Goal: Information Seeking & Learning: Learn about a topic

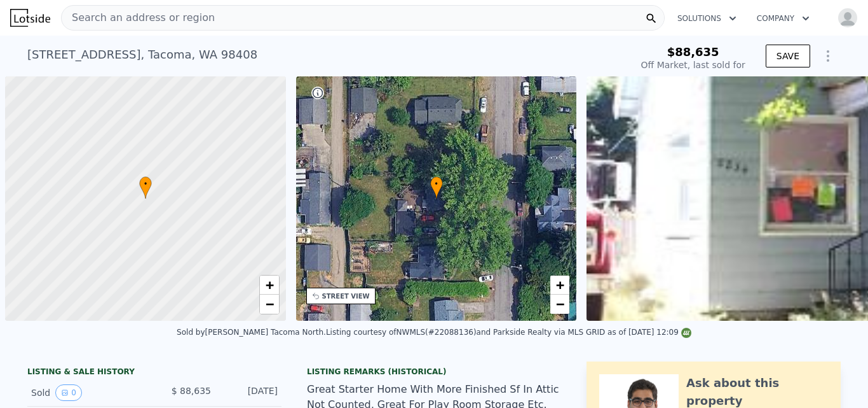
scroll to position [0, 5]
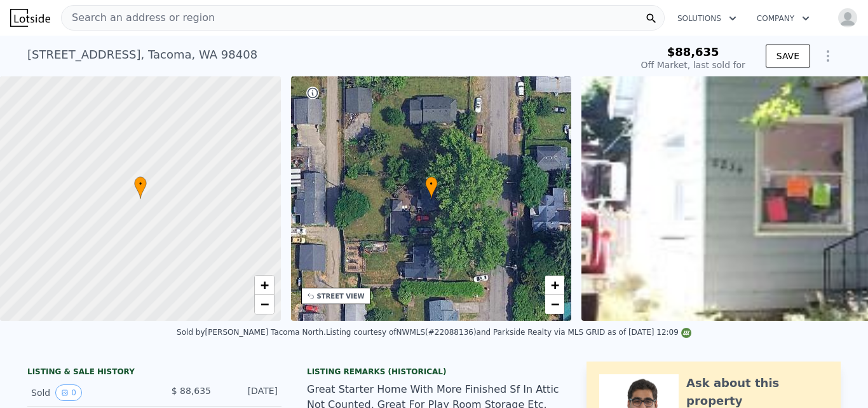
type input "-$ 114,288"
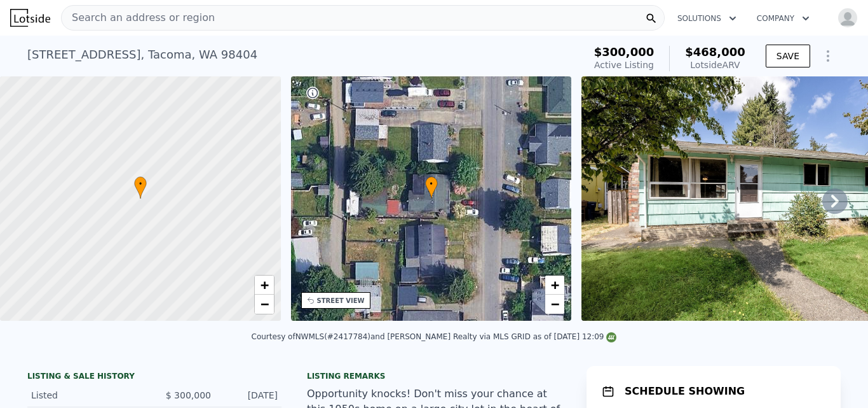
scroll to position [8, 0]
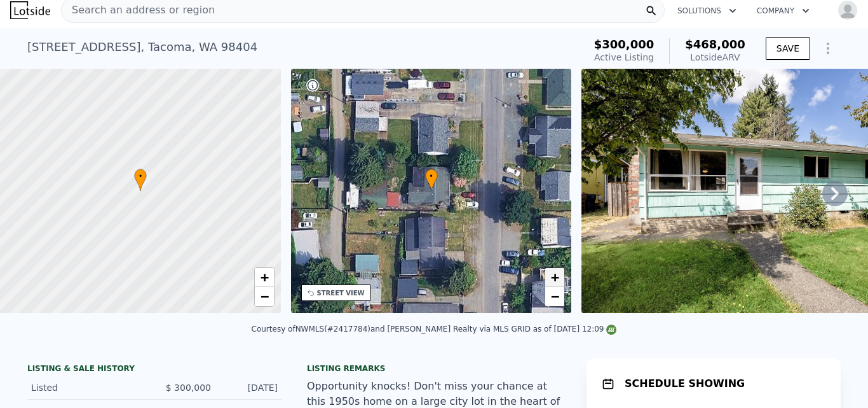
click at [557, 279] on span "+" at bounding box center [555, 277] width 8 height 16
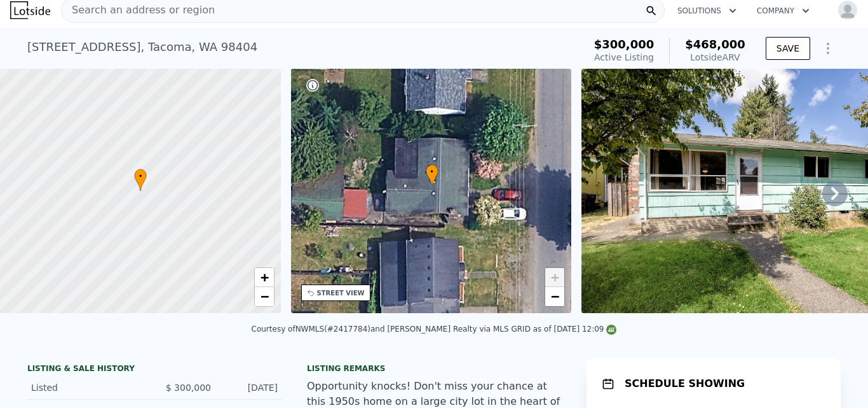
click at [402, 196] on div "• + −" at bounding box center [431, 191] width 281 height 244
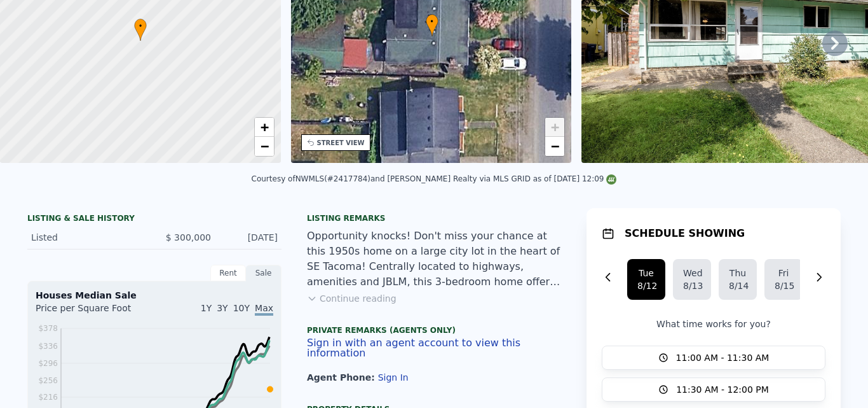
scroll to position [0, 0]
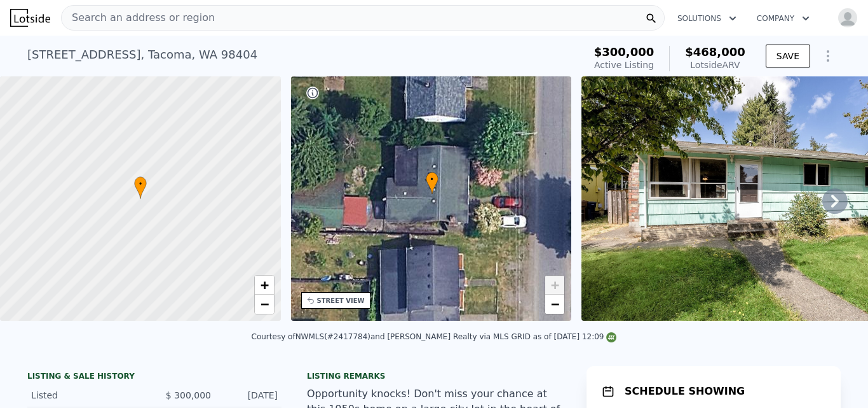
click at [832, 201] on icon at bounding box center [836, 201] width 8 height 13
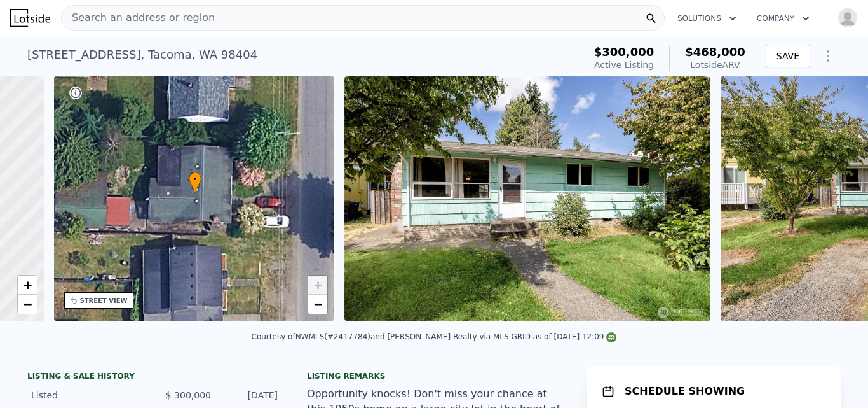
scroll to position [0, 296]
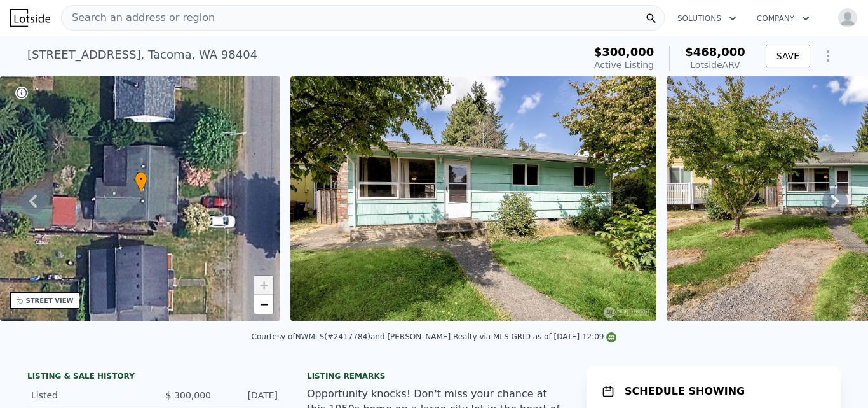
click at [832, 201] on icon at bounding box center [836, 201] width 8 height 13
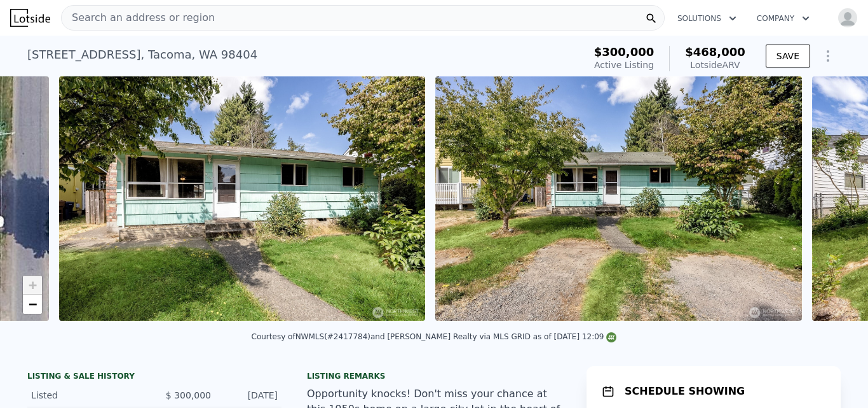
scroll to position [0, 582]
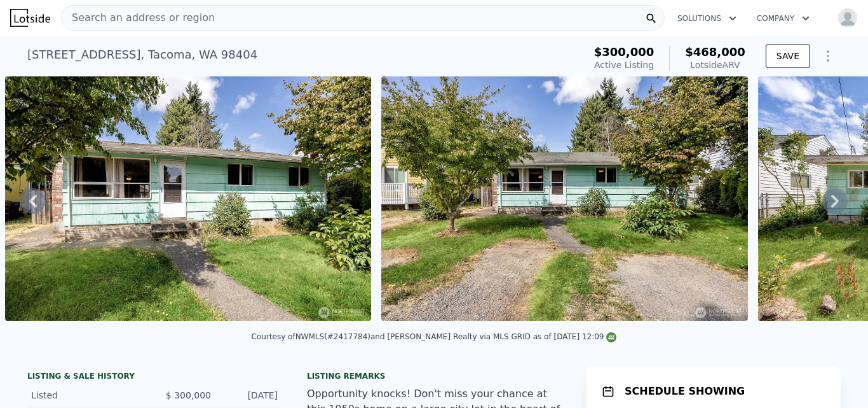
click at [832, 201] on icon at bounding box center [836, 201] width 8 height 13
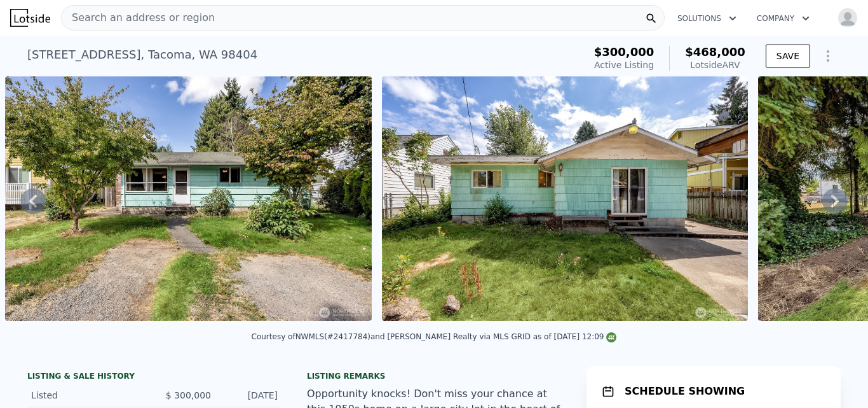
click at [832, 201] on icon at bounding box center [836, 201] width 8 height 13
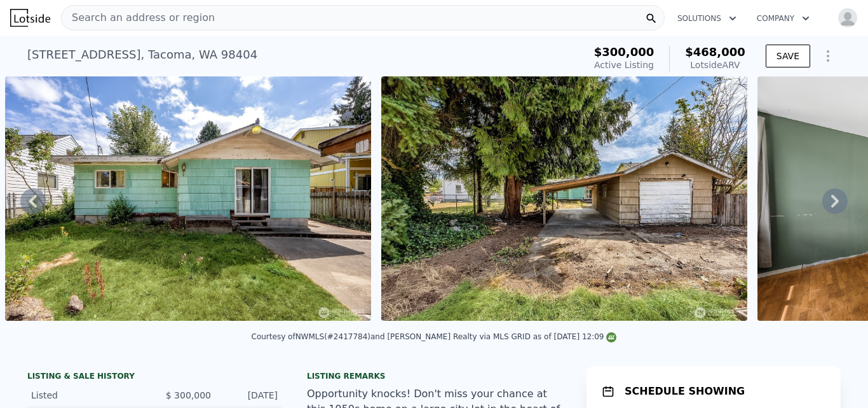
click at [832, 201] on icon at bounding box center [836, 201] width 8 height 13
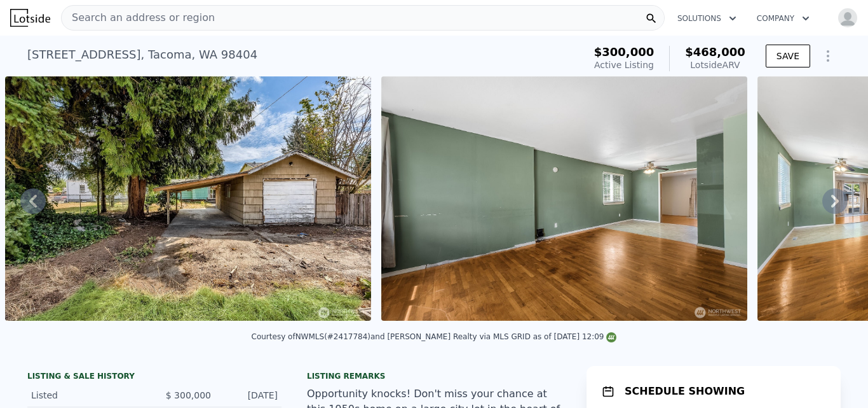
click at [832, 201] on icon at bounding box center [836, 201] width 8 height 13
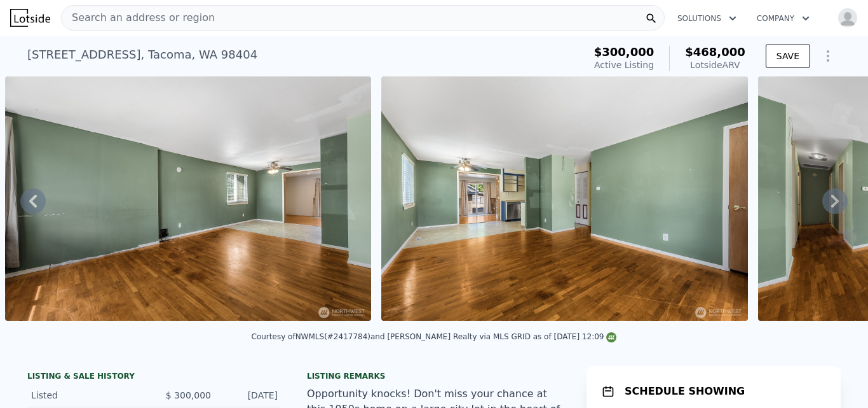
click at [832, 201] on icon at bounding box center [836, 201] width 8 height 13
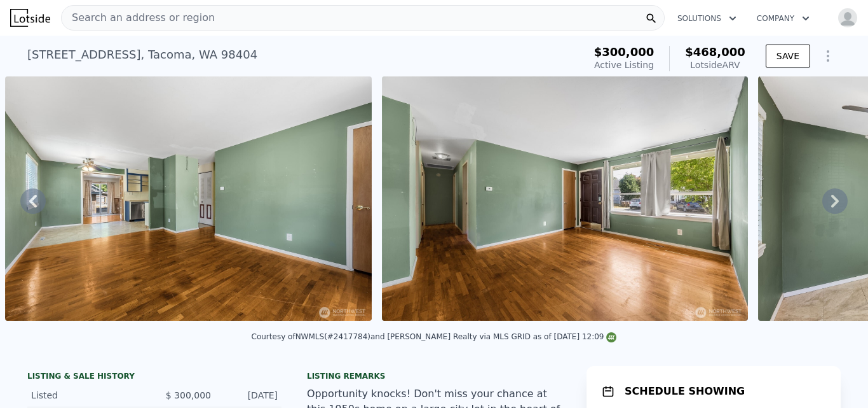
click at [832, 201] on icon at bounding box center [836, 201] width 8 height 13
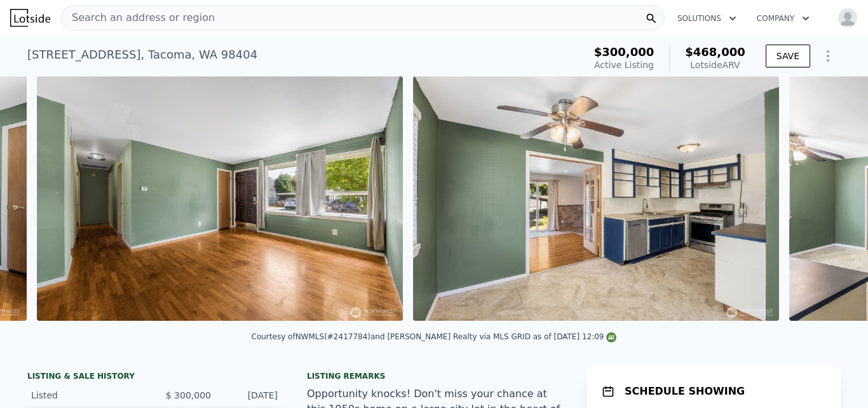
scroll to position [0, 2841]
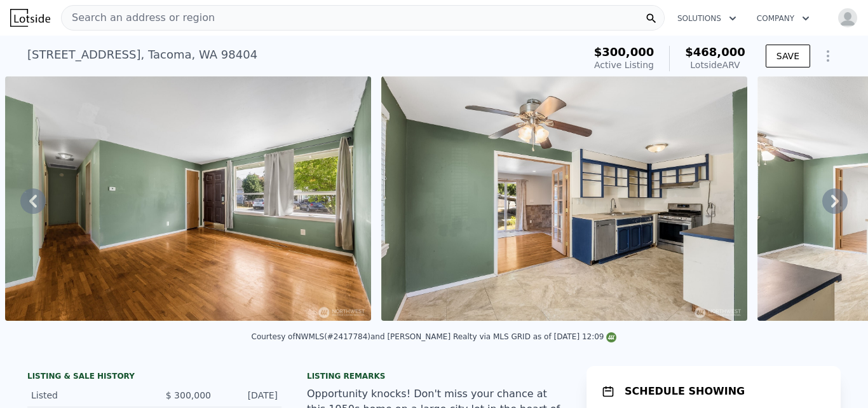
click at [832, 201] on icon at bounding box center [836, 201] width 8 height 13
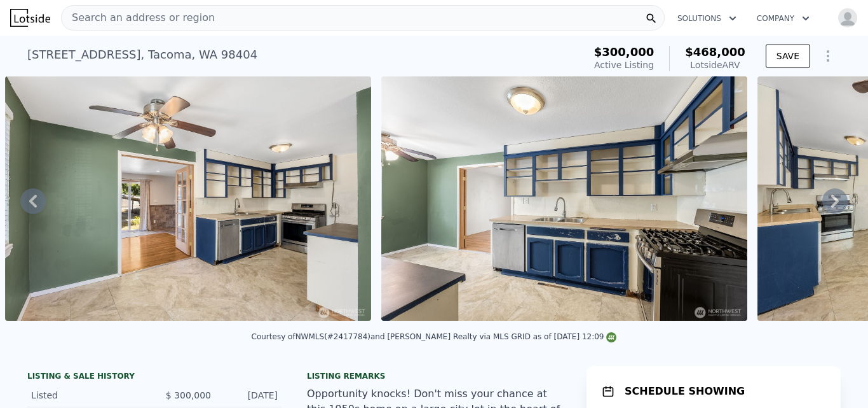
click at [832, 201] on icon at bounding box center [836, 201] width 8 height 13
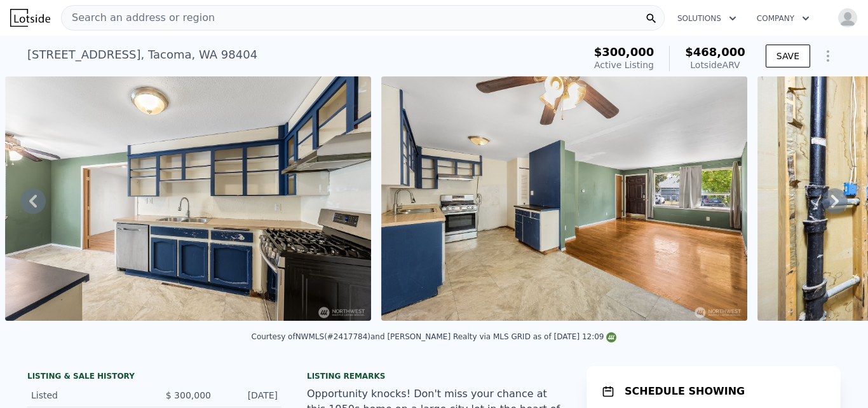
click at [832, 201] on icon at bounding box center [836, 201] width 8 height 13
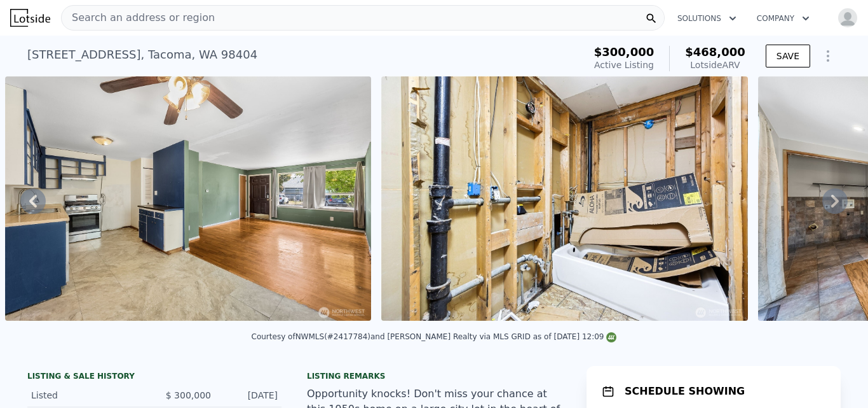
click at [832, 201] on icon at bounding box center [836, 201] width 8 height 13
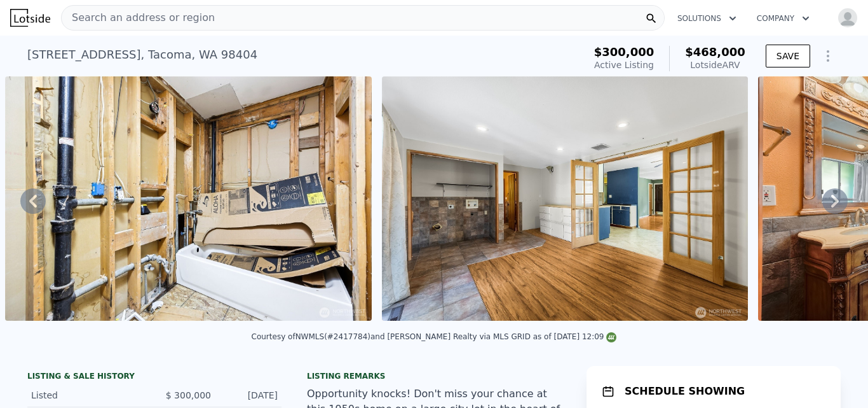
click at [832, 201] on icon at bounding box center [836, 201] width 8 height 13
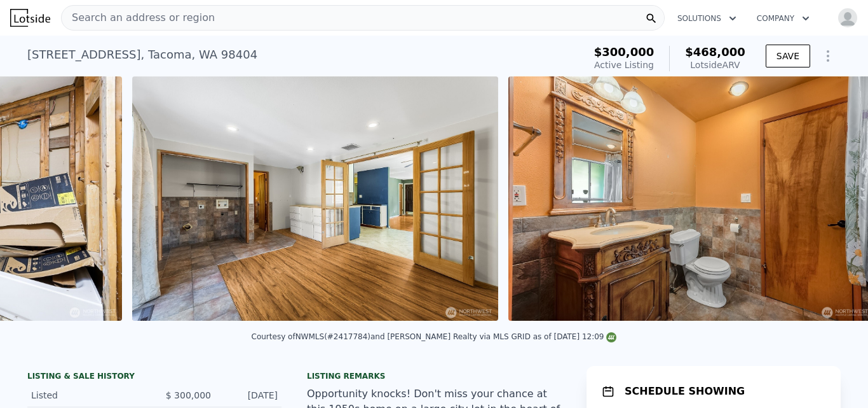
scroll to position [0, 4724]
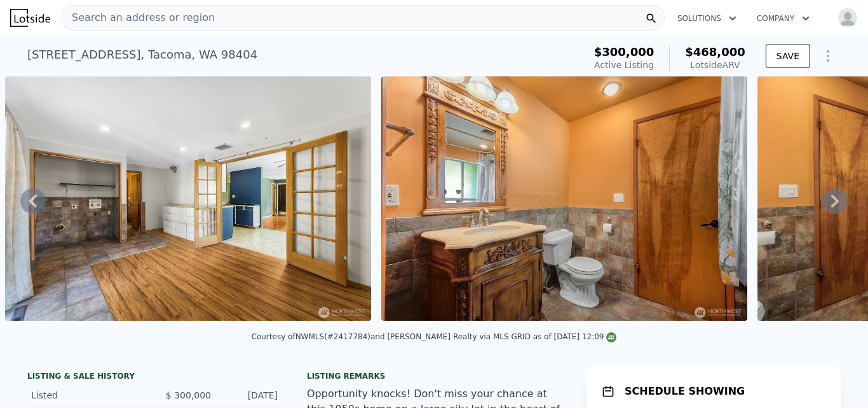
click at [832, 201] on icon at bounding box center [836, 201] width 8 height 13
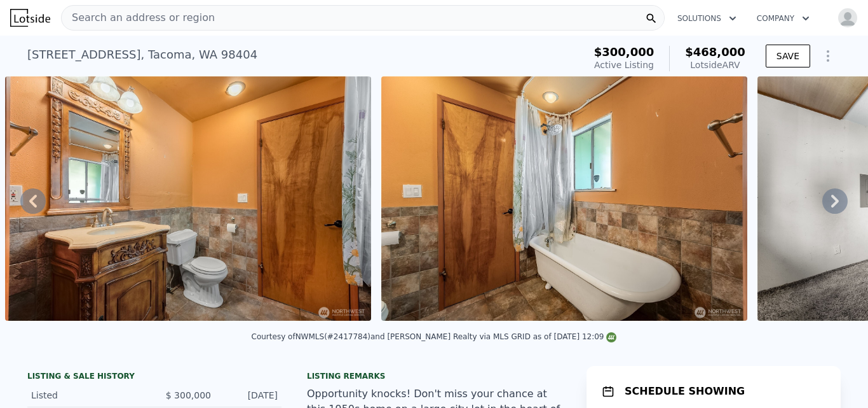
click at [832, 201] on icon at bounding box center [836, 201] width 8 height 13
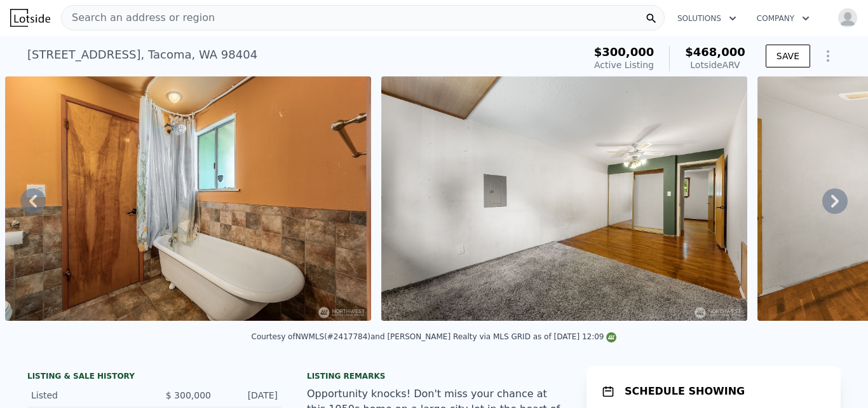
click at [832, 201] on icon at bounding box center [836, 201] width 8 height 13
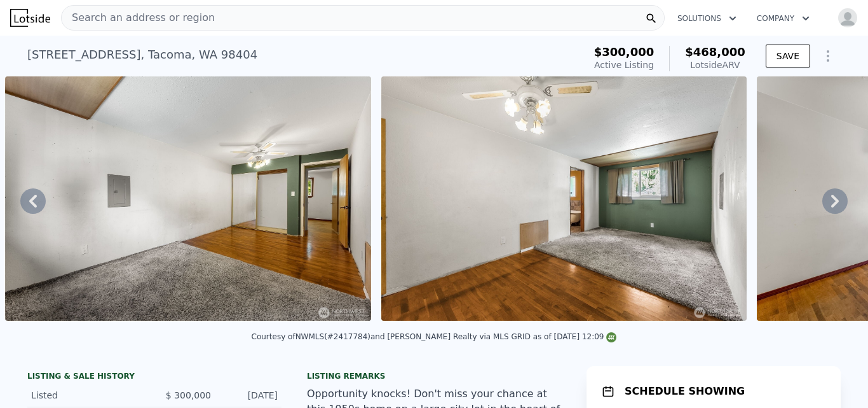
click at [832, 201] on icon at bounding box center [836, 201] width 8 height 13
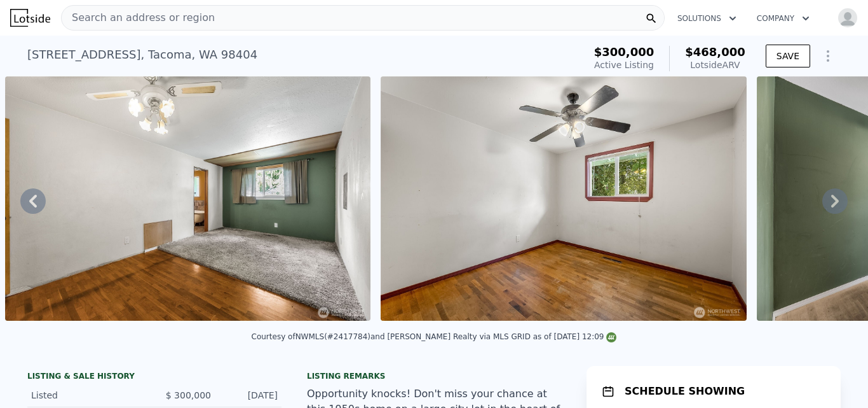
click at [832, 201] on icon at bounding box center [836, 201] width 8 height 13
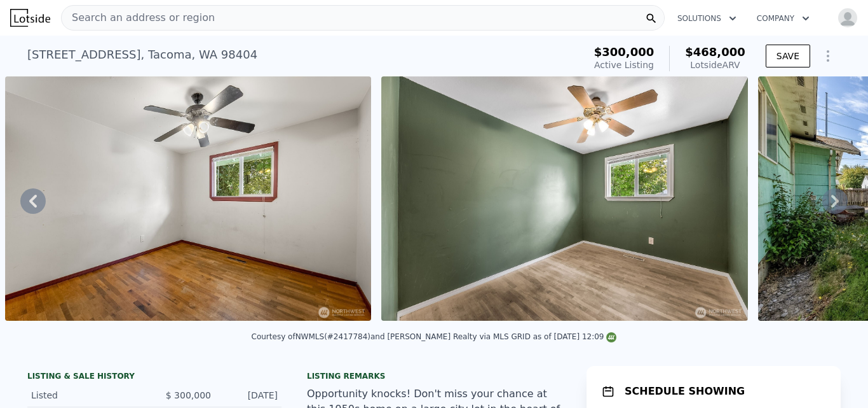
click at [832, 201] on icon at bounding box center [836, 201] width 8 height 13
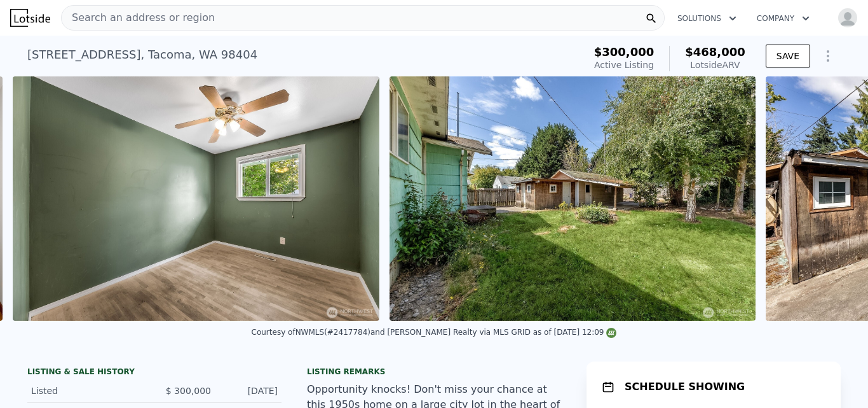
scroll to position [0, 6981]
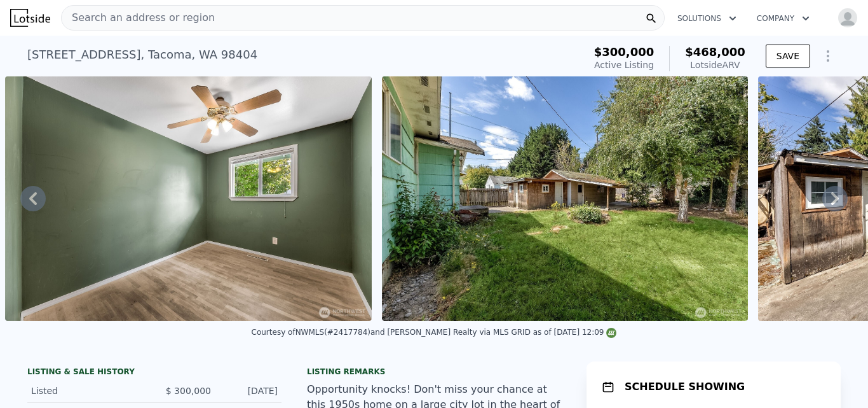
click at [832, 201] on icon at bounding box center [836, 198] width 8 height 13
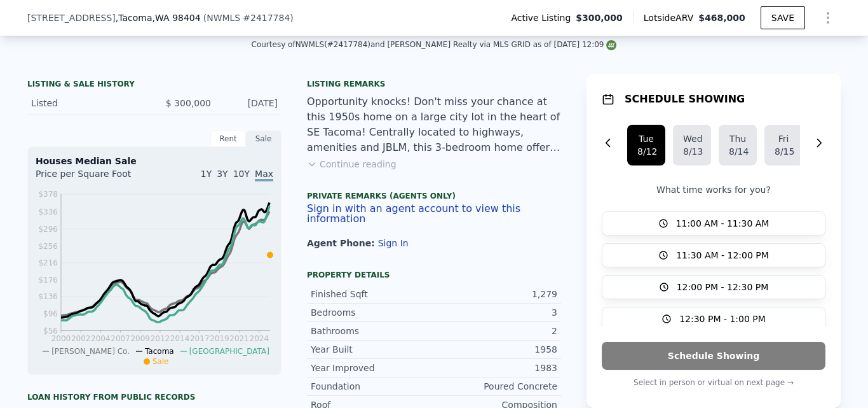
scroll to position [283, 0]
click at [354, 170] on button "Continue reading" at bounding box center [352, 164] width 90 height 13
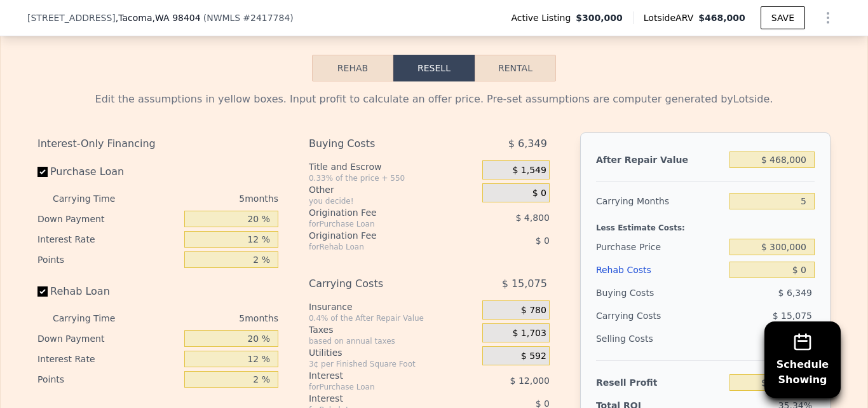
scroll to position [2152, 0]
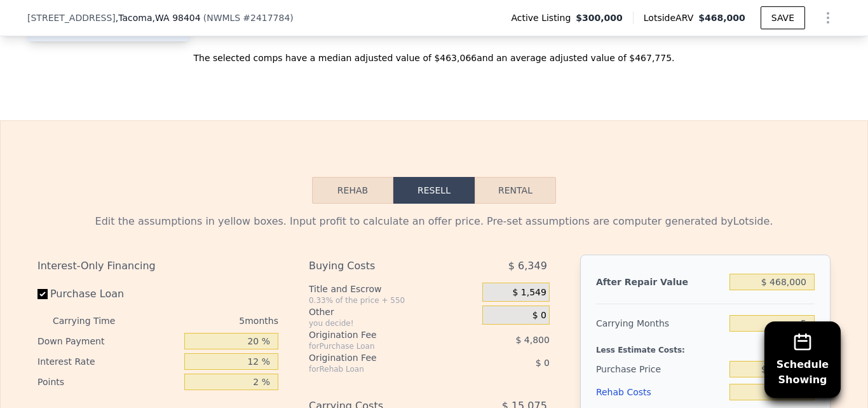
click at [348, 177] on button "Rehab" at bounding box center [352, 190] width 81 height 27
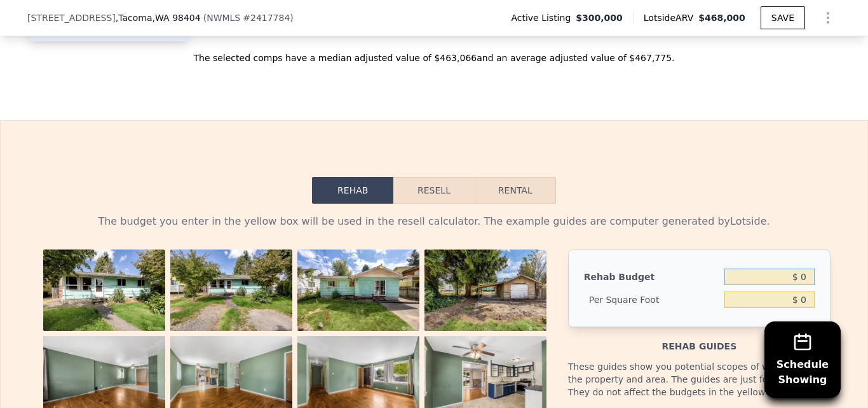
click at [807, 268] on input "$ 0" at bounding box center [770, 276] width 90 height 17
type input "$ 5"
type input "$ 50,000"
type input "$ 39.09"
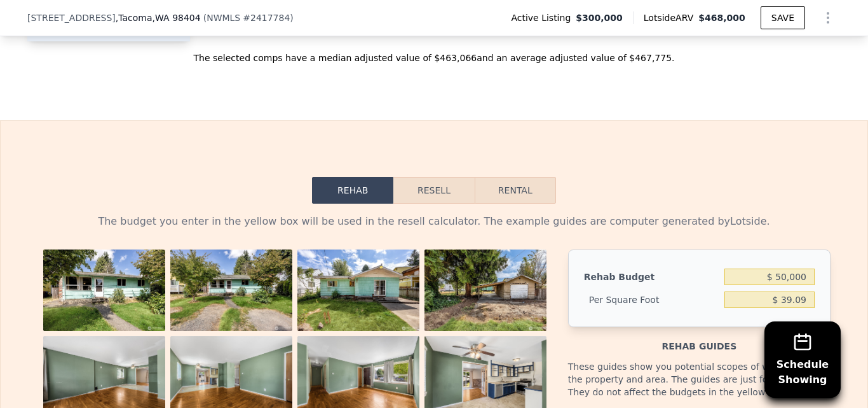
click at [442, 177] on button "Resell" at bounding box center [434, 190] width 81 height 27
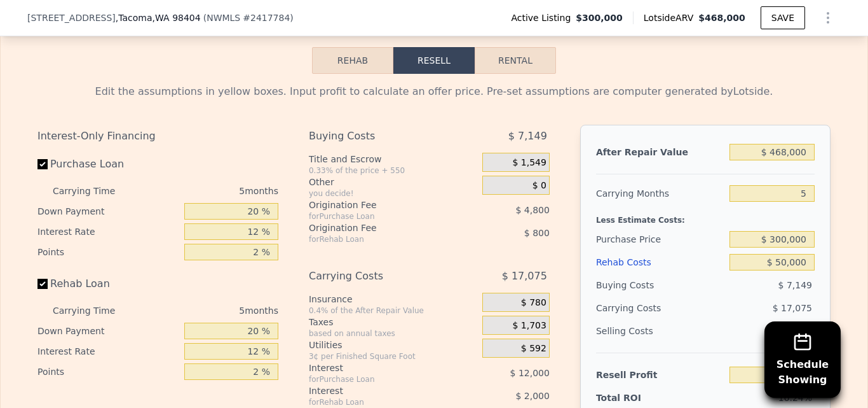
scroll to position [2305, 0]
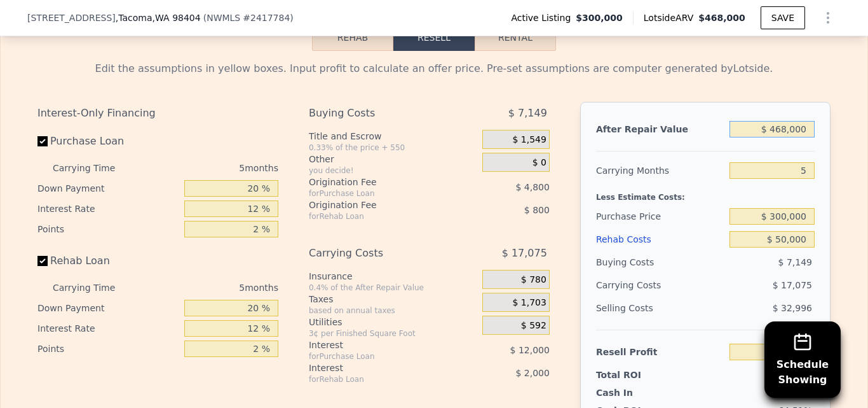
click at [802, 121] on input "$ 468,000" at bounding box center [772, 129] width 85 height 17
type input "$ 46"
type input "-$ 373,951"
type input "$ 4"
type input "-$ 373,990"
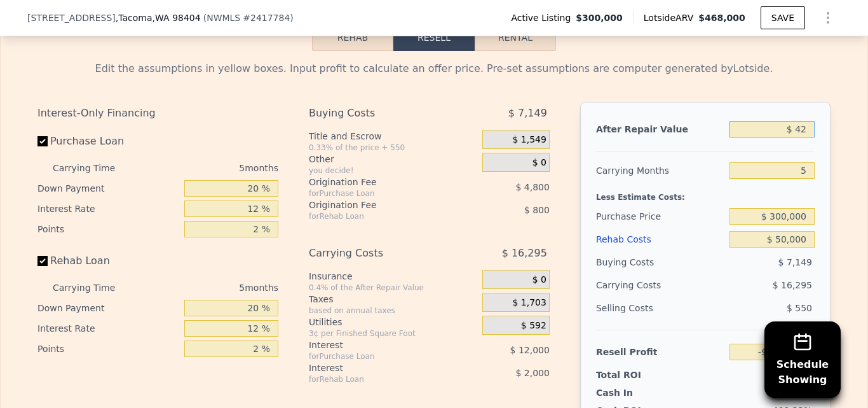
type input "$ 420"
type input "-$ 373,605"
type input "$ 420,000"
type input "$ 16,187"
type input "$ 420,000"
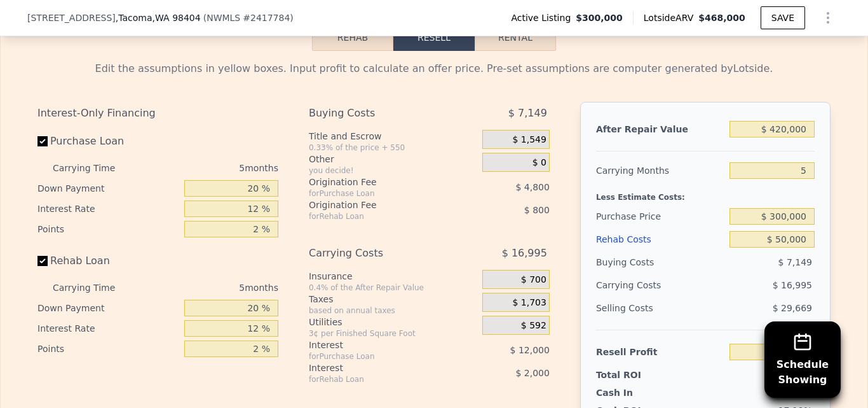
click at [823, 127] on div "After Repair Value $ 420,000 Carrying Months 5 Less Estimate Costs: Purchase Pr…" at bounding box center [705, 278] width 250 height 353
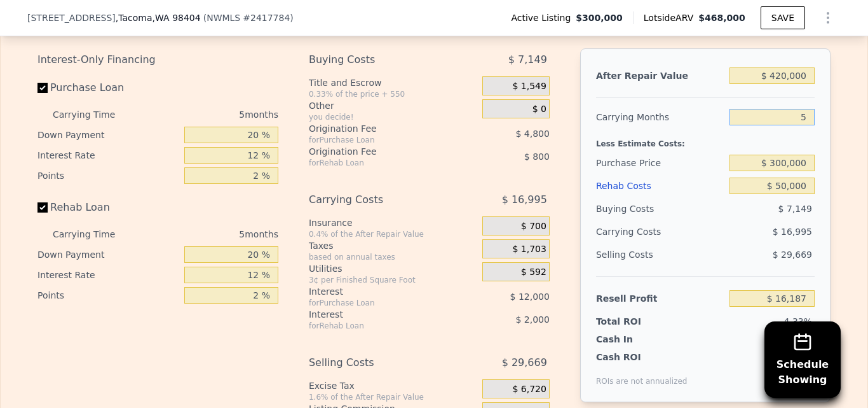
click at [806, 109] on input "5" at bounding box center [772, 117] width 85 height 17
type input "4"
type input "$ 19,586"
type input "3"
type input "$ 22,985"
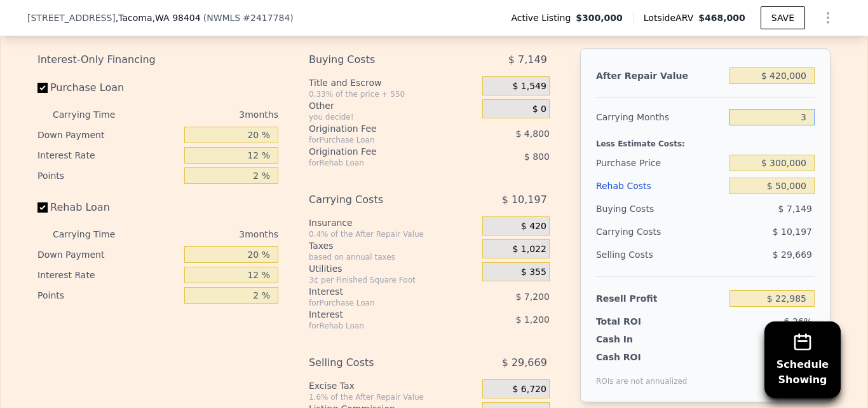
type input "3"
click at [257, 127] on input "20 %" at bounding box center [231, 135] width 94 height 17
type input "2 %"
type input "$ 20,285"
type input "10 %"
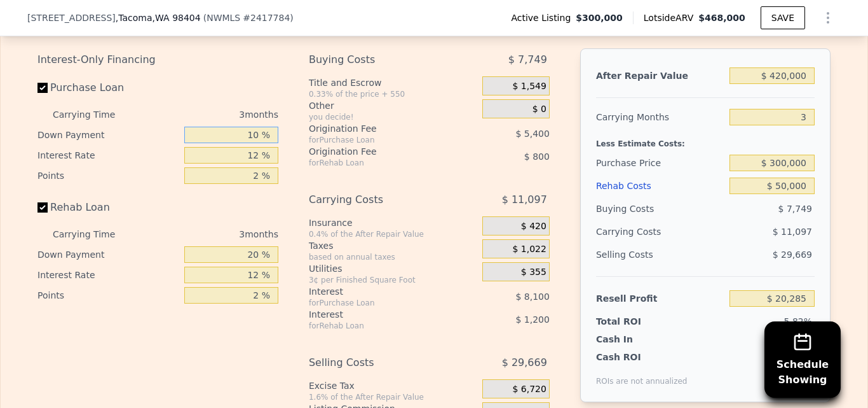
type input "$ 21,485"
type input "10 %"
click at [256, 147] on input "12 %" at bounding box center [231, 155] width 94 height 17
type input "11 %"
type input "$ 22,160"
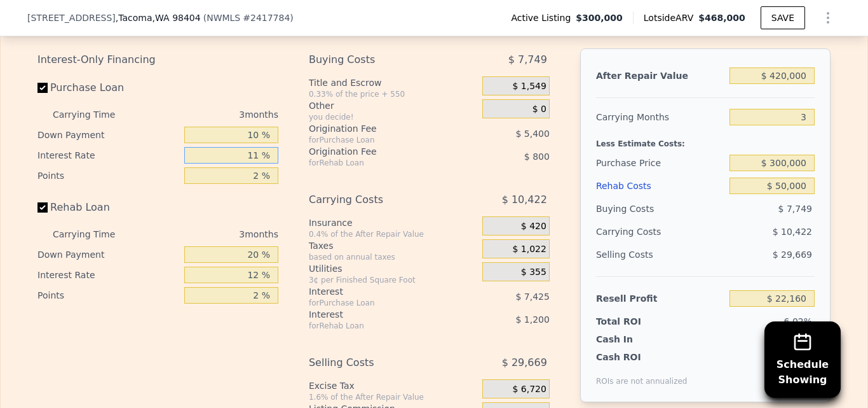
type input "11 %"
click at [256, 167] on input "2 %" at bounding box center [231, 175] width 94 height 17
type input "1 %"
type input "$ 24,860"
type input "1 %"
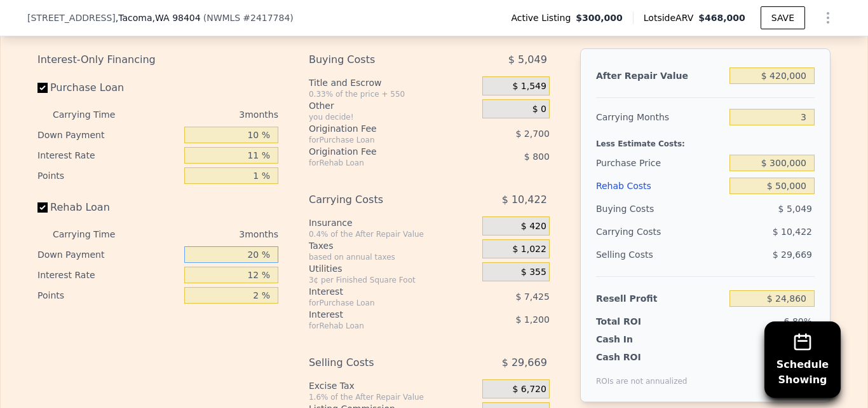
click at [256, 246] on input "20 %" at bounding box center [231, 254] width 94 height 17
type input "2 %"
type input "$ 24,410"
type input "10 %"
type input "$ 24,610"
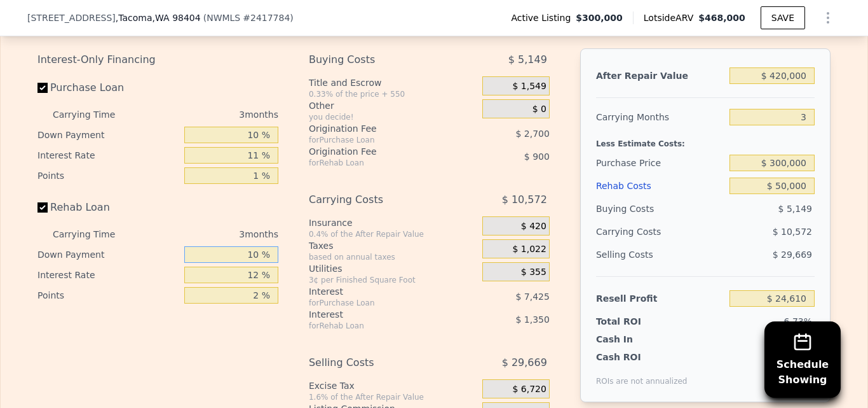
type input "10 %"
click at [255, 266] on input "12 %" at bounding box center [231, 274] width 94 height 17
type input "1 %"
type input "$ 25,846"
type input "10 %"
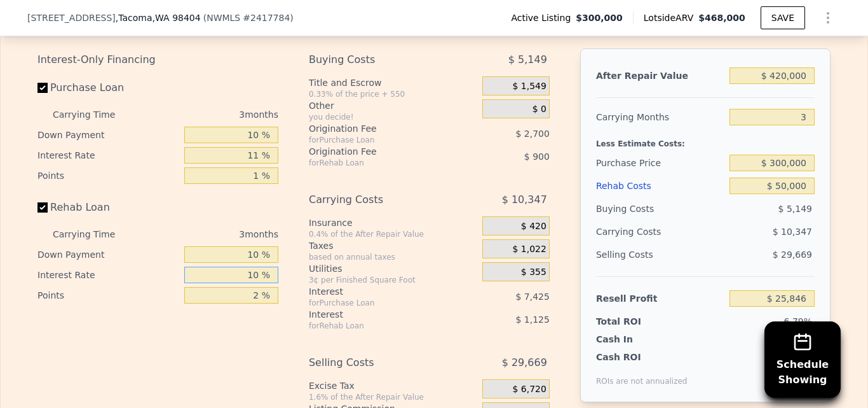
type input "$ 24,835"
type input "10 %"
click at [259, 323] on div "Interest-Only Financing Purchase Loan Carrying Time 3 months Down Payment 10 % …" at bounding box center [163, 259] width 251 height 422
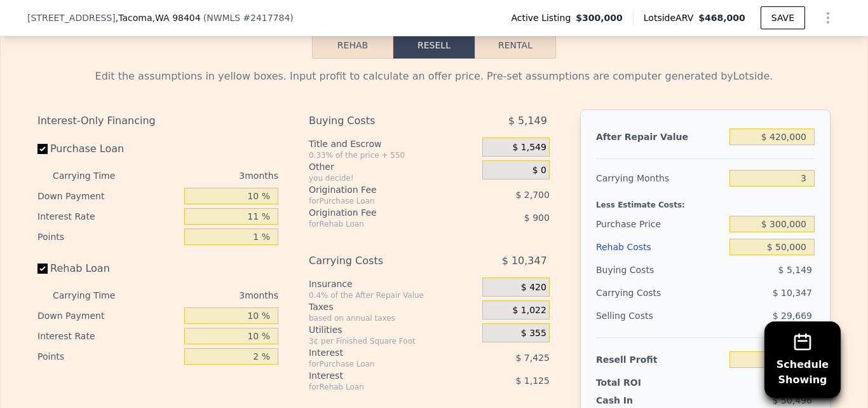
scroll to position [2289, 0]
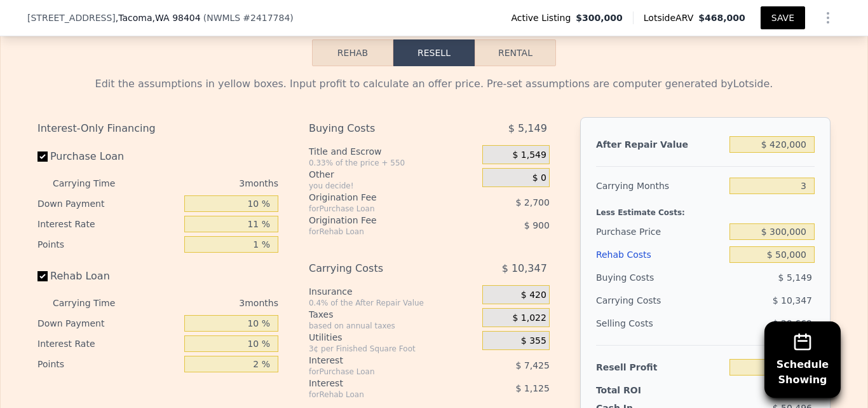
click at [778, 17] on button "SAVE" at bounding box center [783, 17] width 45 height 23
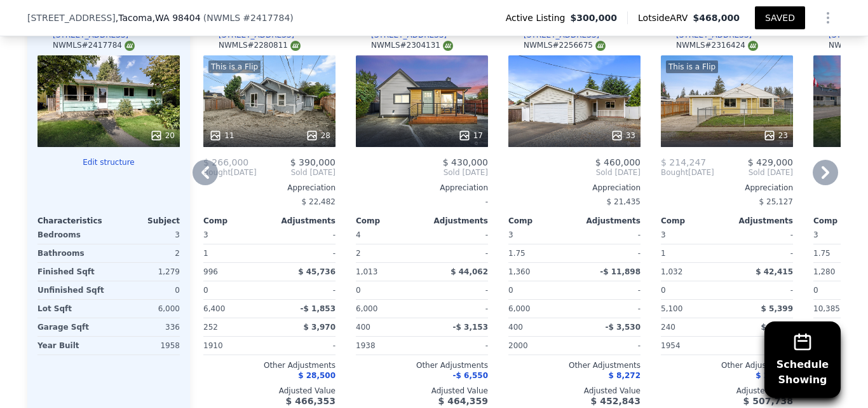
scroll to position [0, 0]
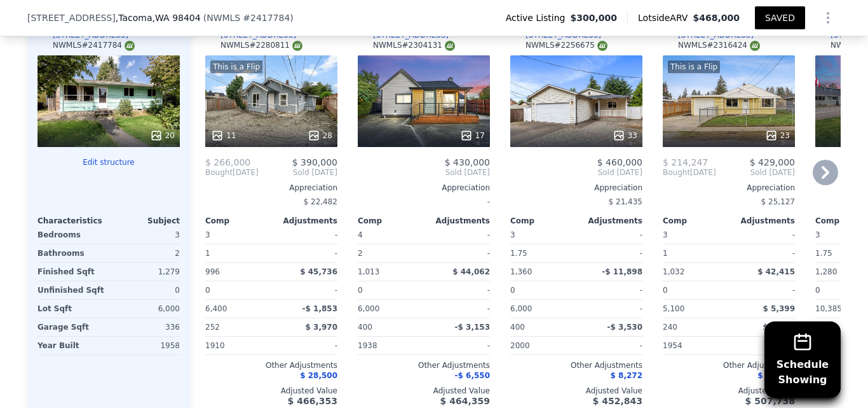
click at [580, 370] on div "$ 8,272" at bounding box center [577, 375] width 132 height 10
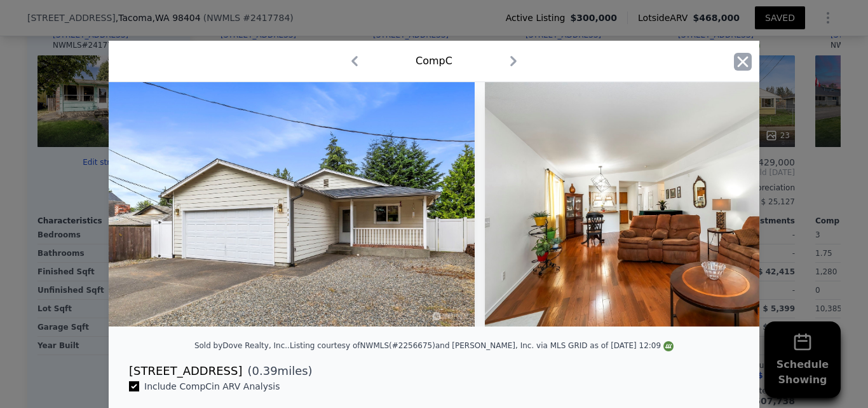
click at [739, 63] on icon "button" at bounding box center [743, 61] width 11 height 11
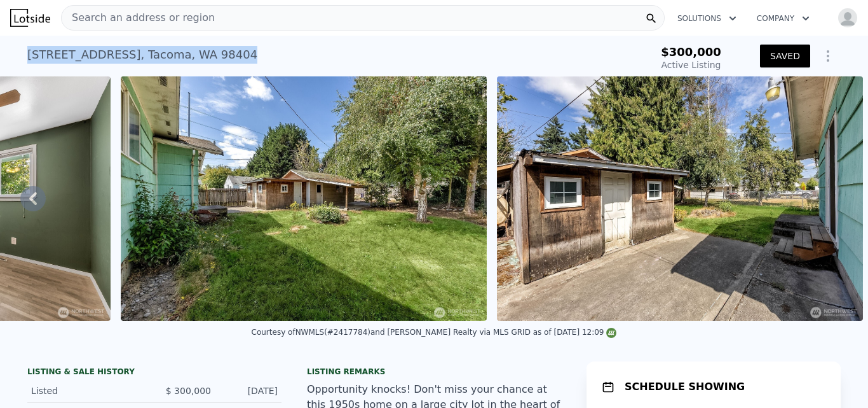
drag, startPoint x: 24, startPoint y: 53, endPoint x: 184, endPoint y: 45, distance: 161.1
click at [184, 45] on div "8234 E B St , Tacoma , WA 98404 Active at $300k" at bounding box center [327, 59] width 600 height 36
copy div "8234 E B St , Tacoma , WA 98404"
click at [777, 62] on button "SAVED" at bounding box center [785, 56] width 50 height 23
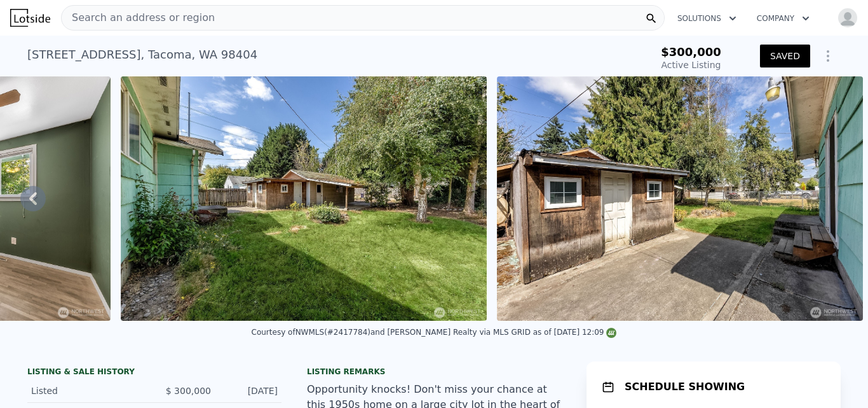
click at [826, 55] on icon "Show Options" at bounding box center [828, 55] width 15 height 15
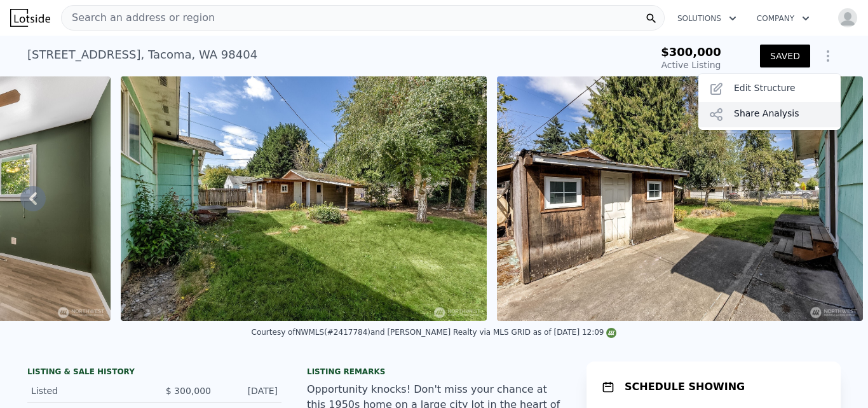
click at [744, 118] on div "Share Analysis" at bounding box center [770, 114] width 142 height 25
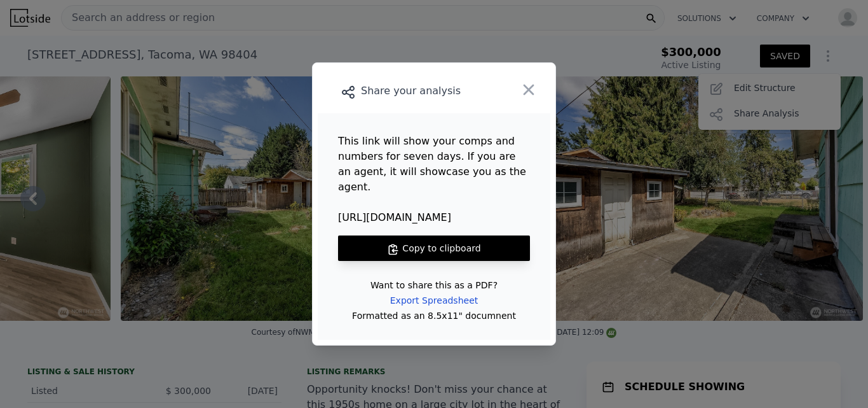
click at [435, 235] on button "Copy to clipboard" at bounding box center [434, 247] width 192 height 25
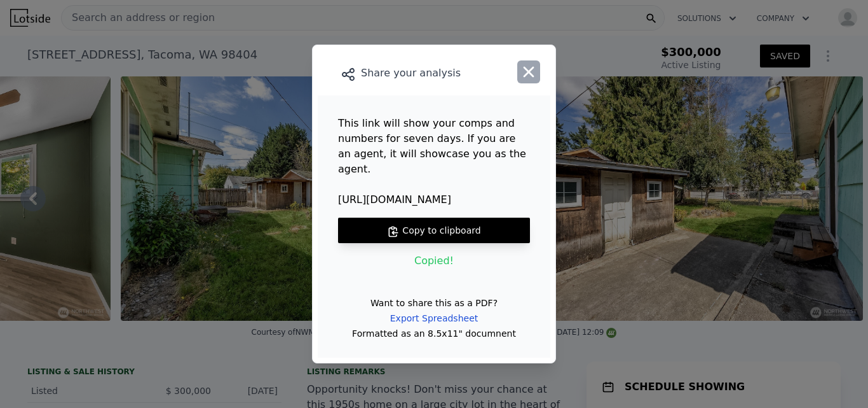
click at [531, 79] on icon "button" at bounding box center [529, 72] width 18 height 18
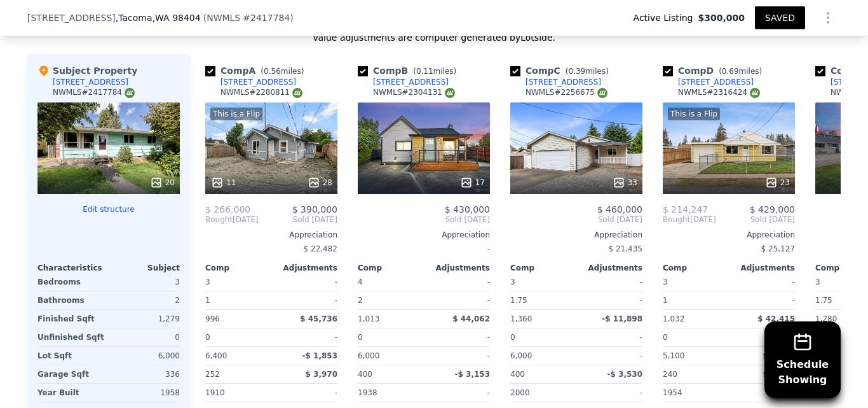
scroll to position [1792, 0]
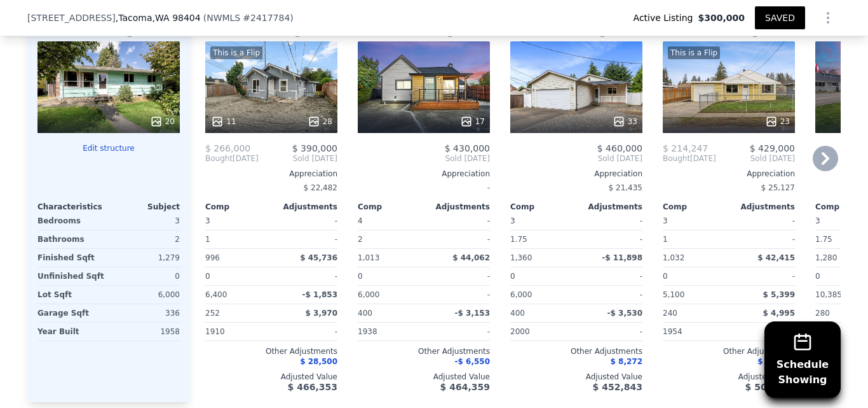
click at [436, 79] on div "17" at bounding box center [424, 87] width 132 height 92
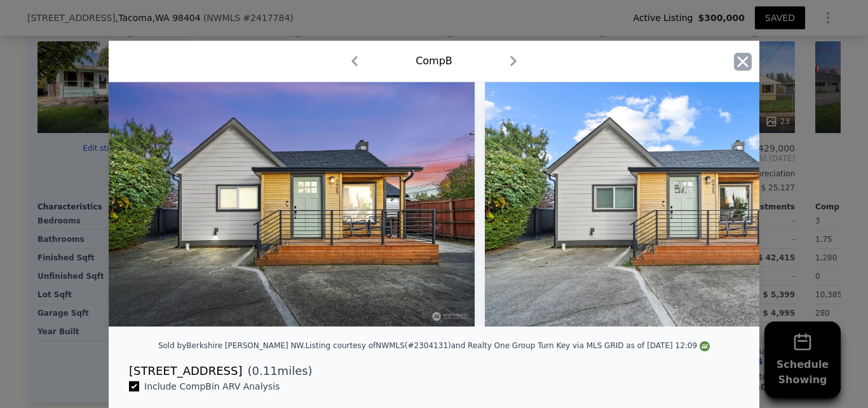
click at [739, 60] on icon "button" at bounding box center [743, 61] width 11 height 11
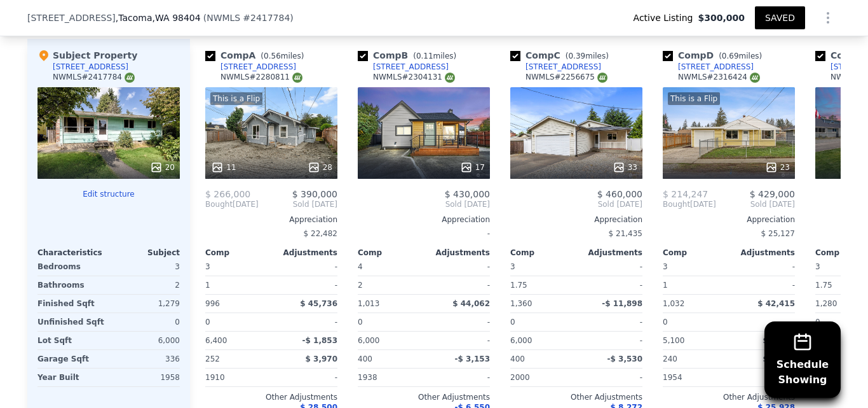
scroll to position [1685, 0]
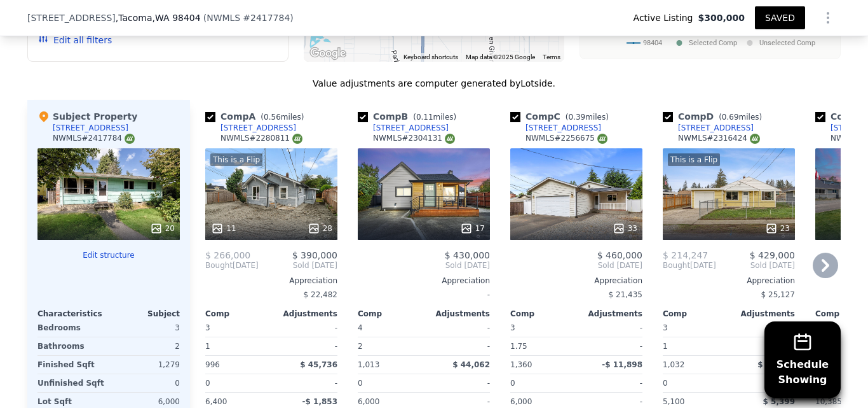
click at [395, 123] on div "8045 E B St" at bounding box center [411, 128] width 76 height 10
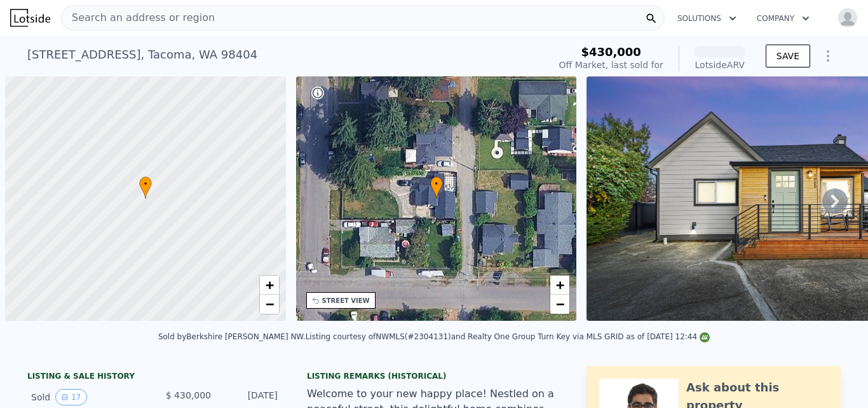
scroll to position [0, 5]
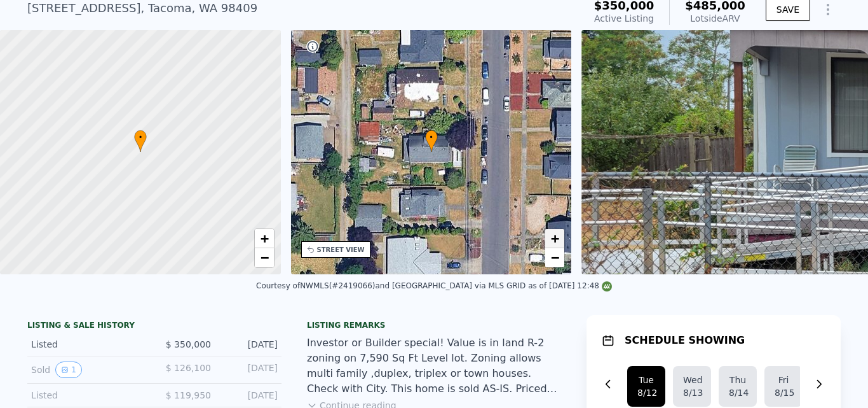
scroll to position [51, 0]
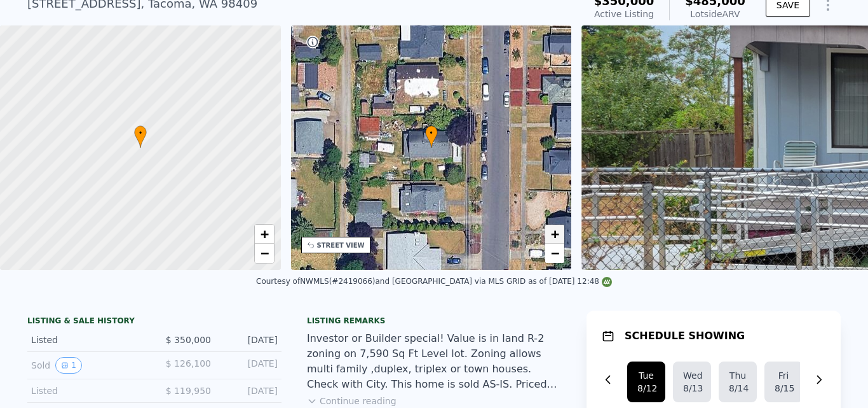
click at [555, 229] on span "+" at bounding box center [555, 234] width 8 height 16
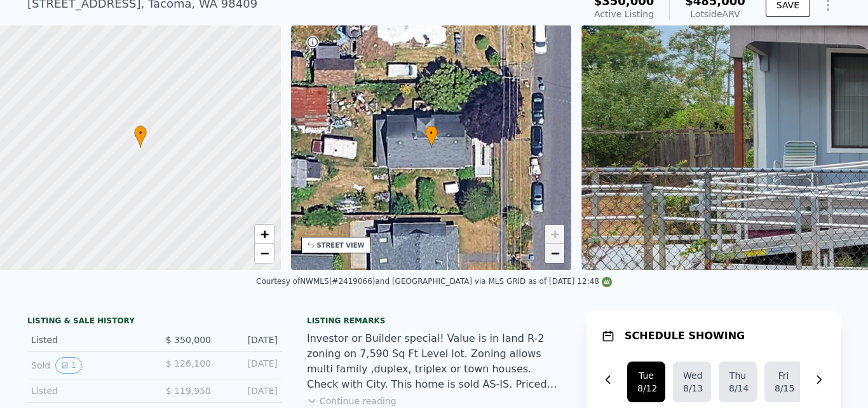
click at [561, 259] on link "−" at bounding box center [554, 252] width 19 height 19
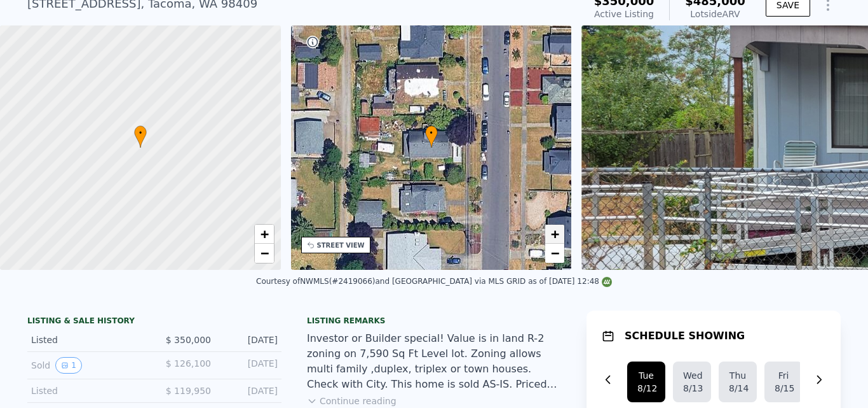
click at [558, 235] on span "+" at bounding box center [555, 234] width 8 height 16
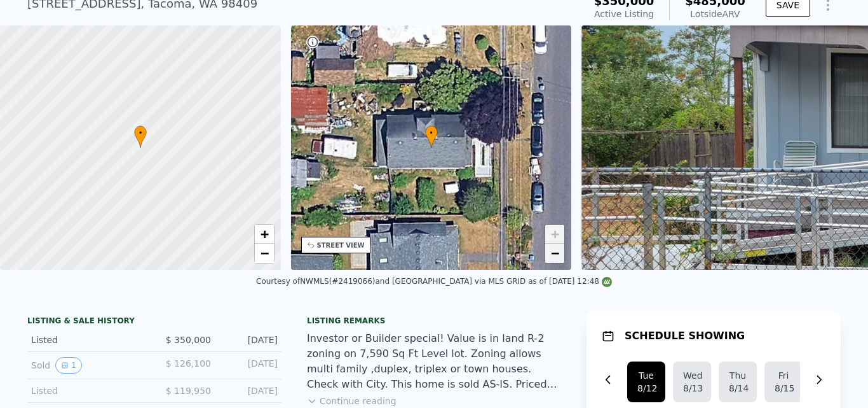
click at [557, 252] on span "−" at bounding box center [555, 253] width 8 height 16
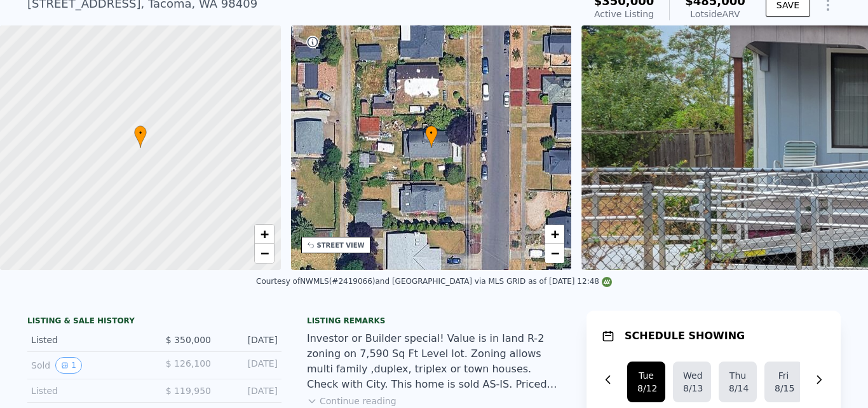
scroll to position [185, 0]
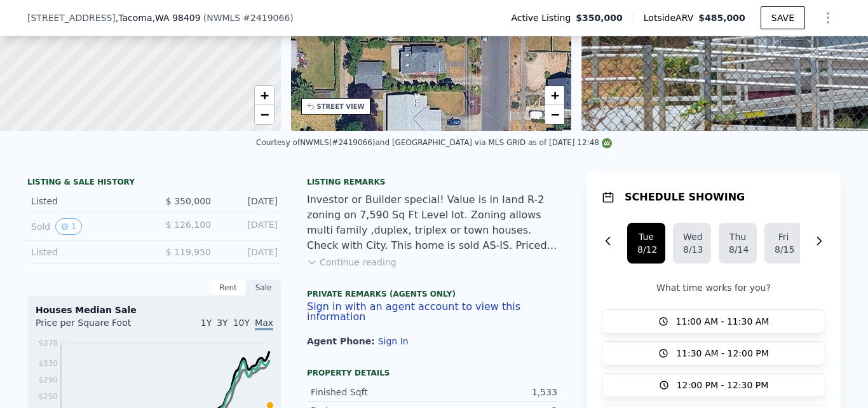
click at [307, 267] on icon at bounding box center [312, 262] width 10 height 10
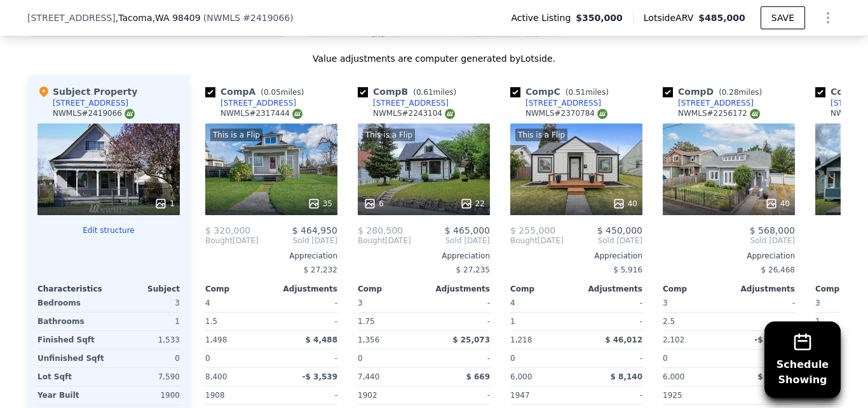
scroll to position [1580, 0]
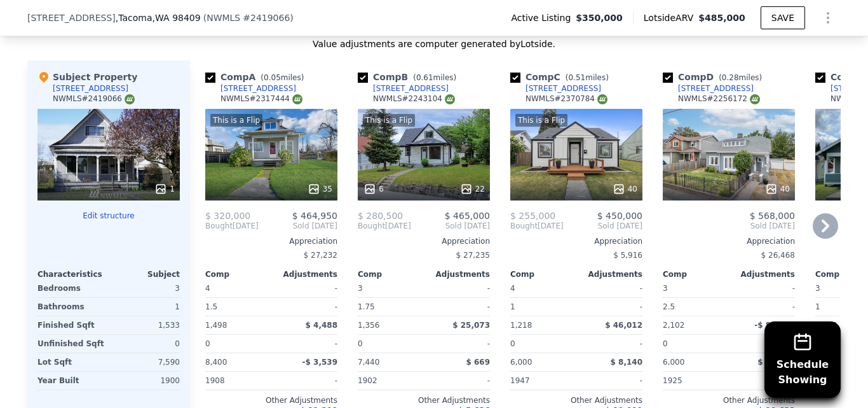
click at [251, 83] on div "6447 S Warner St" at bounding box center [259, 88] width 76 height 10
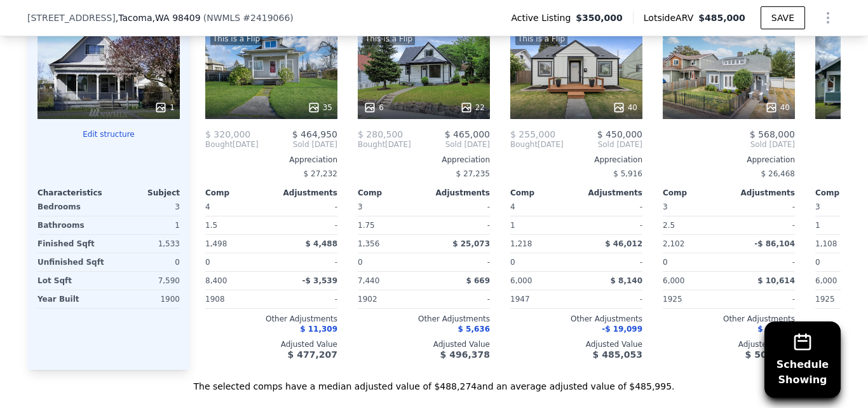
scroll to position [1470, 0]
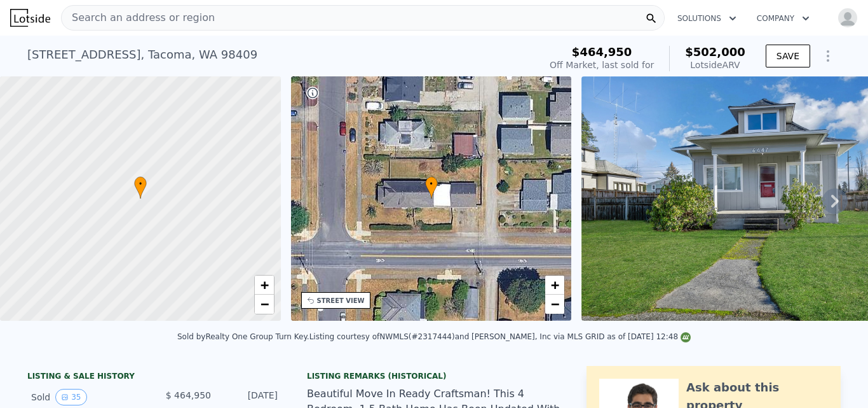
click at [243, 22] on div "Search an address or region" at bounding box center [363, 17] width 604 height 25
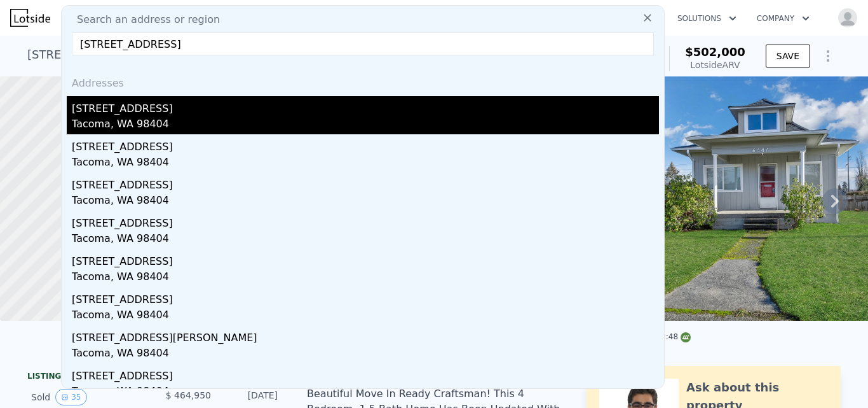
type input "3715 E Spokane Street Tacoma, WA 98404"
click at [108, 116] on div "Tacoma, WA 98404" at bounding box center [365, 125] width 587 height 18
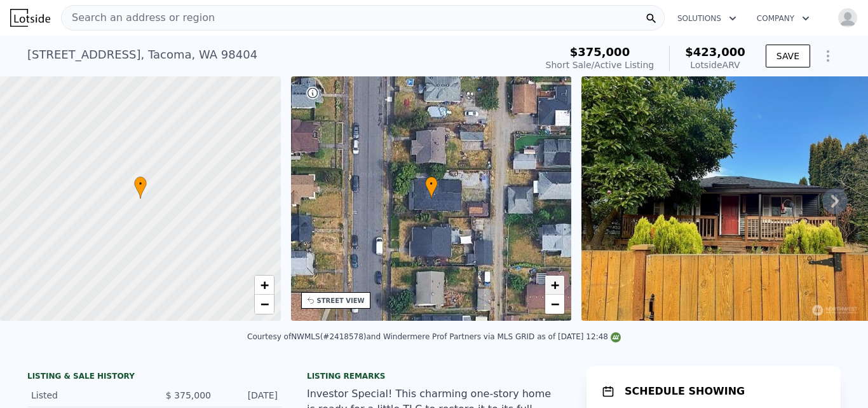
click at [557, 282] on span "+" at bounding box center [555, 285] width 8 height 16
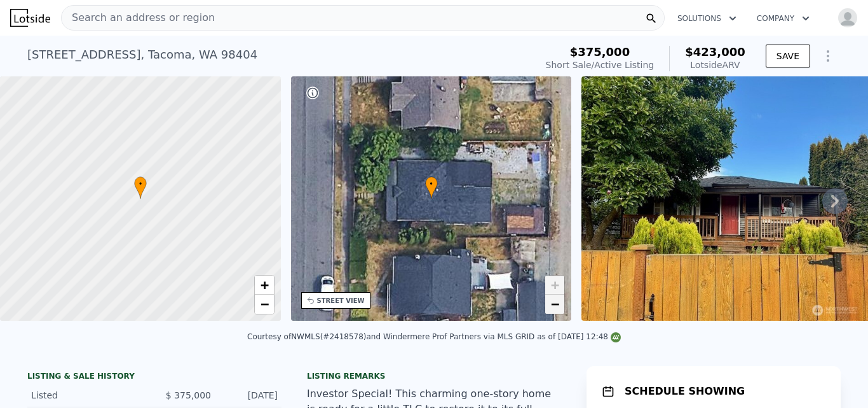
click at [558, 301] on span "−" at bounding box center [555, 304] width 8 height 16
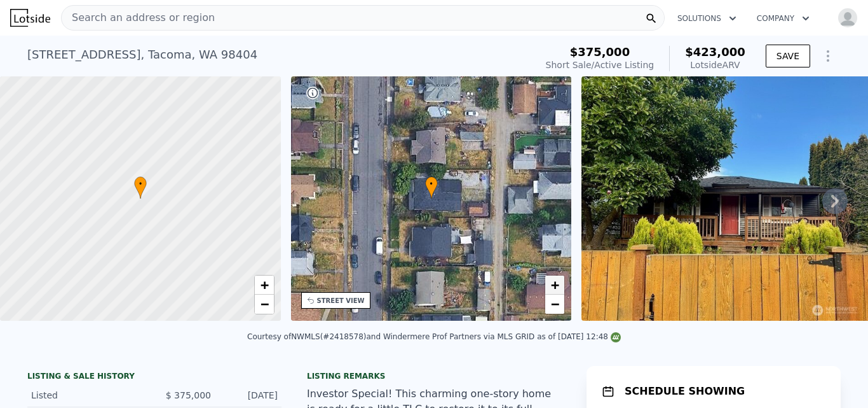
click at [557, 280] on span "+" at bounding box center [555, 285] width 8 height 16
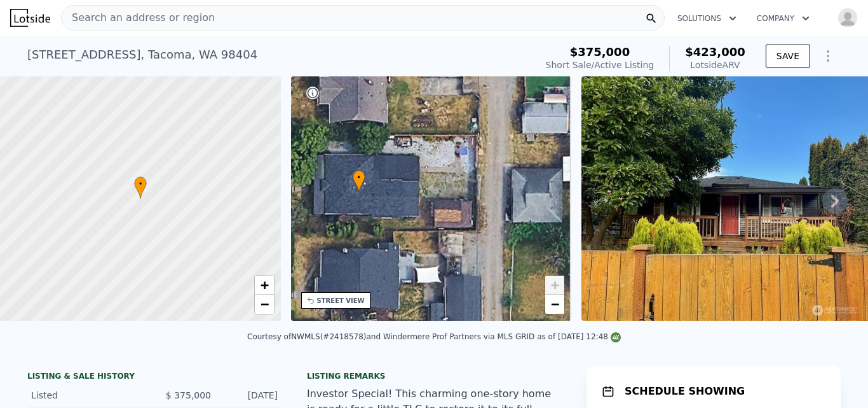
drag, startPoint x: 516, startPoint y: 226, endPoint x: 432, endPoint y: 210, distance: 85.4
click at [432, 210] on div "• + −" at bounding box center [431, 198] width 281 height 244
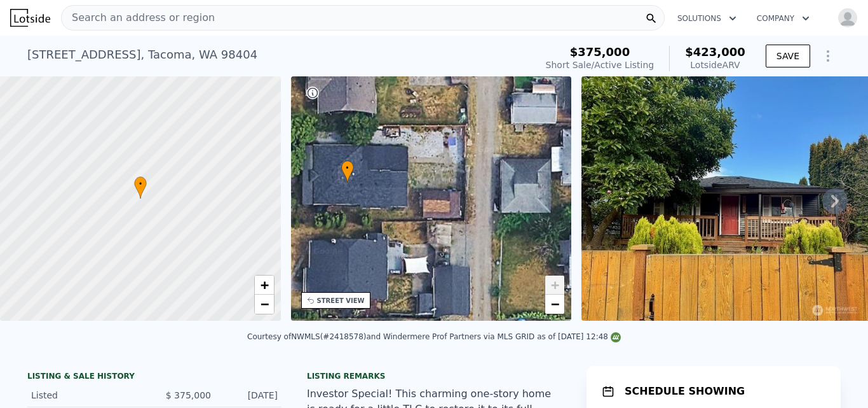
click at [552, 284] on span "+" at bounding box center [555, 285] width 8 height 16
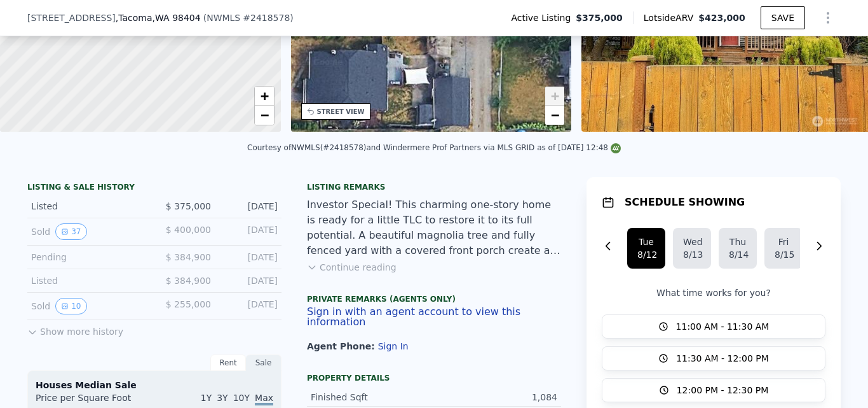
scroll to position [191, 0]
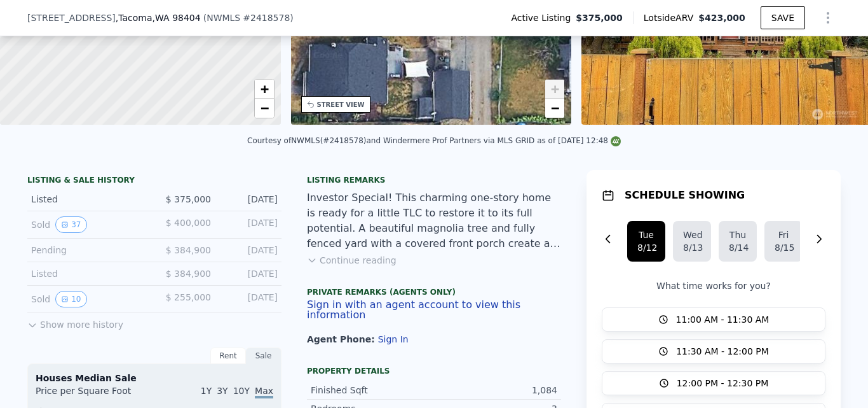
click at [365, 265] on button "Continue reading" at bounding box center [352, 260] width 90 height 13
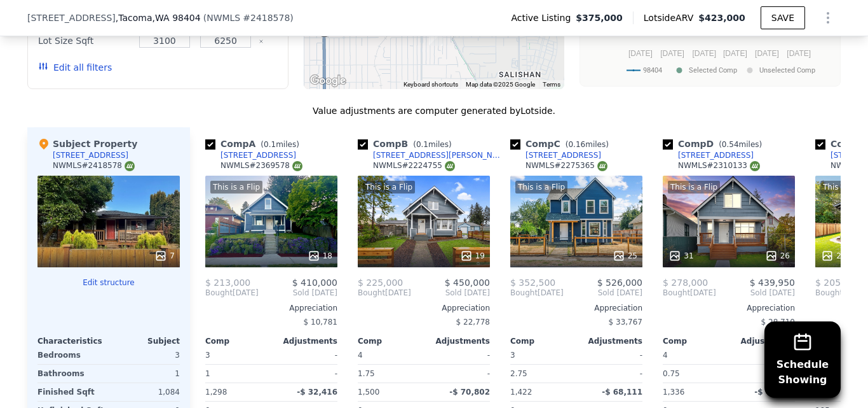
scroll to position [1598, 0]
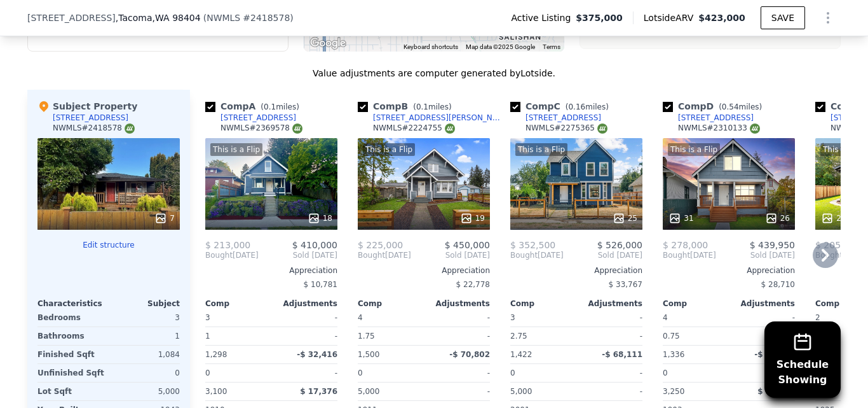
click at [443, 153] on div "This is a Flip 19" at bounding box center [424, 184] width 132 height 92
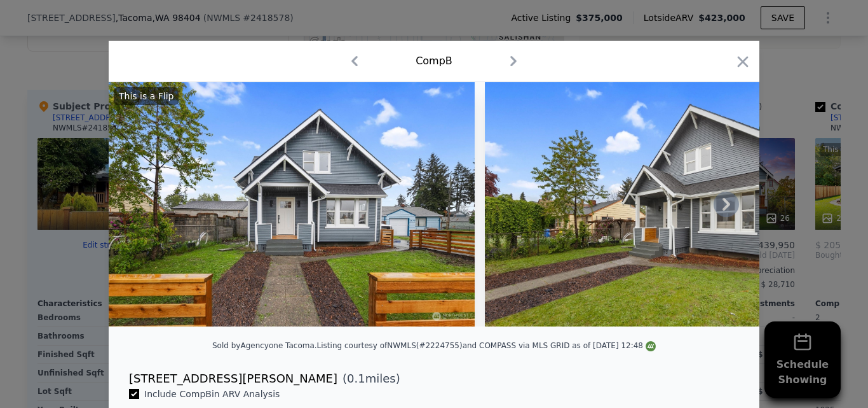
click at [724, 210] on icon at bounding box center [727, 204] width 8 height 13
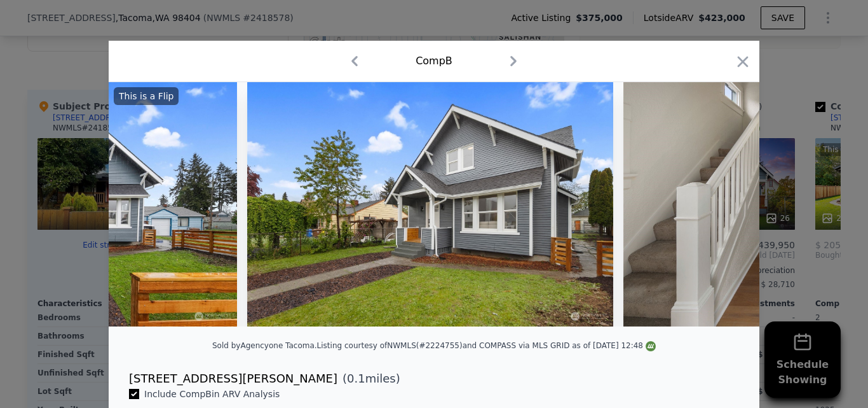
scroll to position [0, 305]
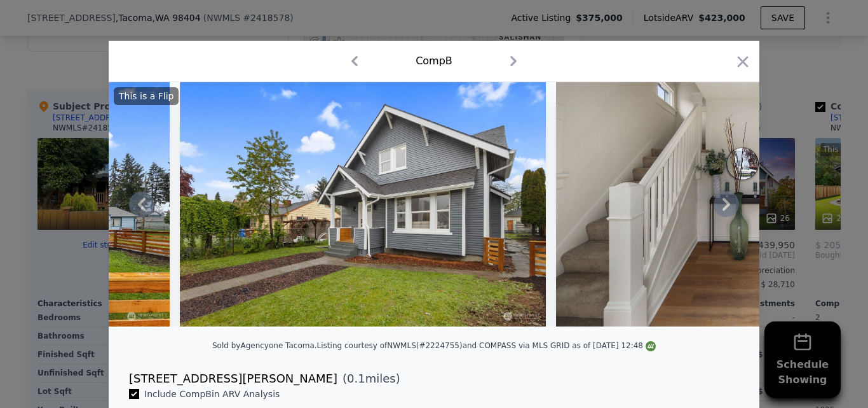
click at [724, 210] on div "This is a Flip" at bounding box center [434, 204] width 651 height 244
click at [724, 210] on icon at bounding box center [727, 204] width 8 height 13
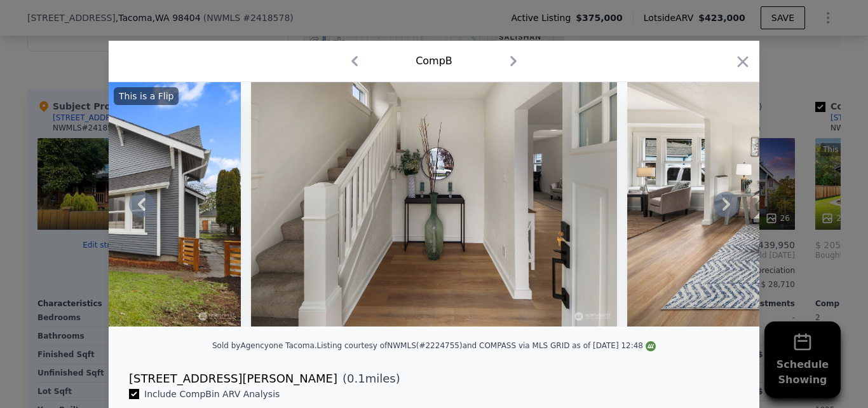
click at [724, 210] on icon at bounding box center [727, 204] width 8 height 13
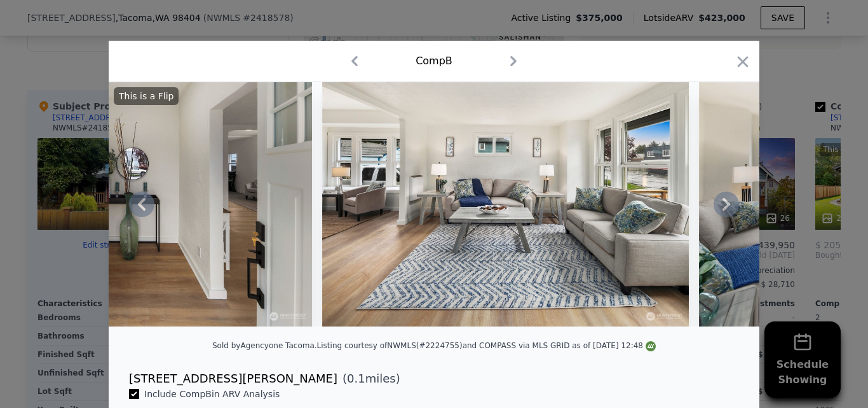
click at [724, 210] on icon at bounding box center [727, 204] width 8 height 13
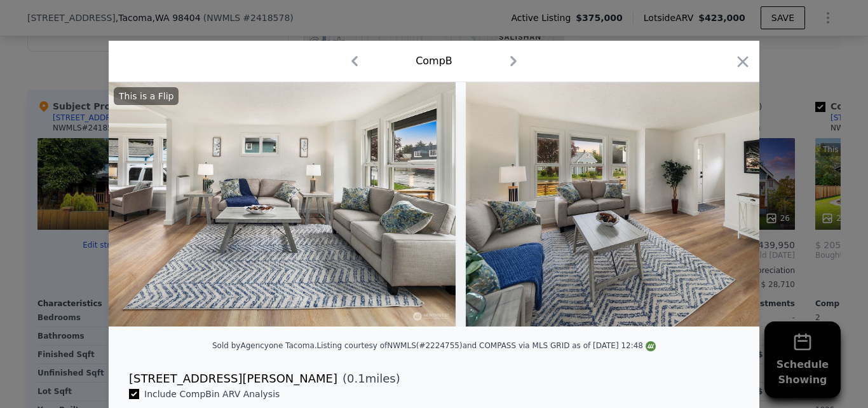
scroll to position [0, 1221]
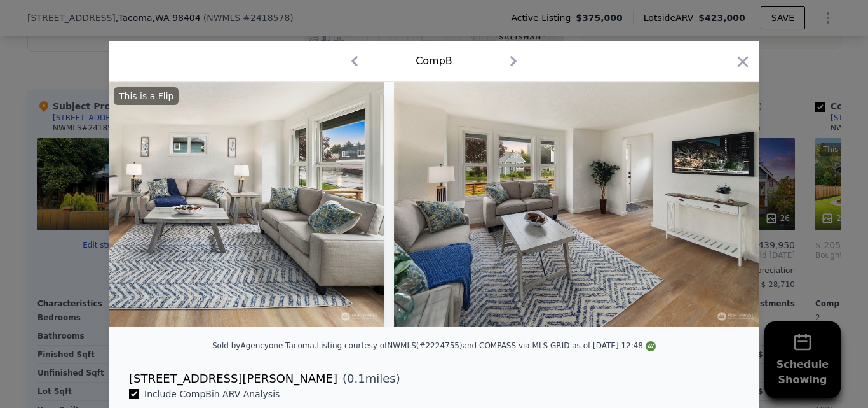
click at [724, 210] on div "This is a Flip" at bounding box center [434, 204] width 651 height 244
click at [724, 210] on icon at bounding box center [727, 204] width 8 height 13
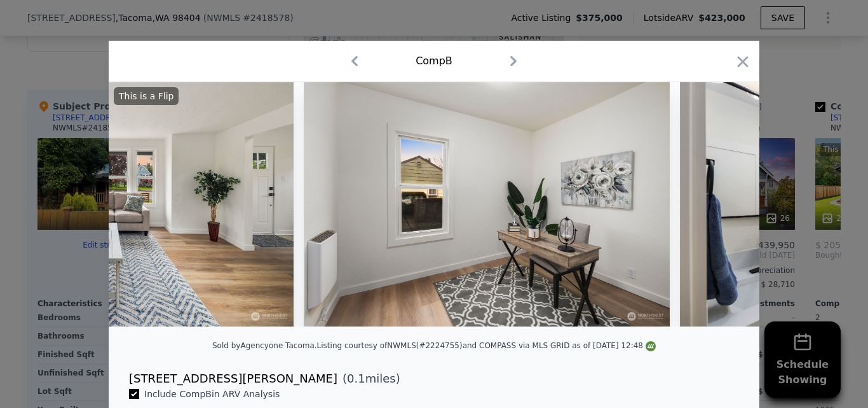
scroll to position [0, 2136]
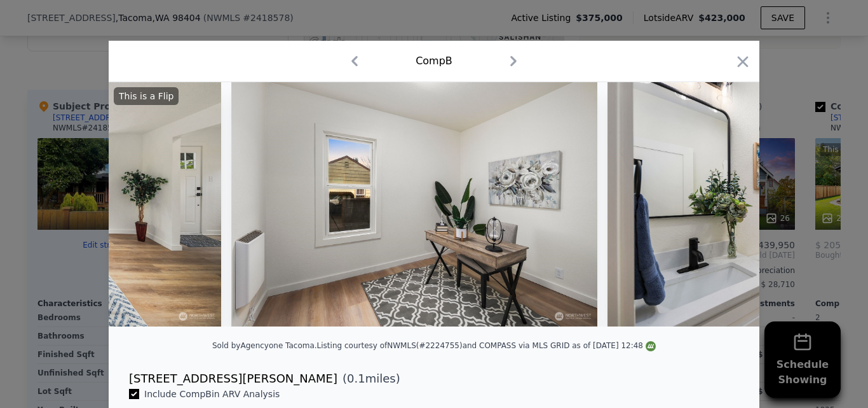
click at [724, 210] on div "This is a Flip" at bounding box center [434, 204] width 651 height 244
click at [724, 210] on icon at bounding box center [727, 204] width 8 height 13
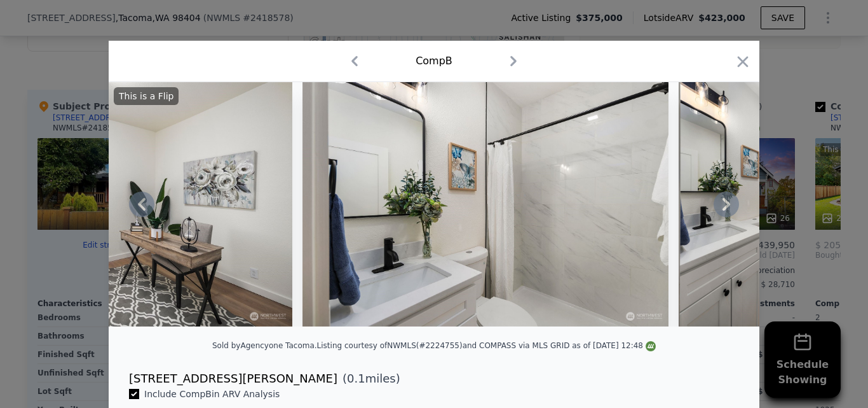
click at [724, 210] on icon at bounding box center [727, 204] width 8 height 13
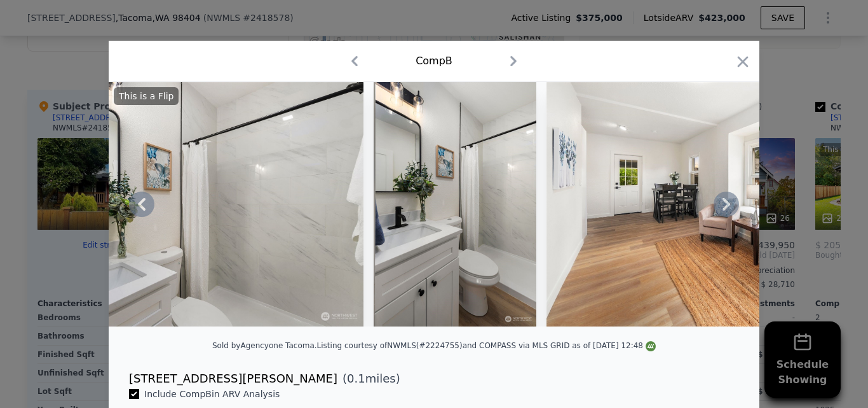
click at [724, 210] on icon at bounding box center [727, 204] width 8 height 13
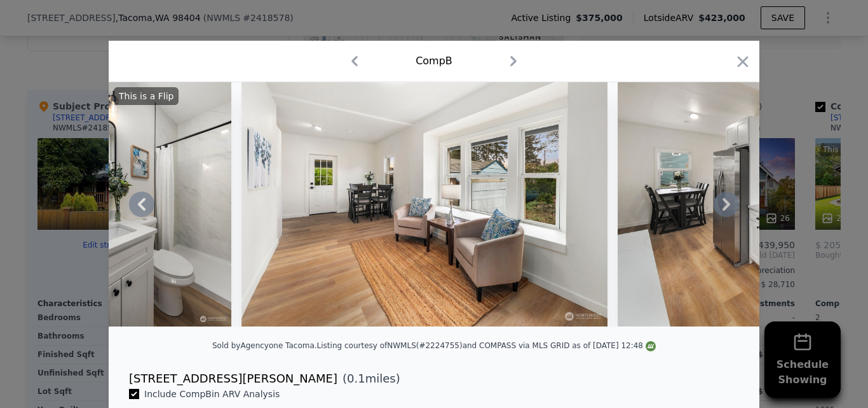
click at [724, 210] on icon at bounding box center [727, 204] width 8 height 13
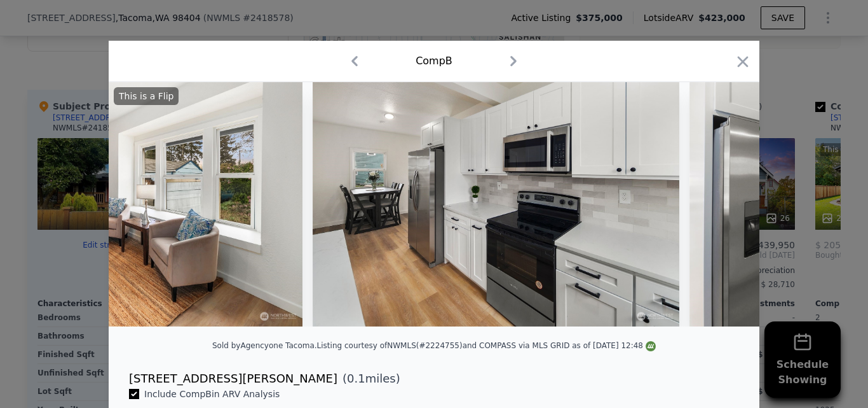
click at [724, 210] on img at bounding box center [873, 204] width 366 height 244
click at [724, 210] on icon at bounding box center [727, 204] width 8 height 13
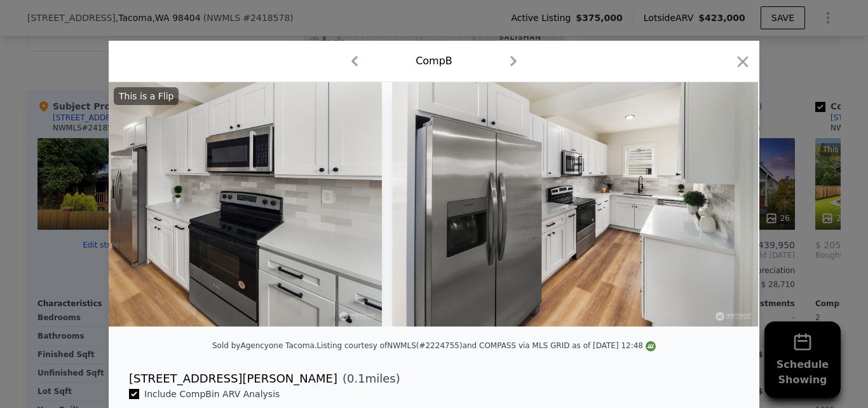
scroll to position [0, 3662]
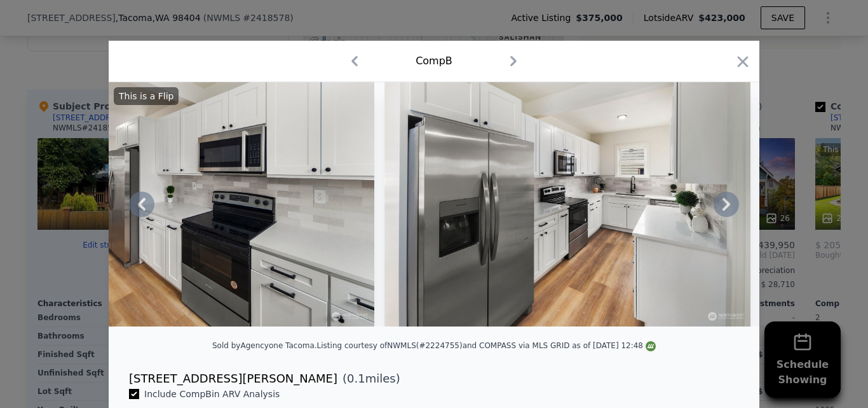
click at [724, 210] on icon at bounding box center [727, 204] width 8 height 13
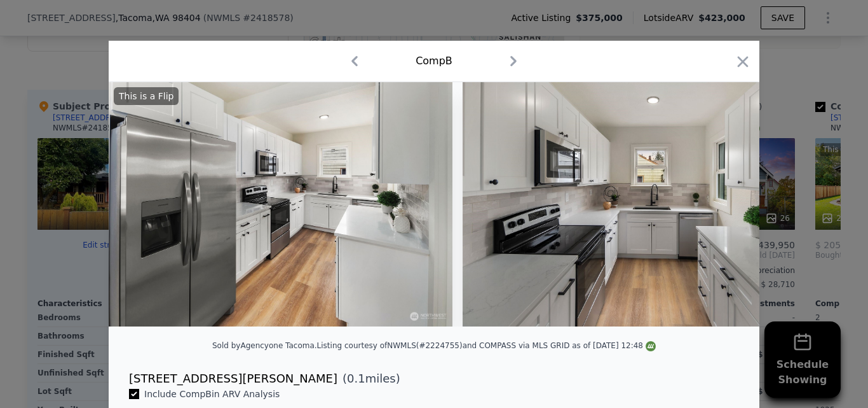
scroll to position [0, 3967]
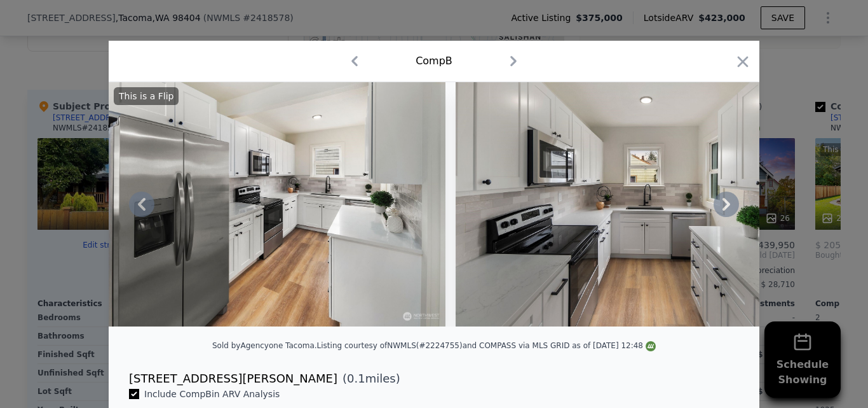
click at [724, 210] on icon at bounding box center [727, 204] width 8 height 13
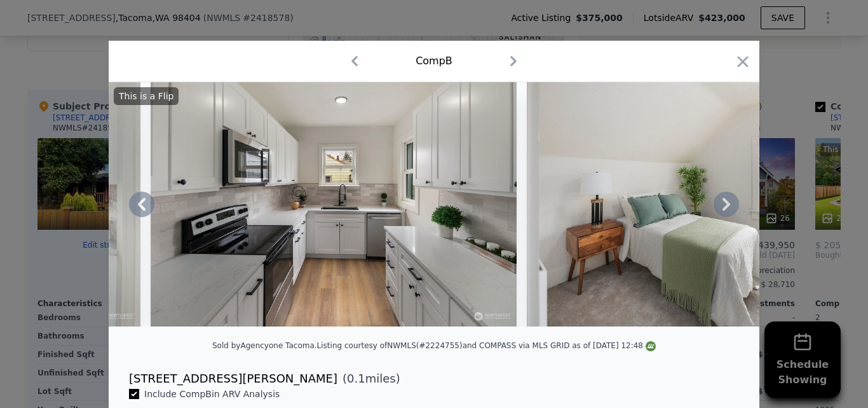
click at [724, 210] on icon at bounding box center [727, 204] width 8 height 13
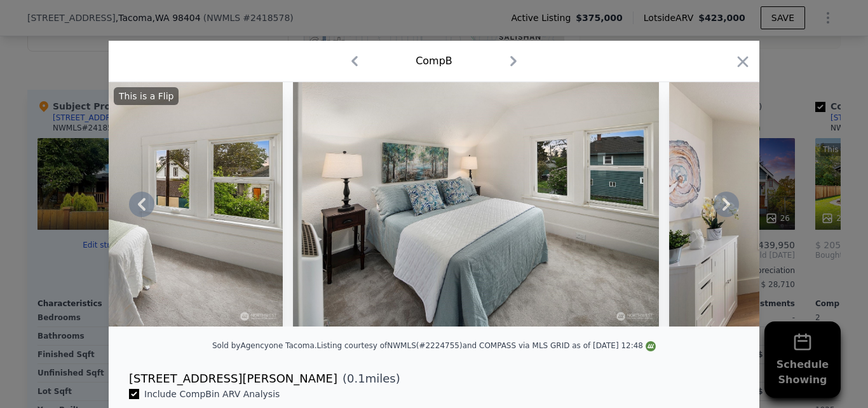
click at [724, 210] on icon at bounding box center [727, 204] width 8 height 13
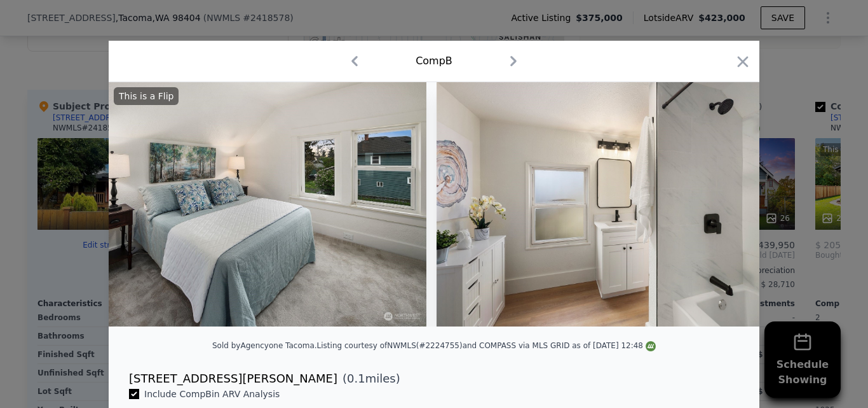
scroll to position [0, 5188]
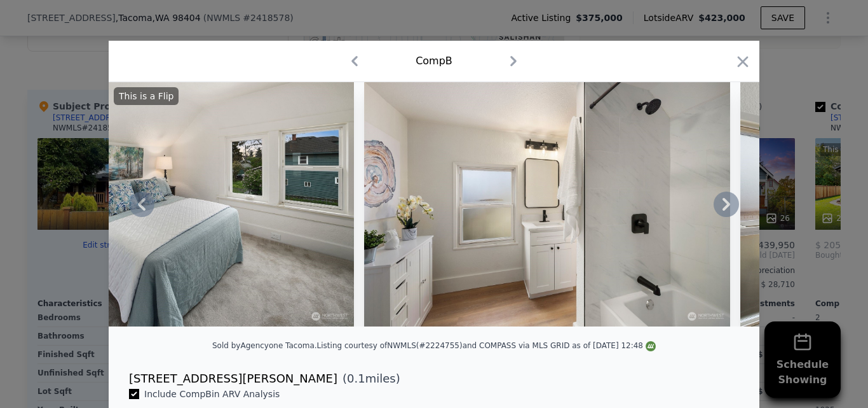
click at [724, 210] on div "This is a Flip" at bounding box center [434, 204] width 651 height 244
click at [724, 210] on icon at bounding box center [727, 204] width 8 height 13
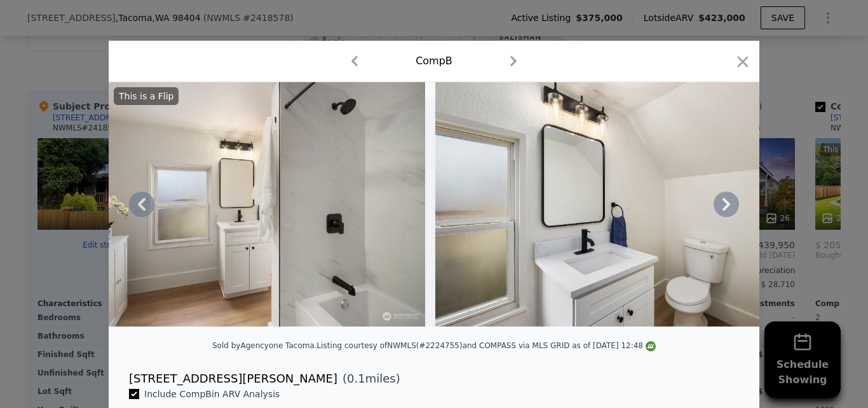
click at [724, 210] on icon at bounding box center [727, 204] width 8 height 13
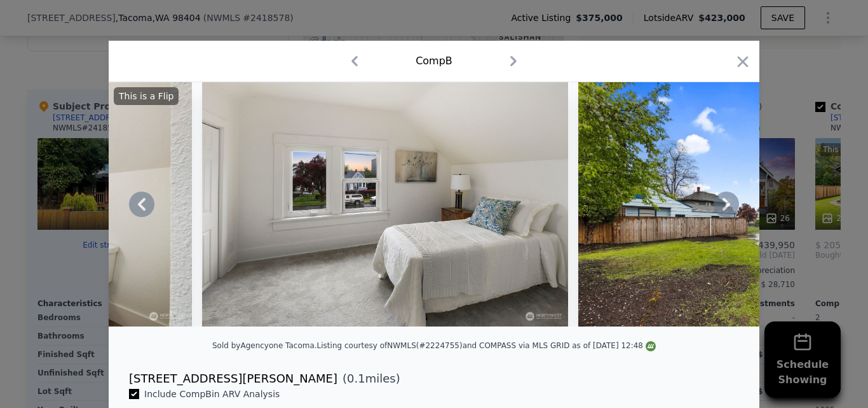
click at [724, 210] on icon at bounding box center [727, 204] width 8 height 13
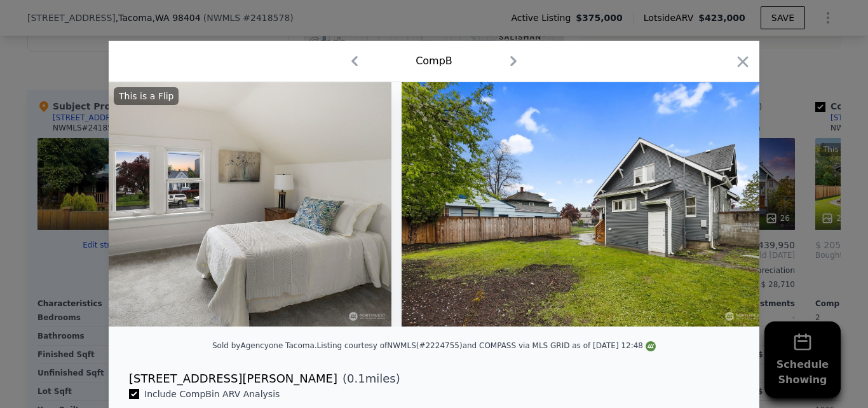
scroll to position [0, 6288]
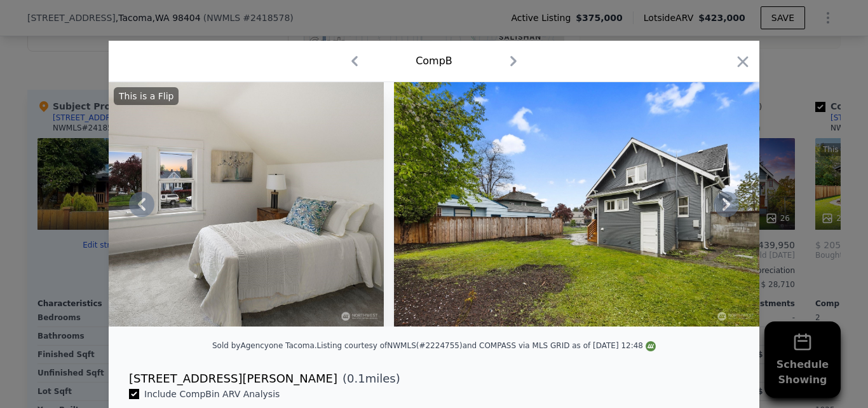
click at [724, 210] on icon at bounding box center [727, 204] width 8 height 13
click at [738, 65] on icon "button" at bounding box center [743, 62] width 18 height 18
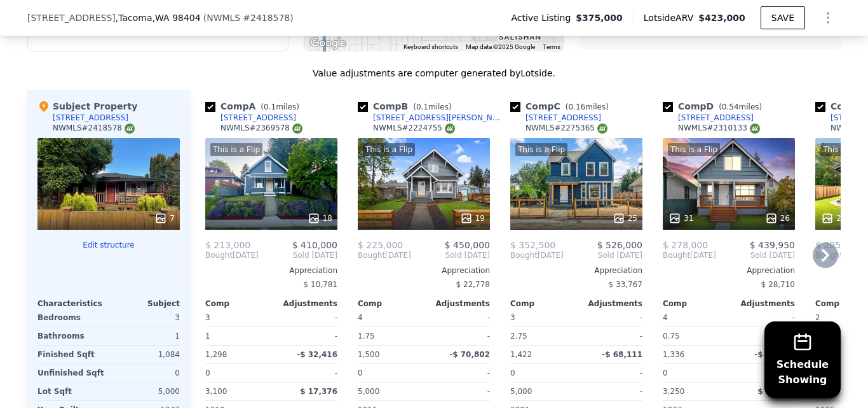
click at [406, 113] on div "[STREET_ADDRESS][PERSON_NAME]" at bounding box center [439, 118] width 132 height 10
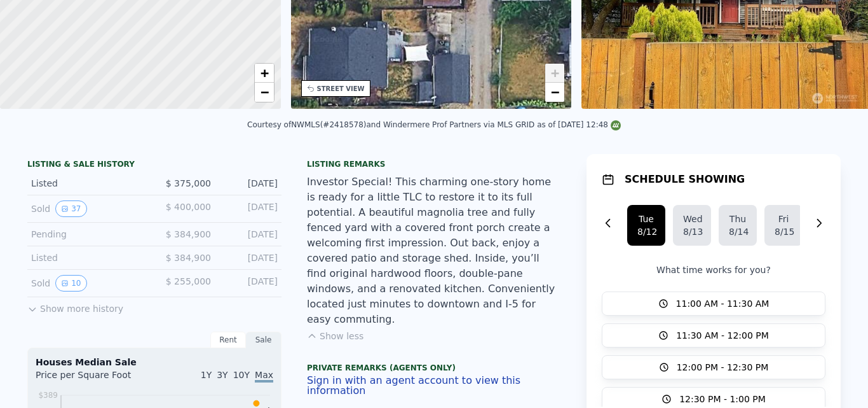
scroll to position [4, 0]
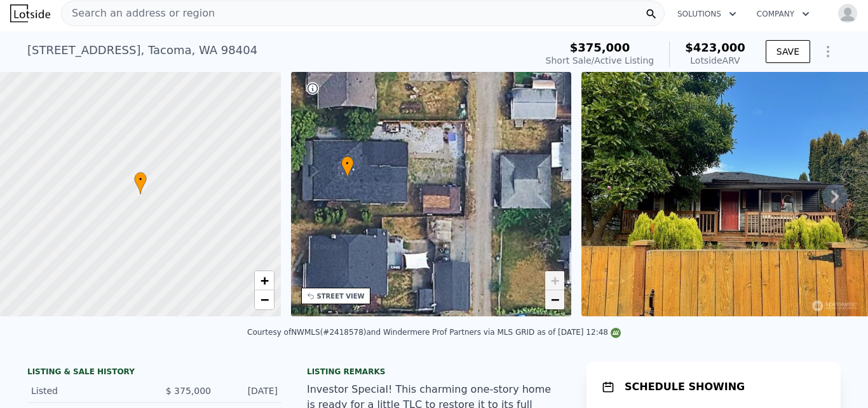
click at [556, 301] on span "−" at bounding box center [555, 299] width 8 height 16
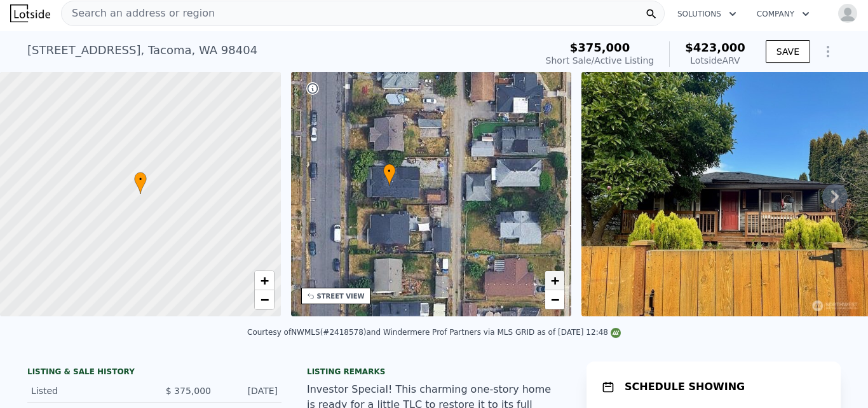
click at [552, 277] on span "+" at bounding box center [555, 280] width 8 height 16
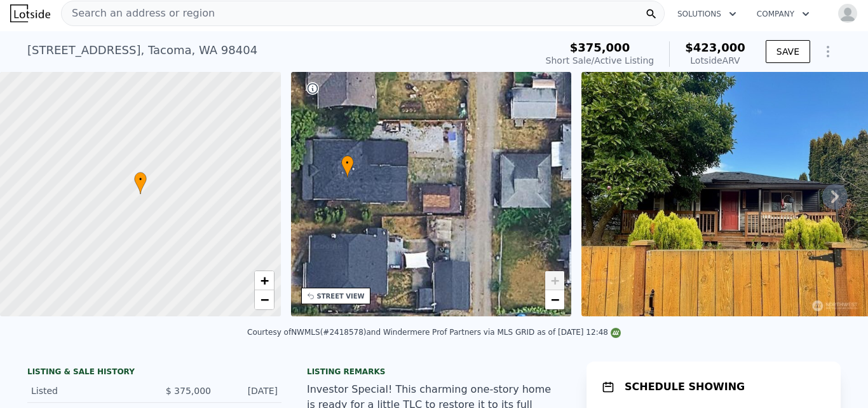
scroll to position [0, 0]
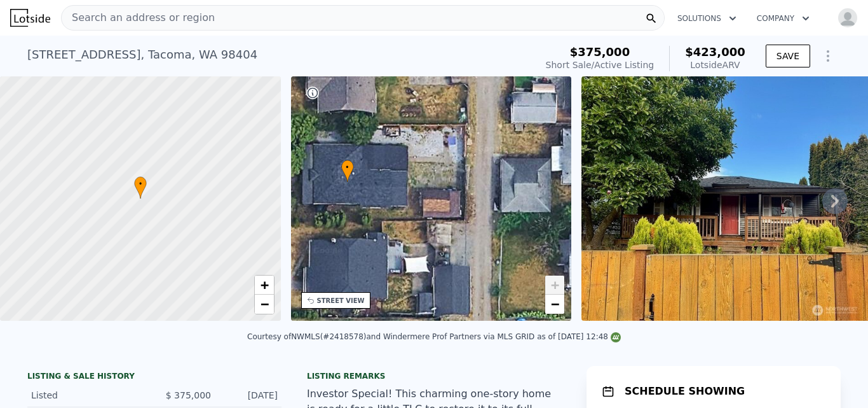
click at [368, 20] on div "Search an address or region" at bounding box center [363, 17] width 604 height 25
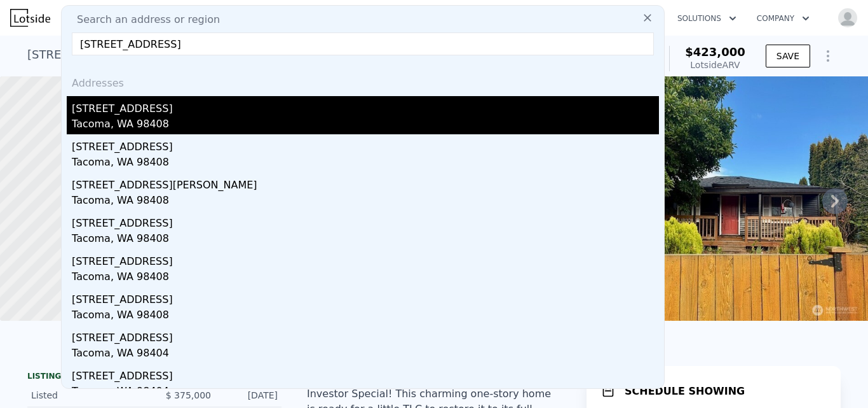
type input "4840 J Street S Tacoma, WA 98408"
click at [128, 117] on div "Tacoma, WA 98408" at bounding box center [365, 125] width 587 height 18
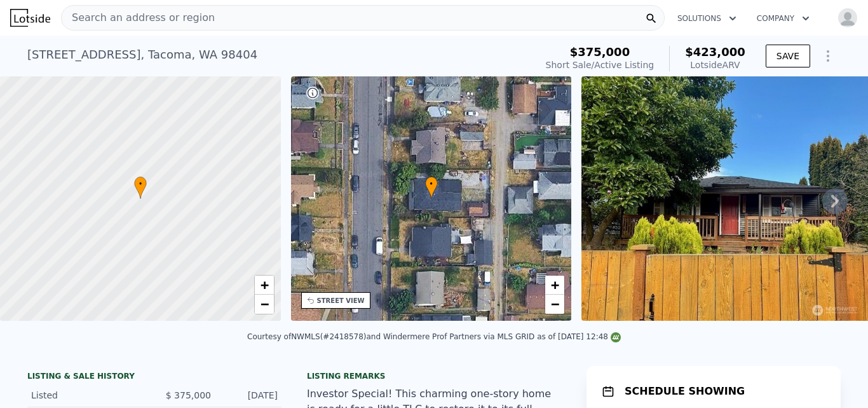
click at [233, 13] on div "Search an address or region" at bounding box center [363, 17] width 604 height 25
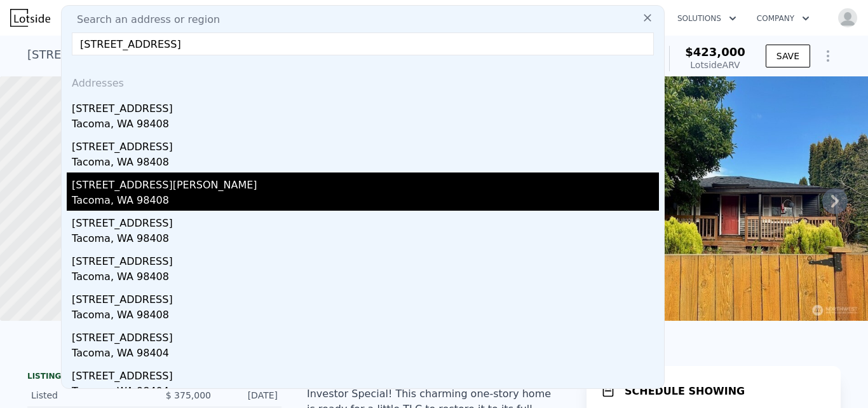
type input "4840 J Street S Tacoma, WA 98408"
click at [99, 191] on div "4840 S J St" at bounding box center [365, 182] width 587 height 20
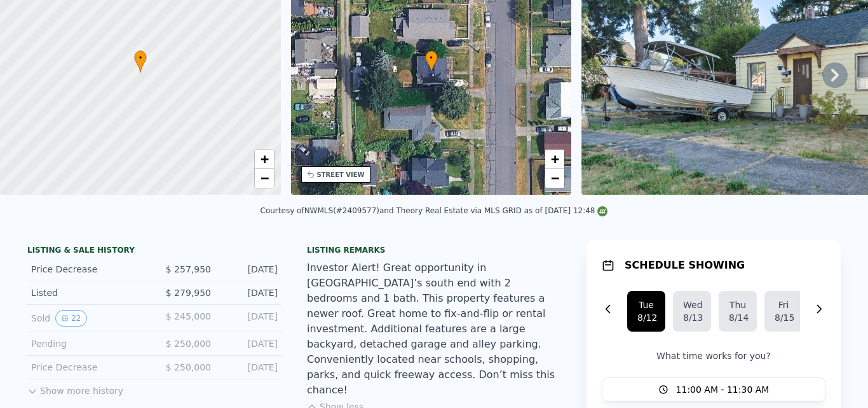
scroll to position [20, 0]
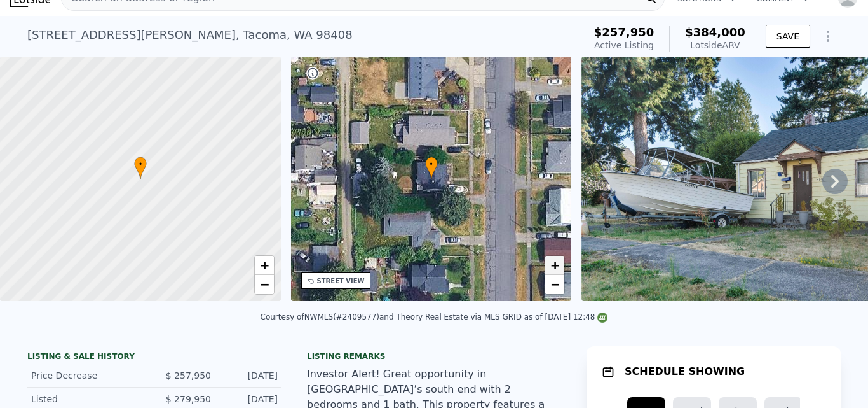
click at [558, 264] on span "+" at bounding box center [555, 265] width 8 height 16
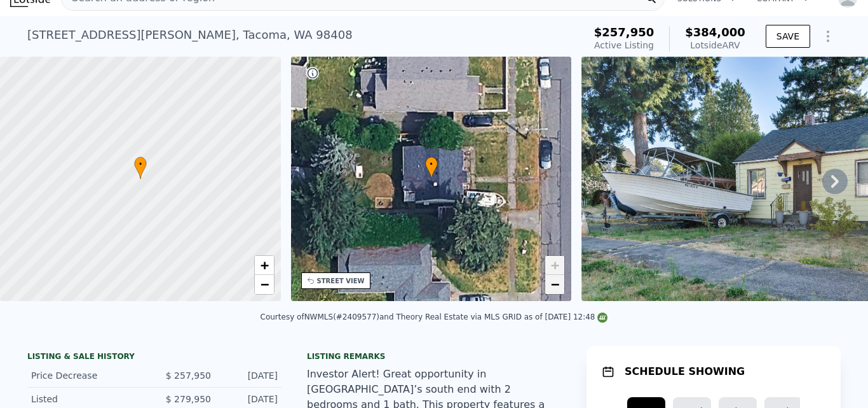
click at [563, 293] on link "−" at bounding box center [554, 284] width 19 height 19
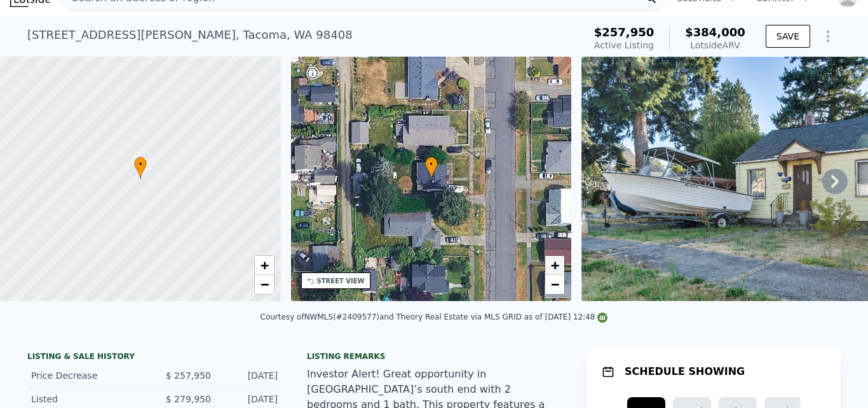
click at [554, 271] on span "+" at bounding box center [555, 265] width 8 height 16
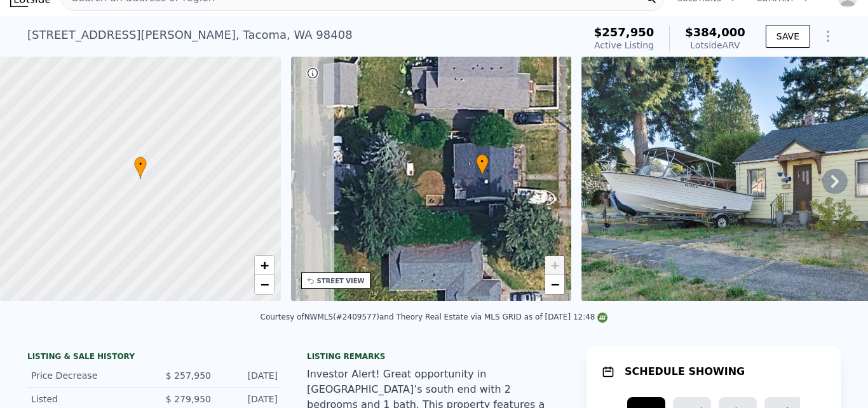
drag, startPoint x: 353, startPoint y: 177, endPoint x: 404, endPoint y: 175, distance: 50.9
click at [404, 175] on div "• + −" at bounding box center [431, 179] width 281 height 244
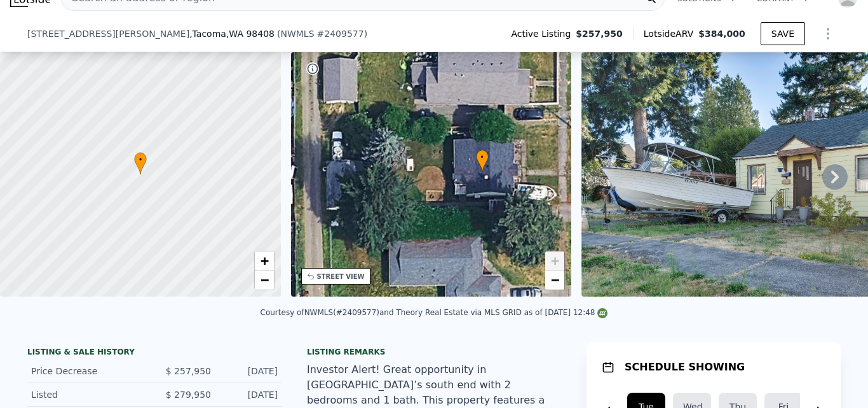
scroll to position [282, 0]
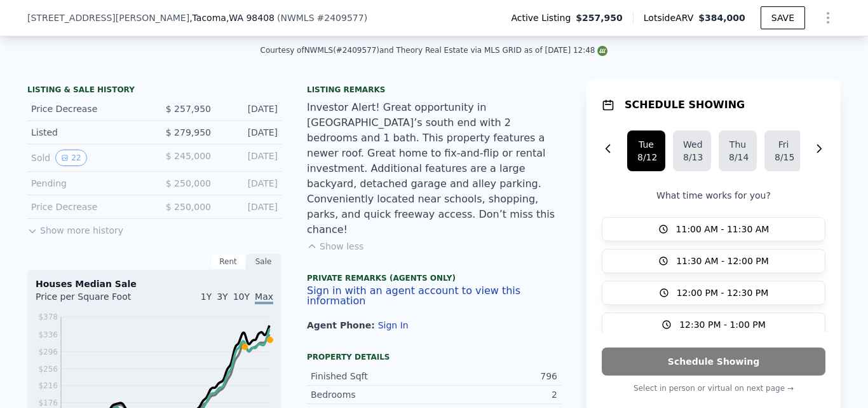
click at [324, 240] on button "Show less" at bounding box center [335, 246] width 57 height 13
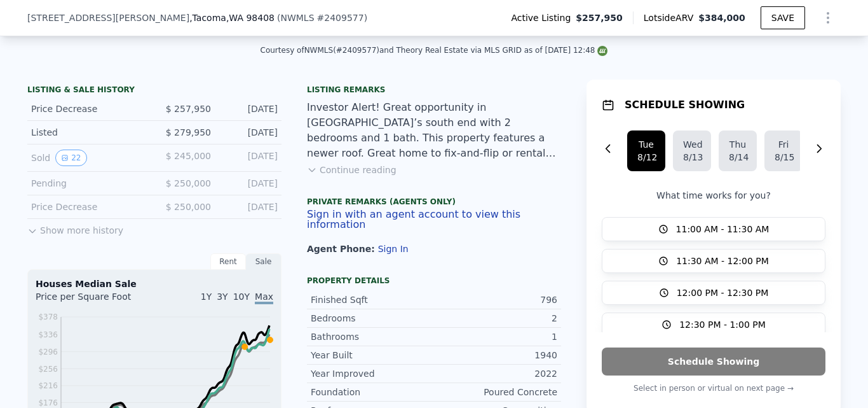
click at [324, 224] on button "Sign in with an agent account to view this information" at bounding box center [434, 219] width 254 height 20
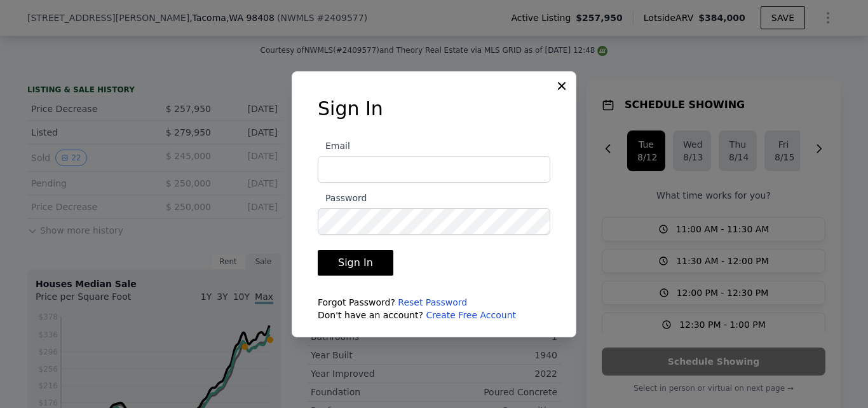
type input "jghomebuyers0820@gmail.com"
click at [565, 90] on icon at bounding box center [562, 85] width 13 height 13
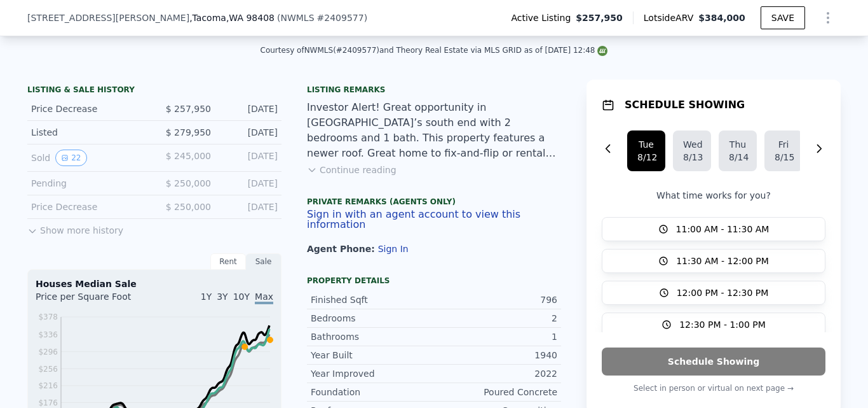
click at [349, 176] on button "Continue reading" at bounding box center [352, 169] width 90 height 13
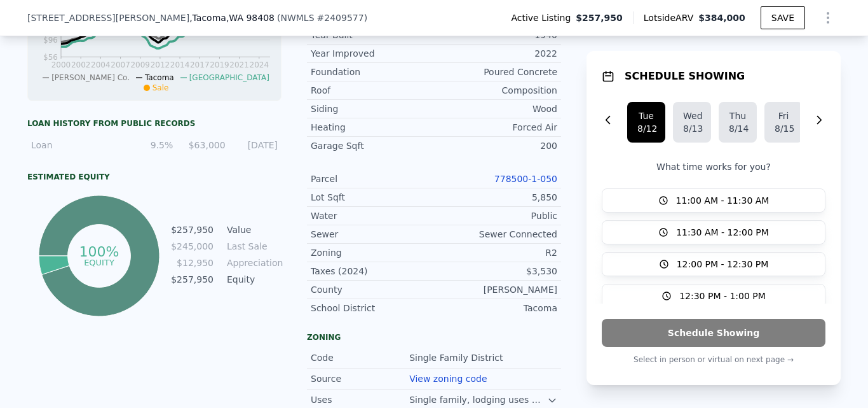
scroll to position [0, 0]
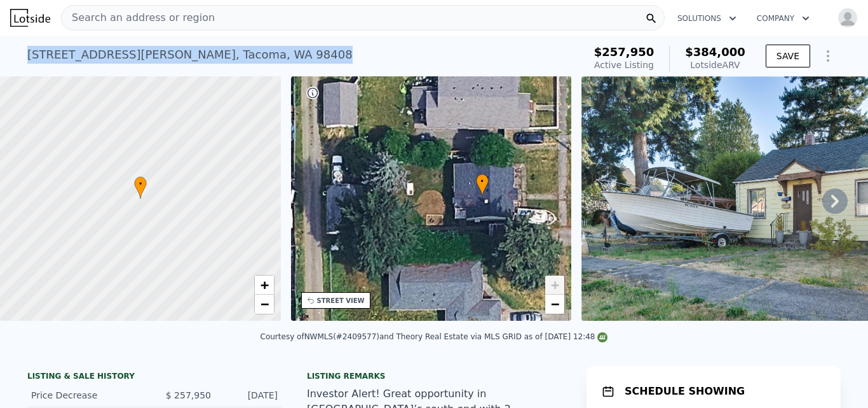
drag, startPoint x: 24, startPoint y: 51, endPoint x: 216, endPoint y: 58, distance: 192.1
click at [216, 58] on div "4840 S J St , Tacoma , WA 98408 Active at $257,950 (~ARV $384k )" at bounding box center [303, 59] width 552 height 36
copy div "4840 S J St , Tacoma , WA 98408"
drag, startPoint x: 500, startPoint y: 58, endPoint x: 489, endPoint y: 53, distance: 11.7
click at [500, 58] on div "4840 S J St , Tacoma , WA 98408 Active at $257,950 (~ARV $384k )" at bounding box center [303, 59] width 552 height 36
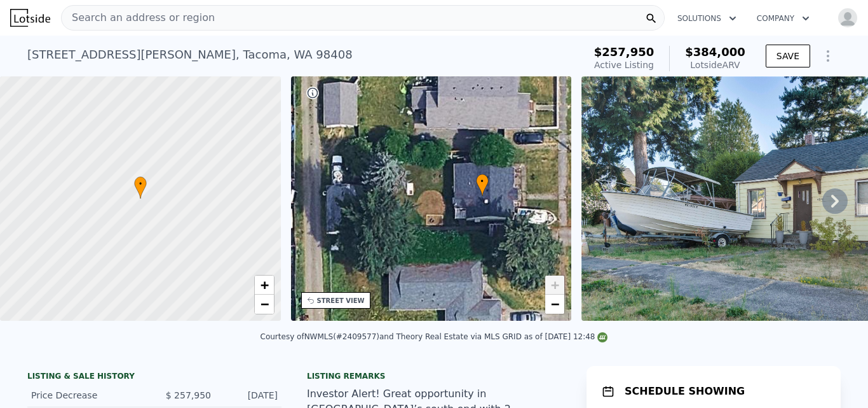
click at [364, 27] on div "Search an address or region" at bounding box center [363, 17] width 604 height 25
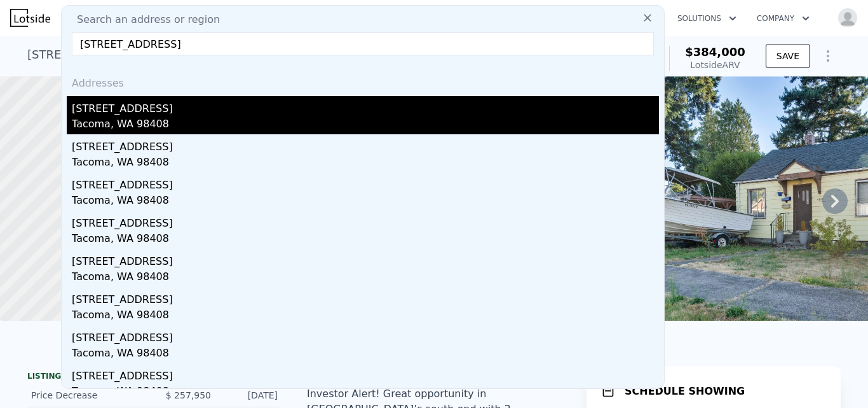
type input "851 S 56th Street Tacoma, WA 98408"
click at [144, 120] on div "Tacoma, WA 98408" at bounding box center [365, 125] width 587 height 18
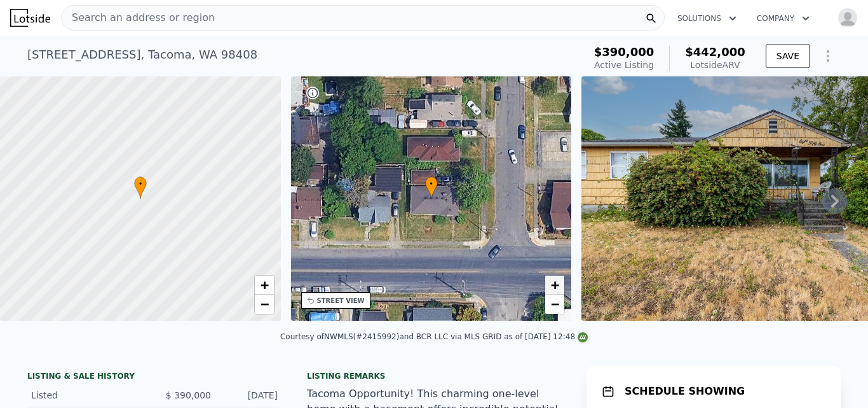
click at [554, 284] on span "+" at bounding box center [555, 285] width 8 height 16
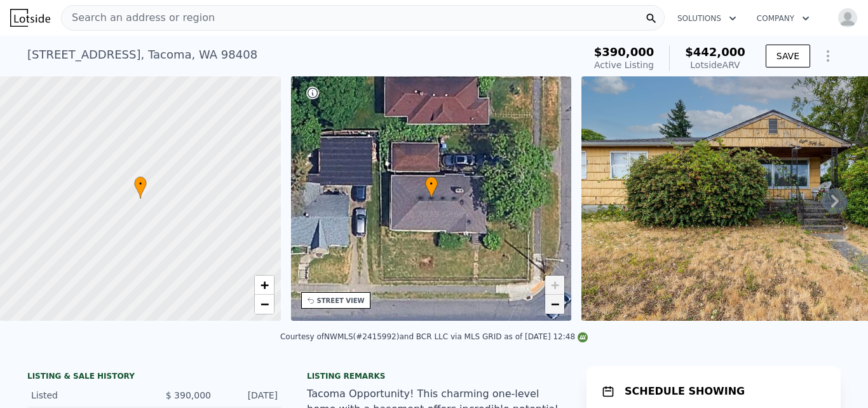
click at [558, 304] on span "−" at bounding box center [555, 304] width 8 height 16
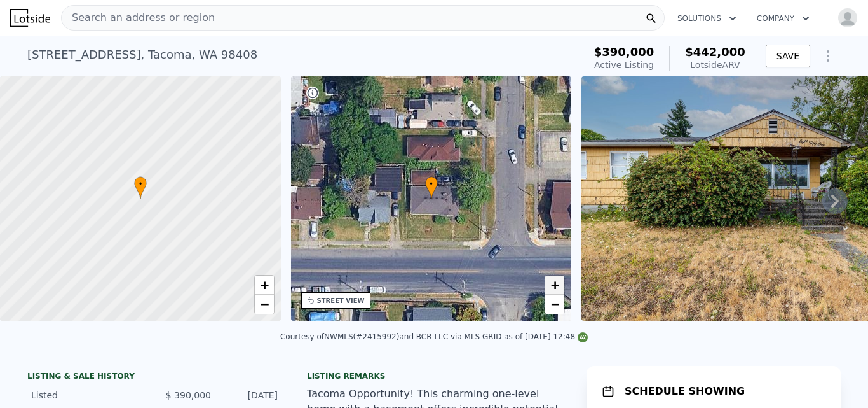
click at [555, 285] on span "+" at bounding box center [555, 285] width 8 height 16
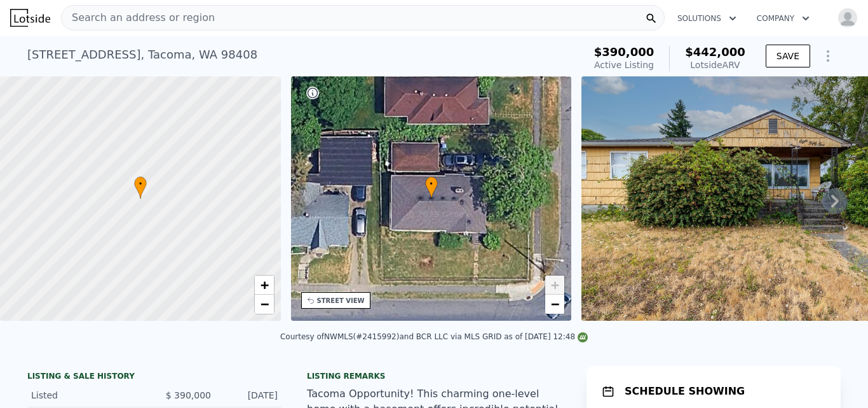
click at [339, 304] on div "STREET VIEW" at bounding box center [341, 301] width 48 height 10
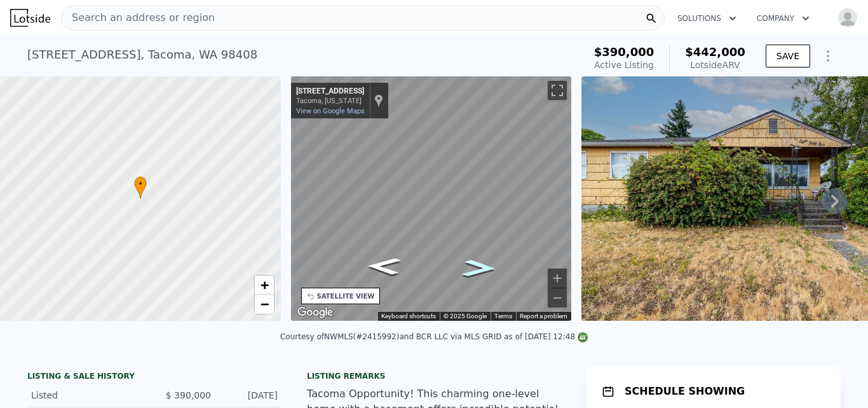
click at [480, 268] on icon "Go East, S 56th St" at bounding box center [479, 268] width 62 height 25
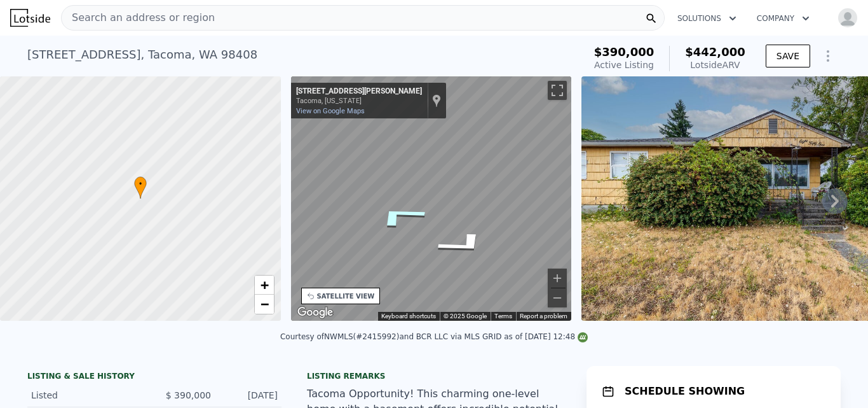
click at [401, 218] on icon "Go South, S Thompson Ave" at bounding box center [399, 215] width 95 height 37
click at [399, 224] on icon "Go South, S Thompson Ave" at bounding box center [400, 227] width 95 height 34
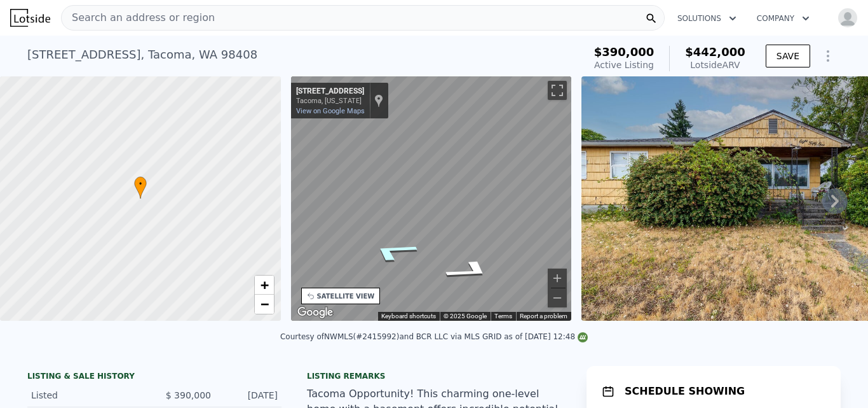
click at [388, 253] on icon "Go West, S 56th St" at bounding box center [393, 251] width 92 height 31
click at [558, 301] on button "Zoom out" at bounding box center [557, 297] width 19 height 19
click at [381, 98] on div "Show location on map" at bounding box center [378, 100] width 9 height 14
click at [338, 295] on div "SATELLITE VIEW" at bounding box center [346, 296] width 58 height 10
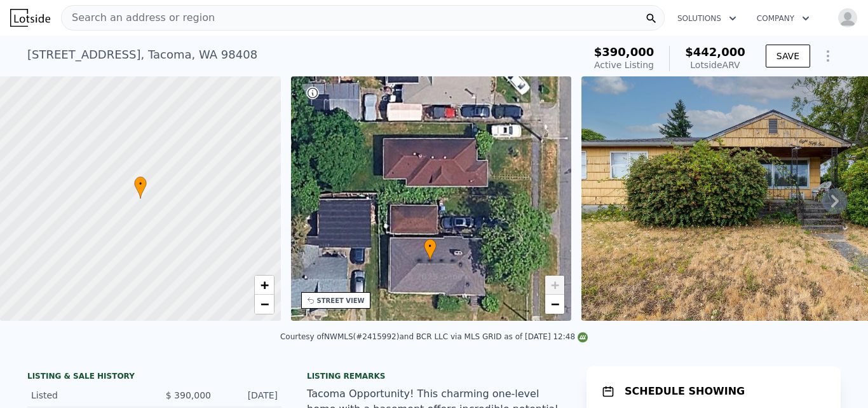
drag, startPoint x: 444, startPoint y: 138, endPoint x: 442, endPoint y: 200, distance: 62.3
click at [442, 200] on div "• + −" at bounding box center [431, 198] width 281 height 244
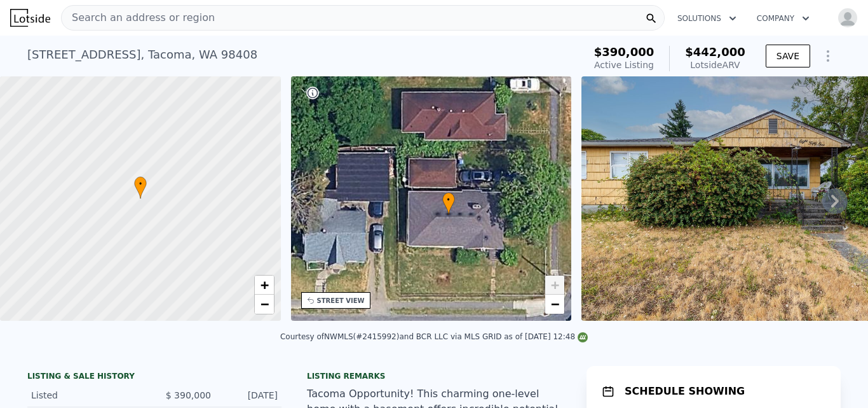
drag, startPoint x: 502, startPoint y: 231, endPoint x: 521, endPoint y: 184, distance: 49.9
click at [521, 184] on div "• + −" at bounding box center [431, 198] width 281 height 244
click at [554, 301] on span "−" at bounding box center [555, 304] width 8 height 16
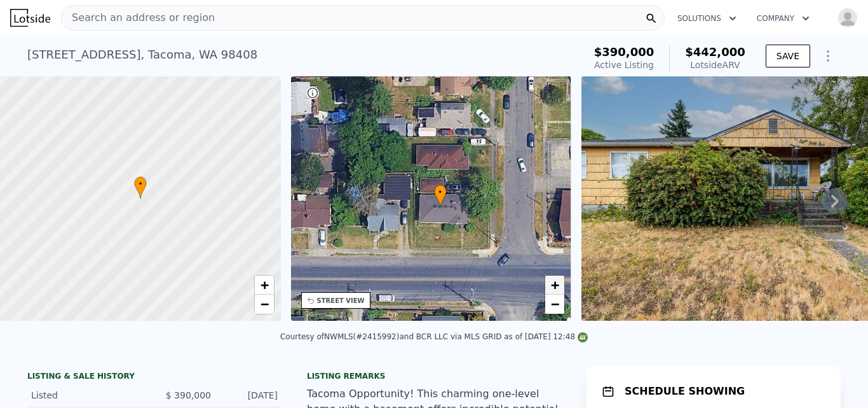
click at [552, 282] on span "+" at bounding box center [555, 285] width 8 height 16
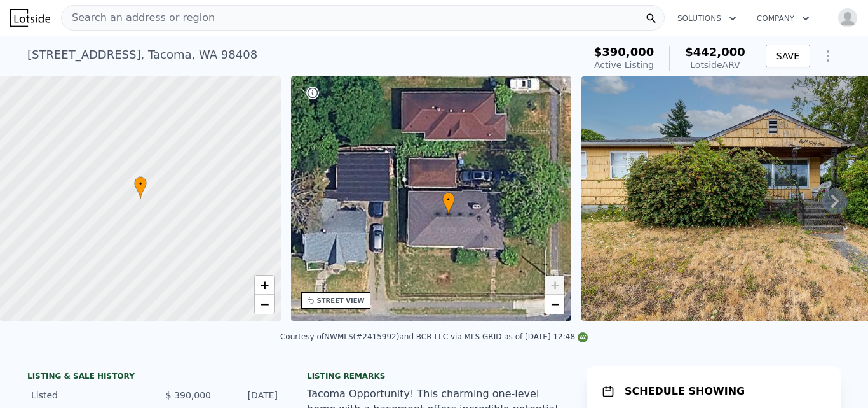
click at [830, 204] on icon at bounding box center [835, 200] width 25 height 25
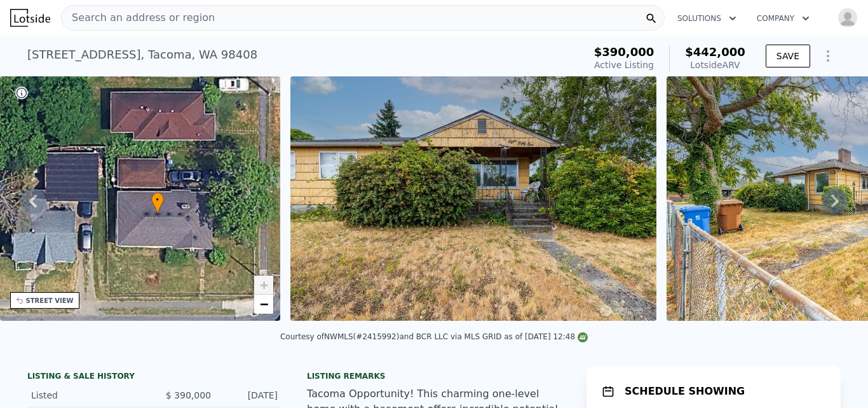
click at [830, 204] on icon at bounding box center [835, 200] width 25 height 25
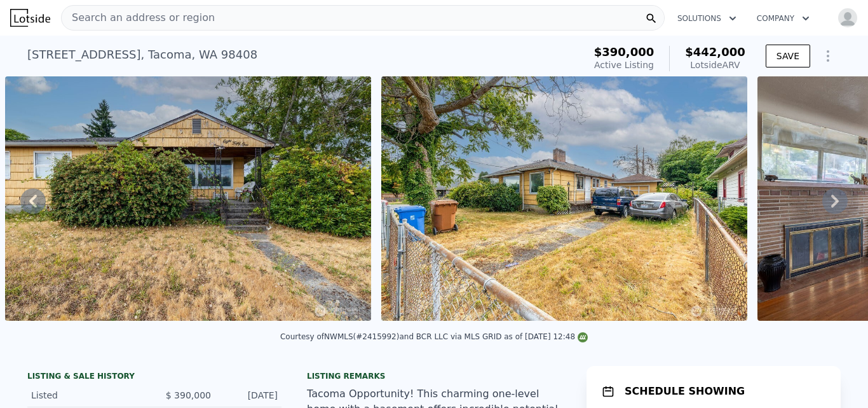
click at [830, 204] on icon at bounding box center [835, 200] width 25 height 25
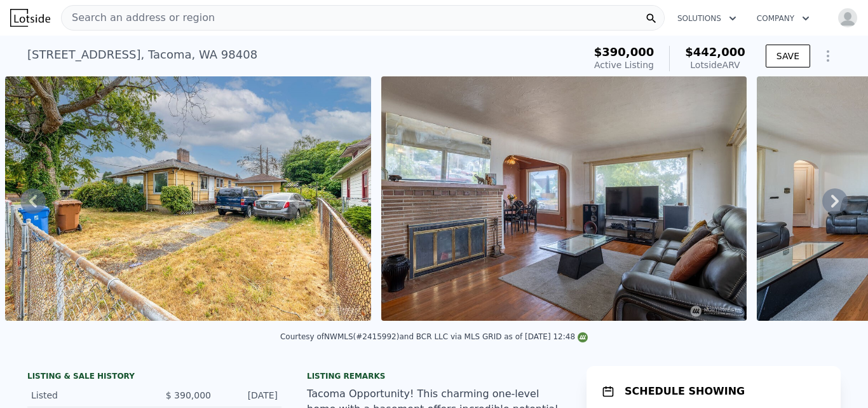
click at [830, 204] on icon at bounding box center [835, 200] width 25 height 25
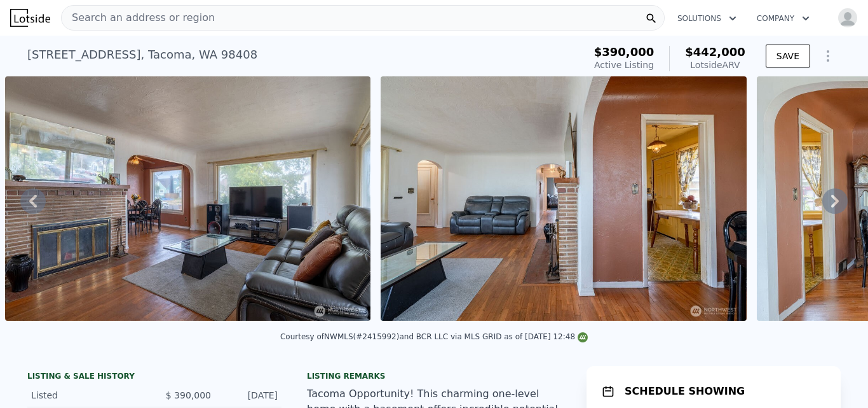
click at [830, 204] on icon at bounding box center [835, 200] width 25 height 25
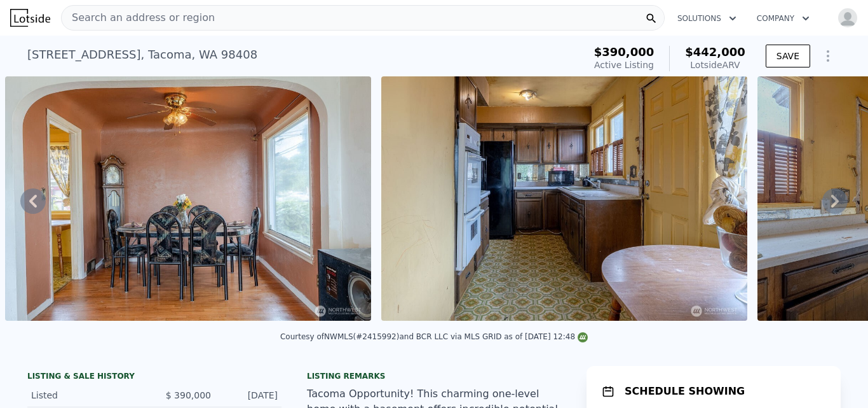
click at [830, 204] on icon at bounding box center [835, 200] width 25 height 25
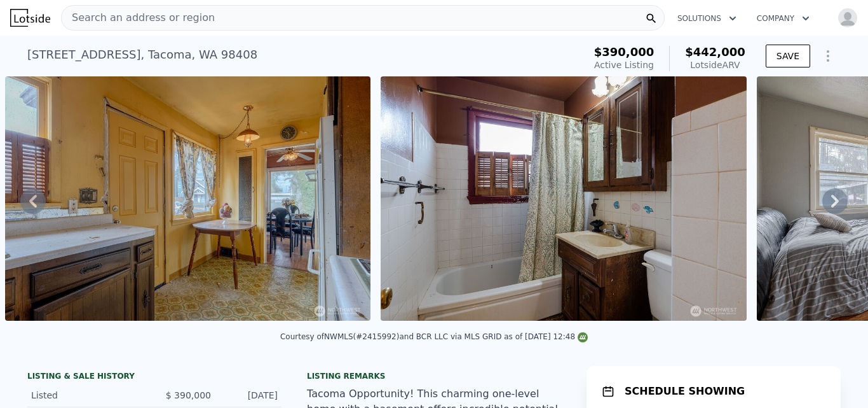
click at [830, 204] on icon at bounding box center [835, 200] width 25 height 25
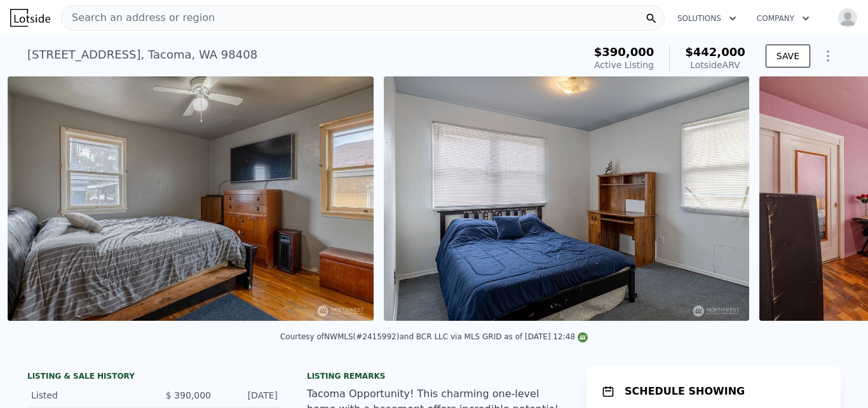
scroll to position [0, 3591]
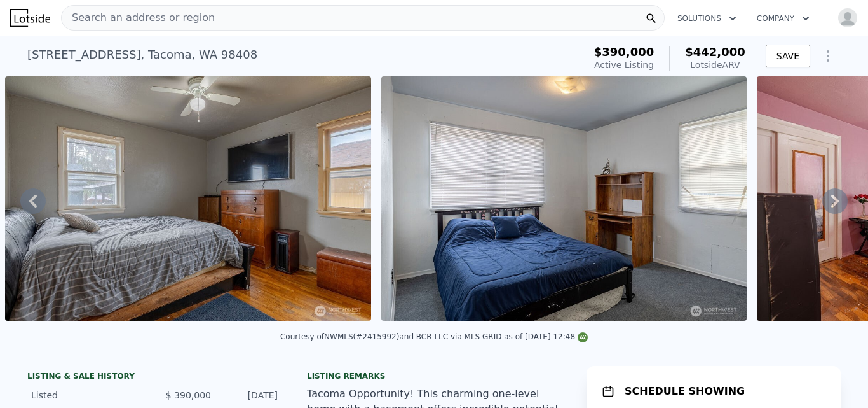
click at [830, 204] on div "• + − • + − STREET VIEW ← Move left → Move right ↑ Move up ↓ Move down + Zoom i…" at bounding box center [434, 200] width 868 height 249
click at [830, 204] on icon at bounding box center [835, 200] width 25 height 25
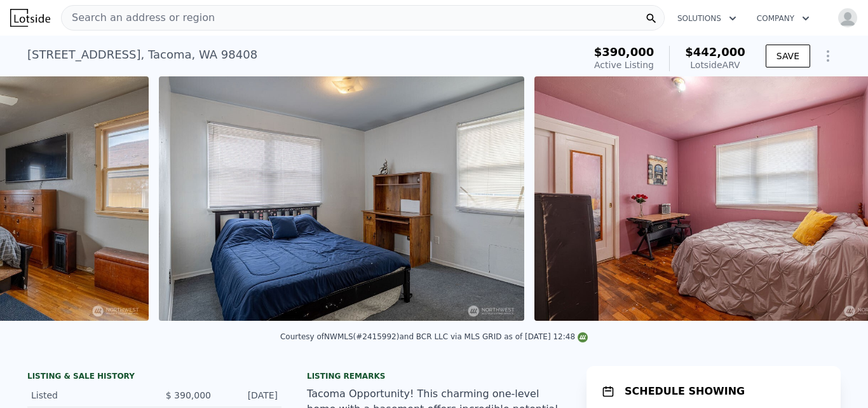
scroll to position [0, 3968]
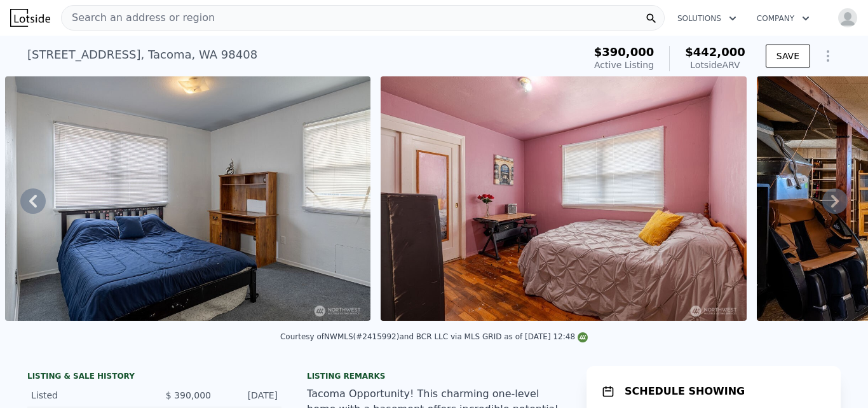
click at [830, 204] on div "• + − • + − STREET VIEW ← Move left → Move right ↑ Move up ↓ Move down + Zoom i…" at bounding box center [434, 200] width 868 height 249
click at [830, 204] on icon at bounding box center [835, 200] width 25 height 25
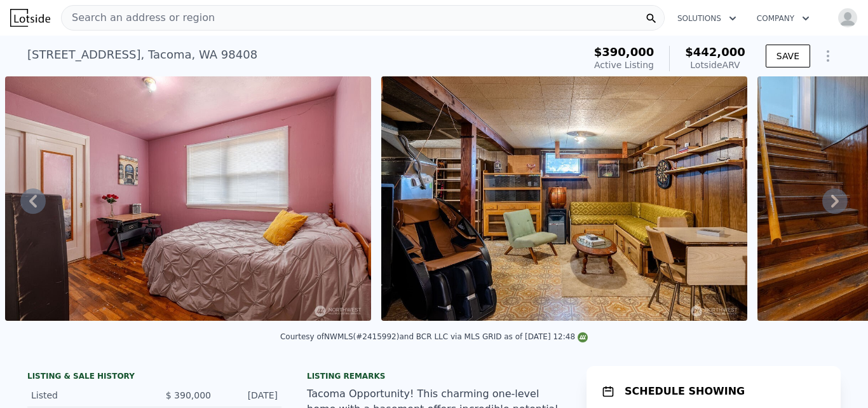
click at [830, 204] on icon at bounding box center [835, 200] width 25 height 25
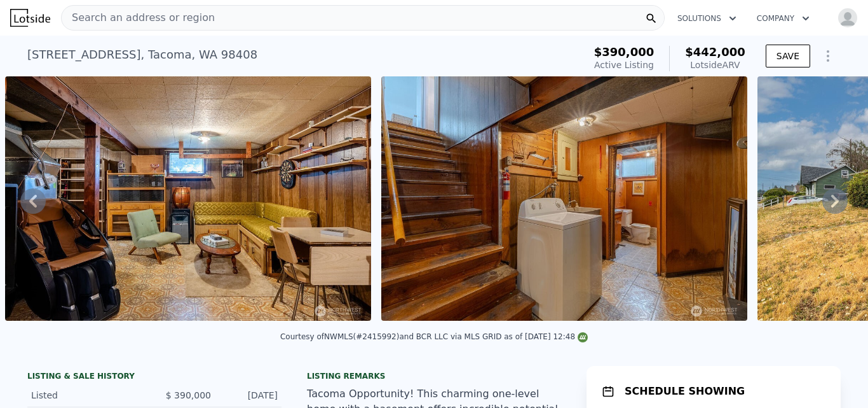
click at [830, 204] on icon at bounding box center [835, 200] width 25 height 25
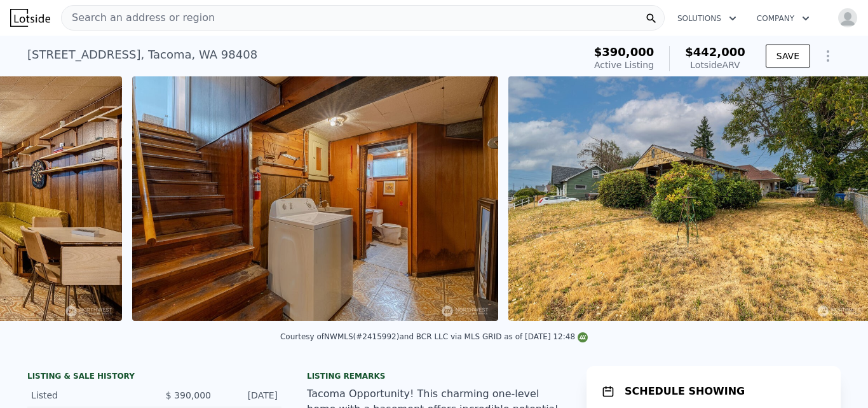
scroll to position [0, 5096]
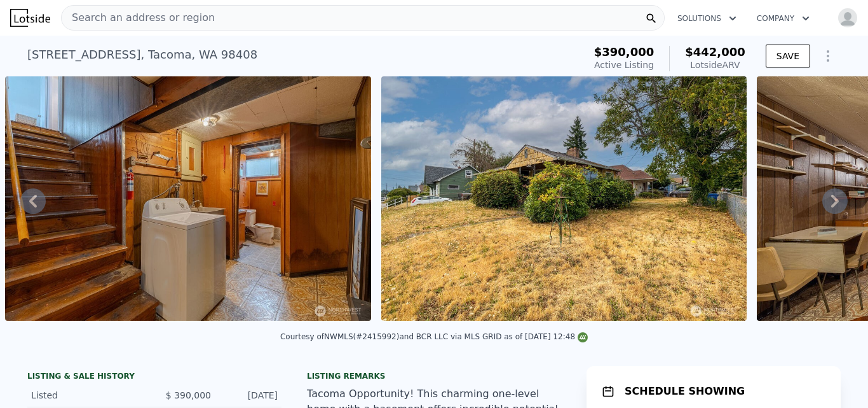
click at [830, 204] on icon at bounding box center [835, 200] width 25 height 25
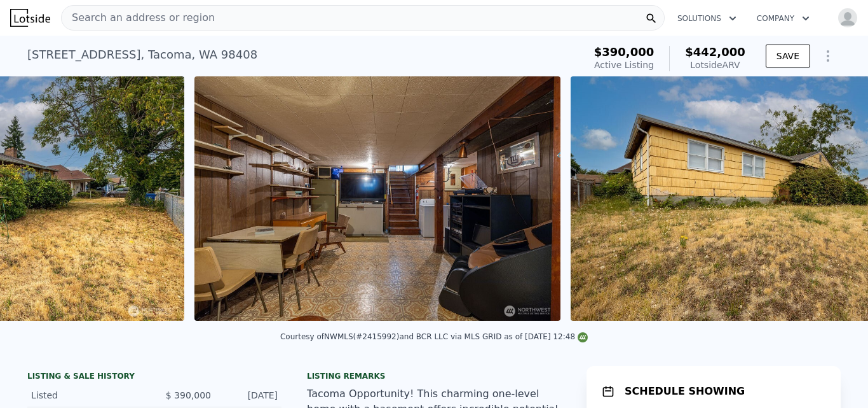
scroll to position [0, 5848]
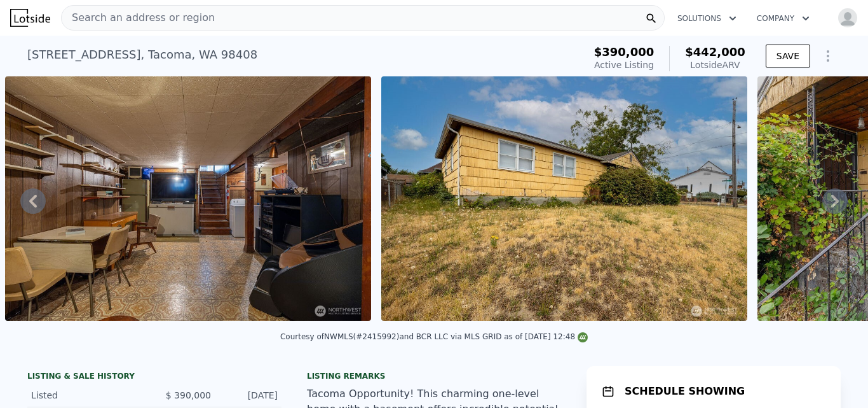
click at [830, 204] on icon at bounding box center [835, 200] width 25 height 25
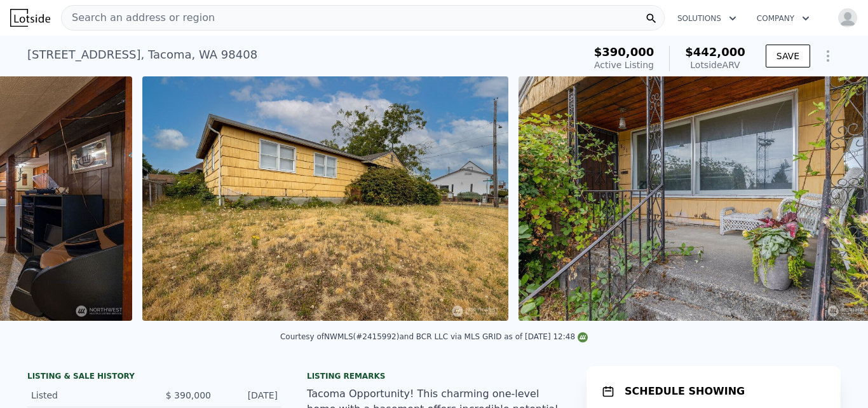
scroll to position [0, 6225]
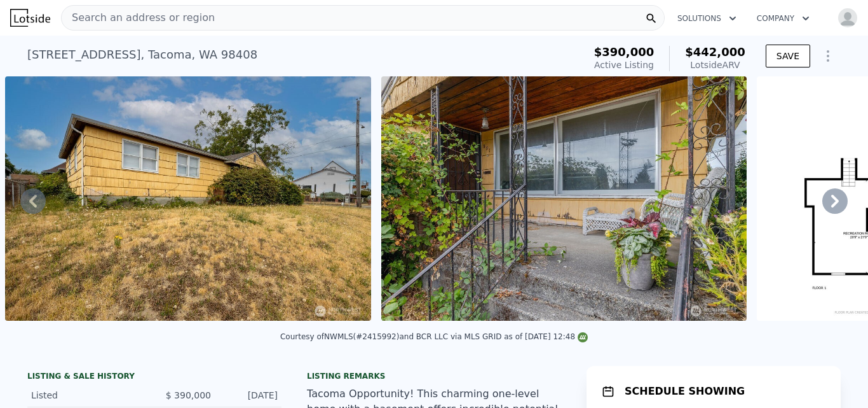
click at [830, 204] on icon at bounding box center [835, 200] width 25 height 25
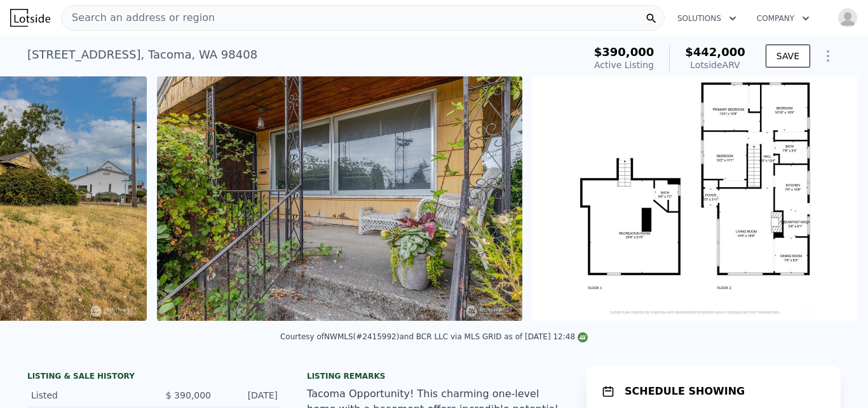
scroll to position [0, 6601]
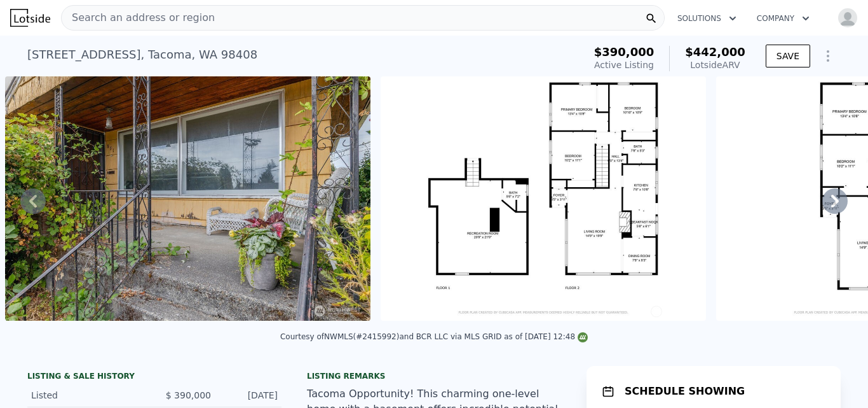
click at [830, 204] on icon at bounding box center [835, 200] width 25 height 25
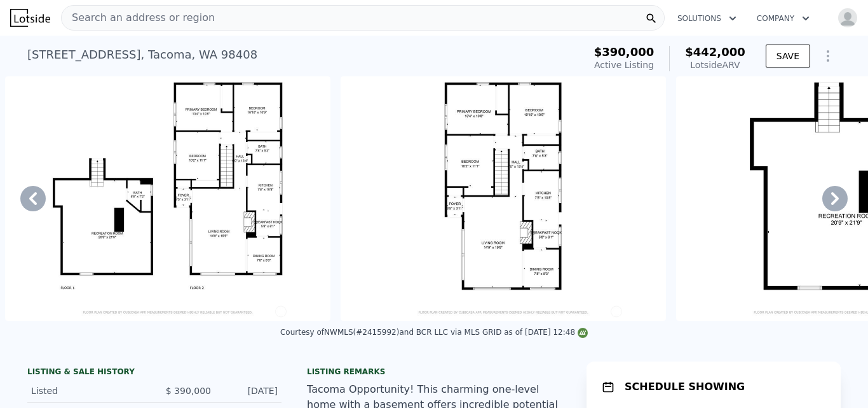
click at [830, 204] on icon at bounding box center [835, 198] width 25 height 25
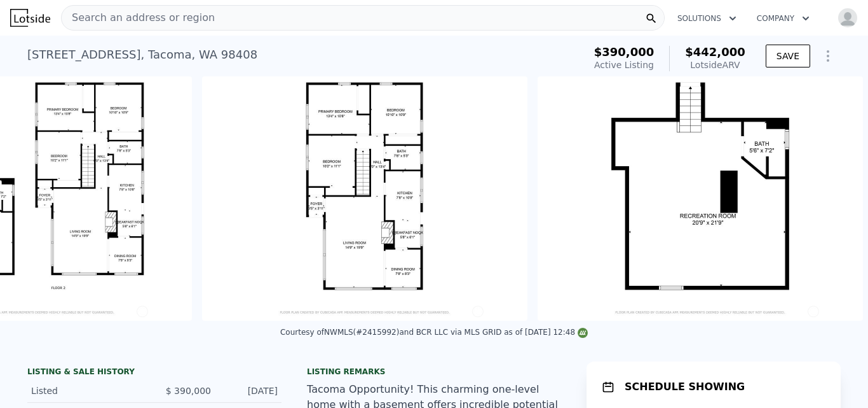
scroll to position [0, 7125]
click at [34, 203] on icon at bounding box center [32, 198] width 25 height 25
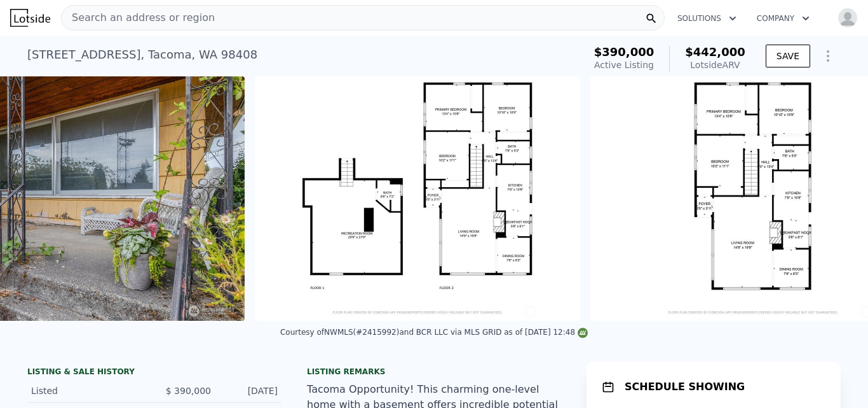
scroll to position [0, 6601]
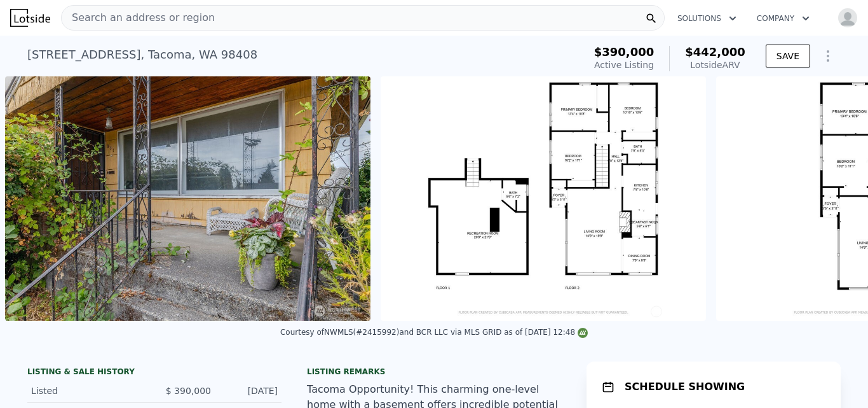
click at [34, 203] on div "• + − • + − STREET VIEW ← Move left → Move right ↑ Move up ↓ Move down + Zoom i…" at bounding box center [434, 198] width 868 height 244
click at [34, 203] on icon at bounding box center [32, 198] width 25 height 25
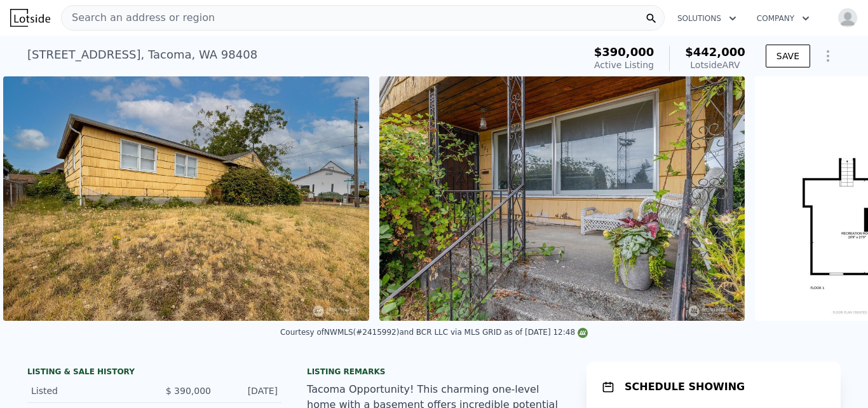
scroll to position [0, 6225]
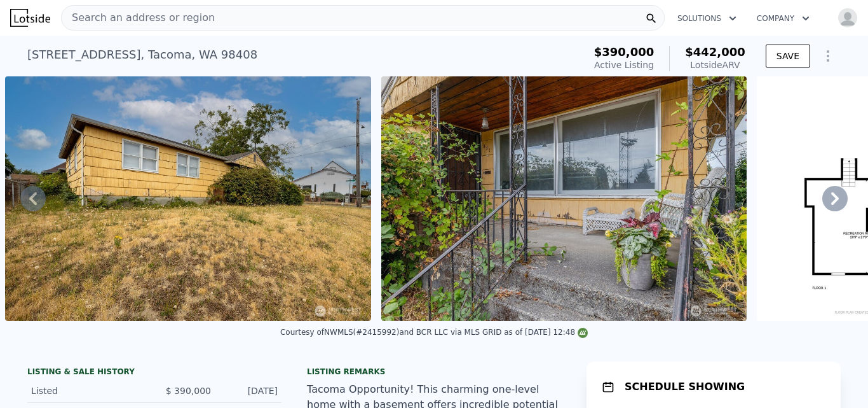
click at [34, 203] on icon at bounding box center [32, 198] width 25 height 25
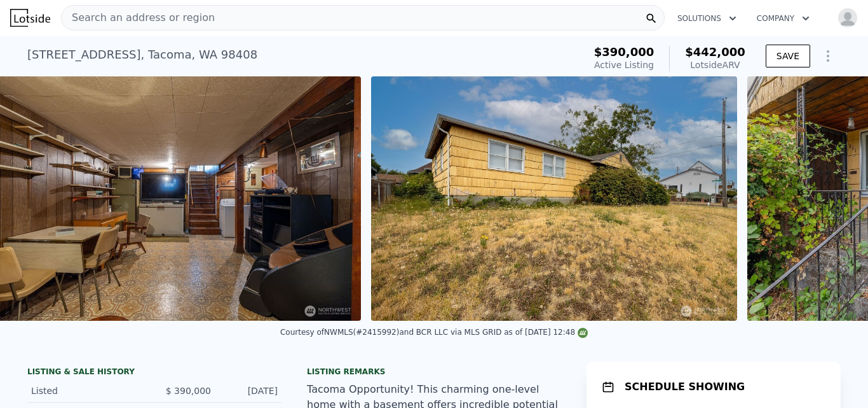
scroll to position [0, 5848]
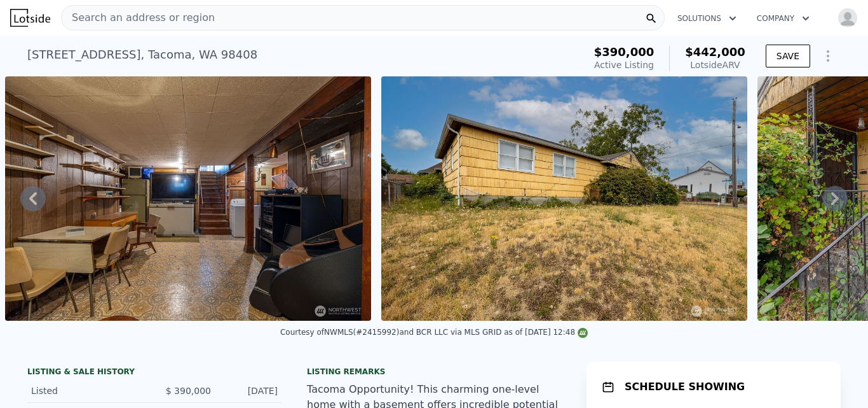
click at [34, 203] on icon at bounding box center [32, 198] width 25 height 25
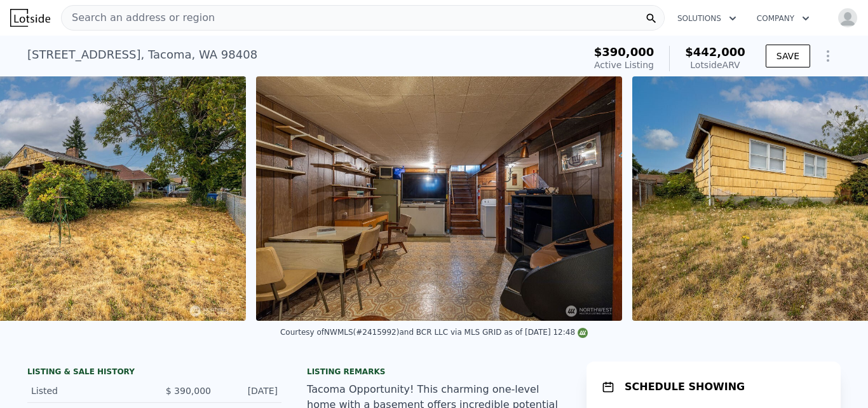
scroll to position [0, 5473]
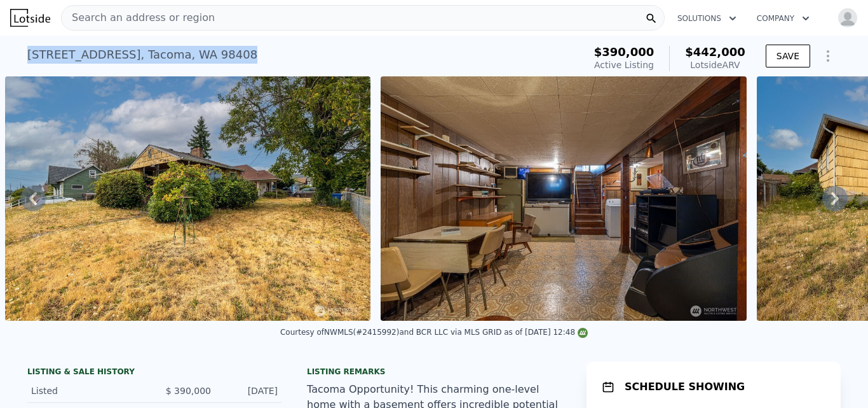
drag, startPoint x: 24, startPoint y: 50, endPoint x: 270, endPoint y: 61, distance: 246.3
click at [270, 61] on div "851 S 56th St , Tacoma , WA 98408 Active at $390k (~ARV $442k )" at bounding box center [303, 59] width 552 height 36
copy div "851 S 56th St , Tacoma , WA 98408"
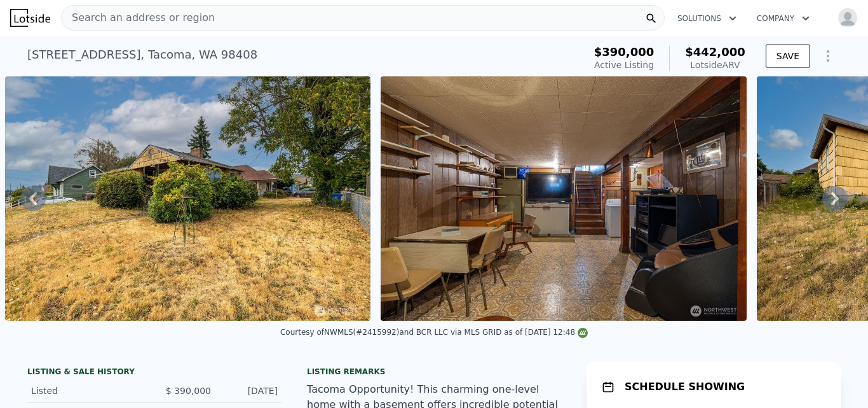
click at [268, 17] on div "Search an address or region" at bounding box center [363, 17] width 604 height 25
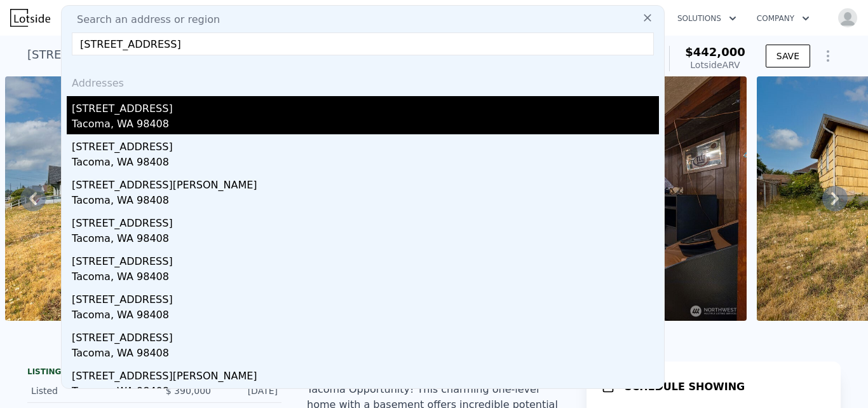
type input "4834 S Park Avenue Tacoma, WA 98408"
click at [94, 123] on div "Tacoma, WA 98408" at bounding box center [365, 125] width 587 height 18
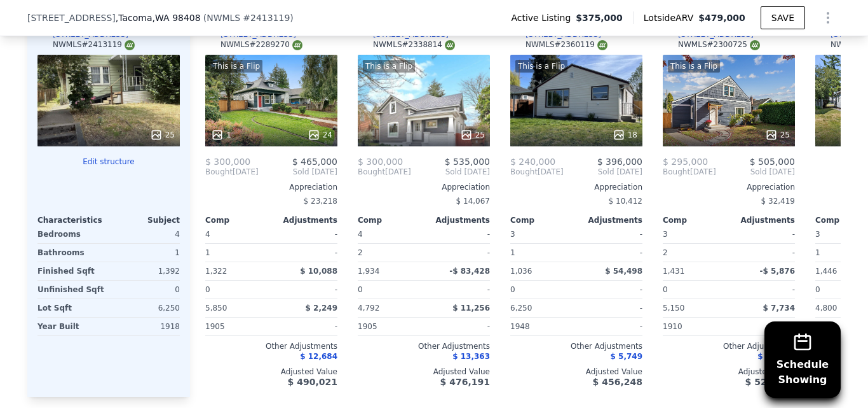
scroll to position [1540, 0]
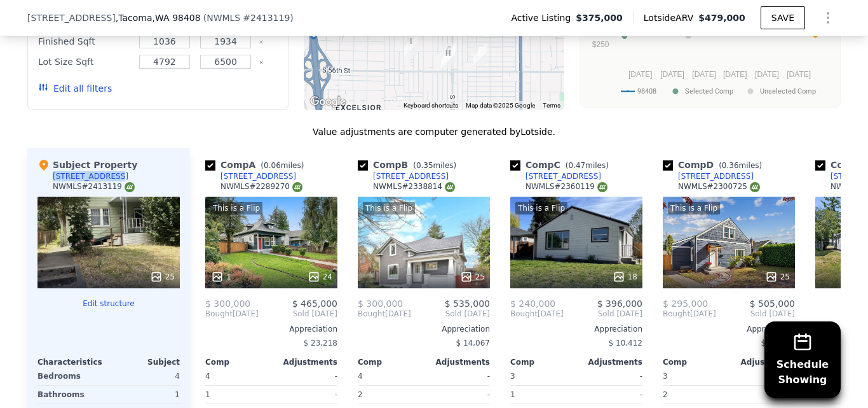
drag, startPoint x: 47, startPoint y: 148, endPoint x: 102, endPoint y: 146, distance: 55.3
click at [102, 158] on div "Subject Property 4834 S Park Ave NWMLS # 2413119" at bounding box center [109, 177] width 142 height 38
copy div "4834 S Park Ave"
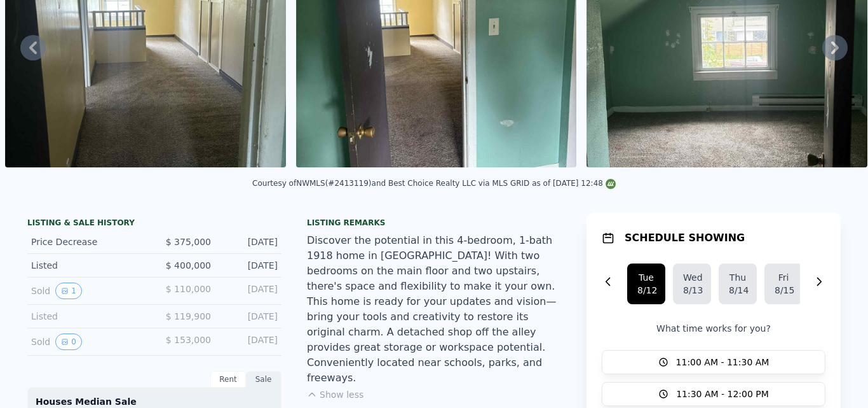
scroll to position [0, 0]
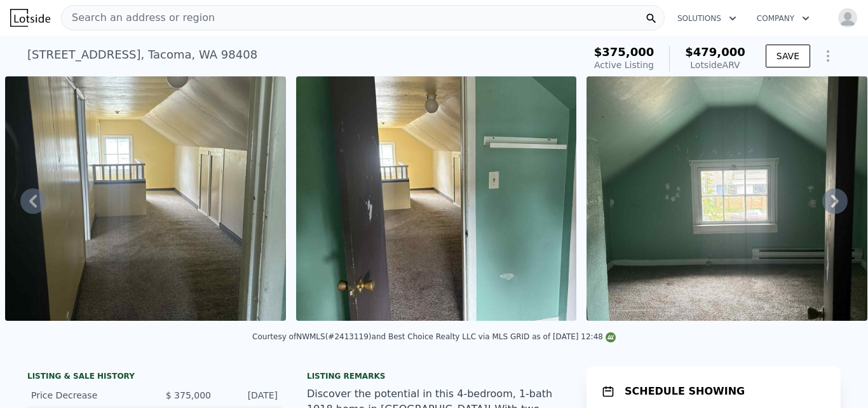
click at [233, 17] on div "Search an address or region" at bounding box center [363, 17] width 604 height 25
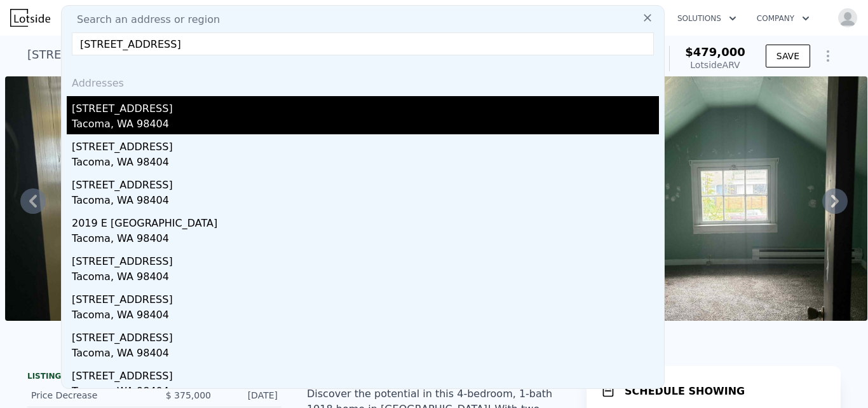
type input "1102 E 57th Street Tacoma, WA 98404"
click at [104, 113] on div "1102 E 57th St" at bounding box center [365, 106] width 587 height 20
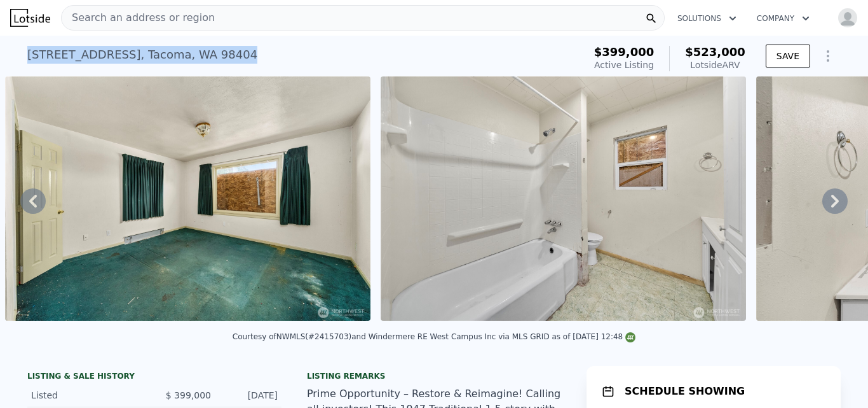
drag, startPoint x: 24, startPoint y: 56, endPoint x: 240, endPoint y: 67, distance: 217.1
click at [240, 67] on div "1102 E 57th St , Tacoma , WA 98404 Active at $399k (~ARV $523k )" at bounding box center [303, 59] width 552 height 36
copy div "1102 E 57th St , Tacoma , WA 98404"
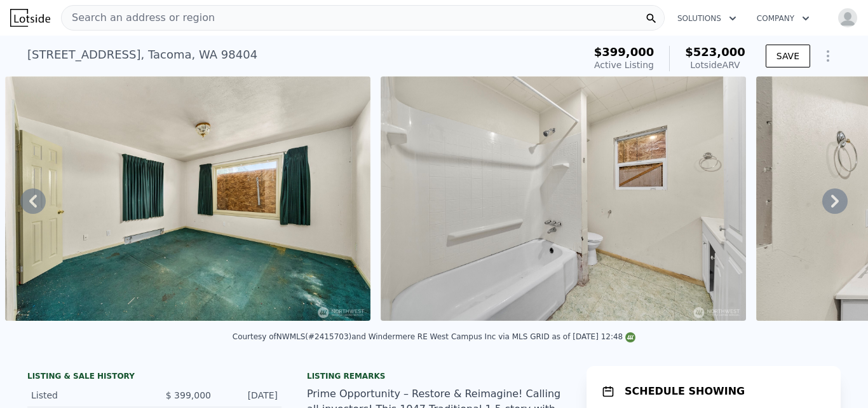
click at [228, 18] on div "Search an address or region" at bounding box center [363, 17] width 604 height 25
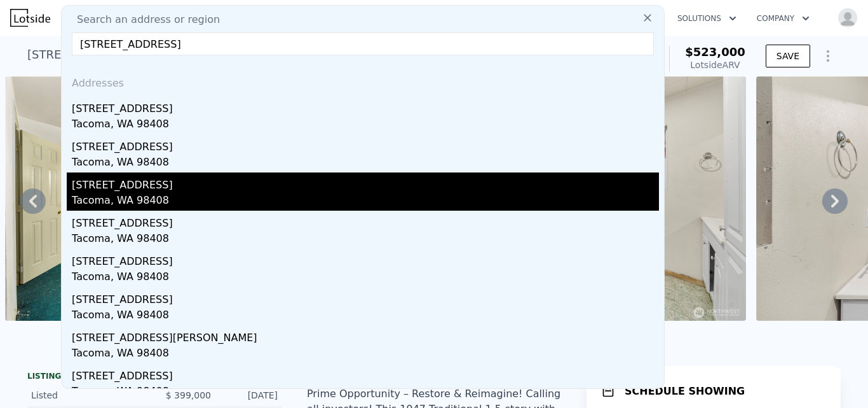
type input "5401 S K Street Tacoma, WA 98408"
click at [114, 189] on div "5401 S K St" at bounding box center [365, 182] width 587 height 20
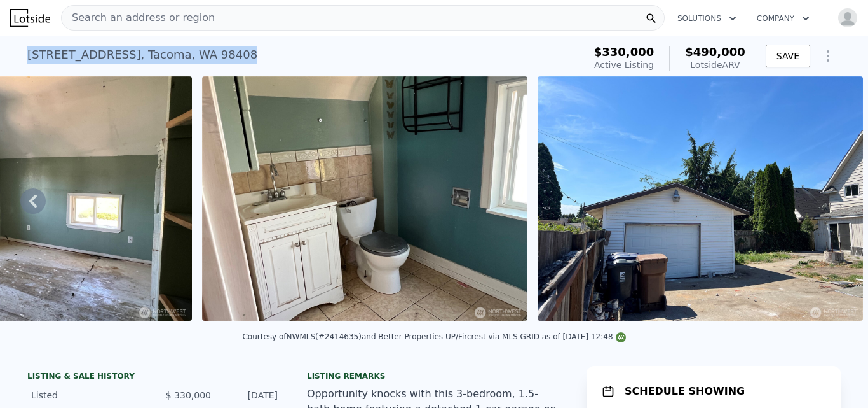
drag, startPoint x: 24, startPoint y: 55, endPoint x: 185, endPoint y: 53, distance: 161.5
click at [185, 53] on div "5401 S K St , Tacoma , WA 98408 Active at $330k (~ARV $490k )" at bounding box center [303, 59] width 552 height 36
copy div "5401 S K St , Tacoma , WA 98408"
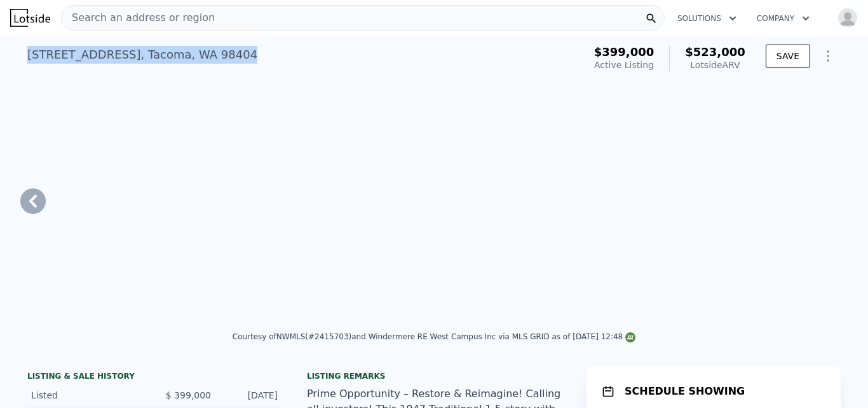
type input "3"
type input "5"
type input "1.5"
type input "3"
type input "1284"
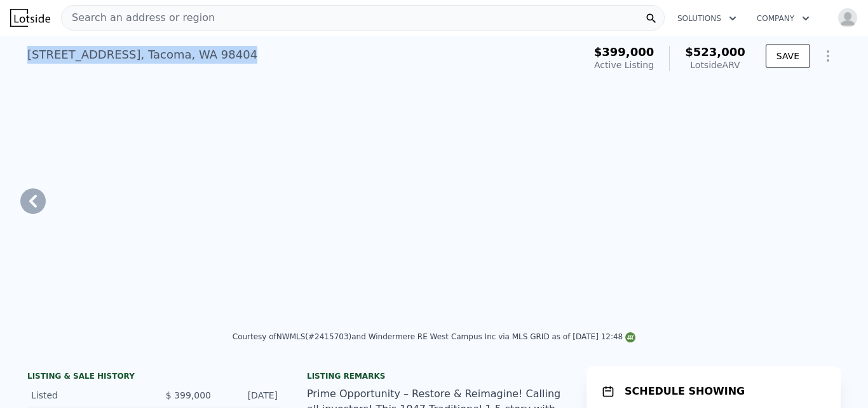
type input "2224"
type input "5328"
type input "7104"
type input "$ 523,000"
type input "5"
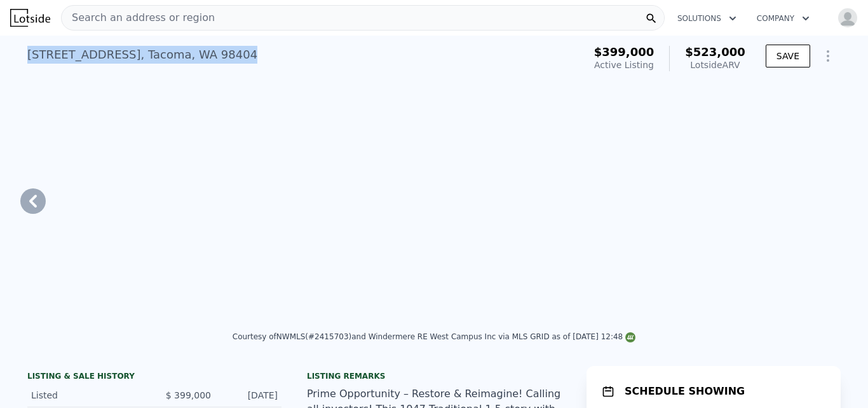
type input "$ 58,606"
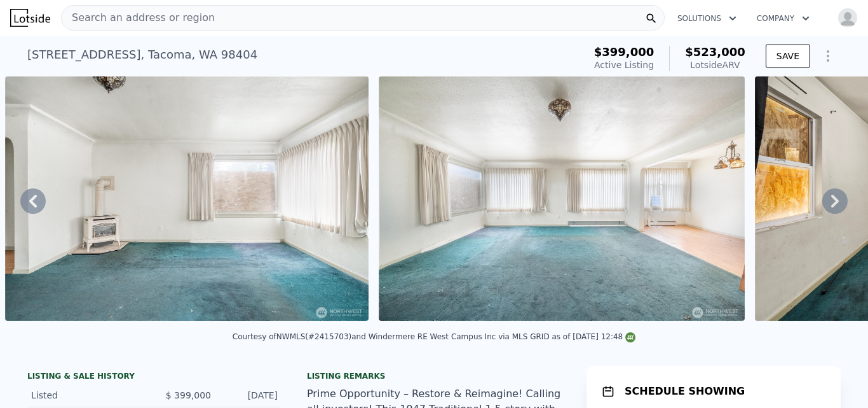
click at [325, 15] on div "Search an address or region" at bounding box center [363, 17] width 604 height 25
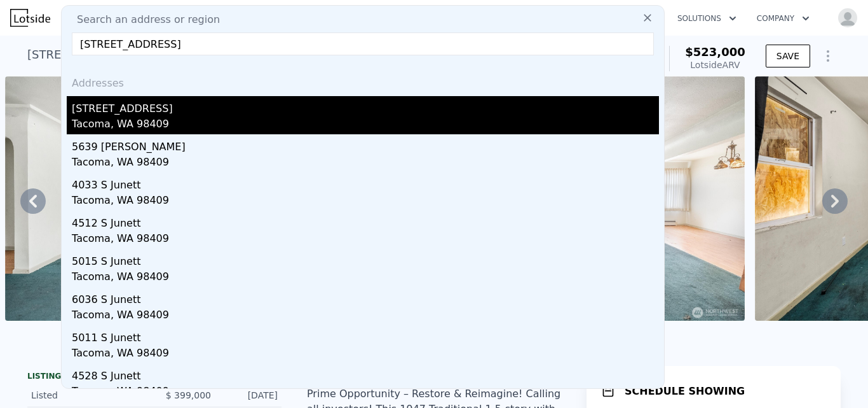
type input "6627 S Junett Tacoma, WA 98409"
click at [131, 111] on div "6627 S Junett St" at bounding box center [365, 106] width 587 height 20
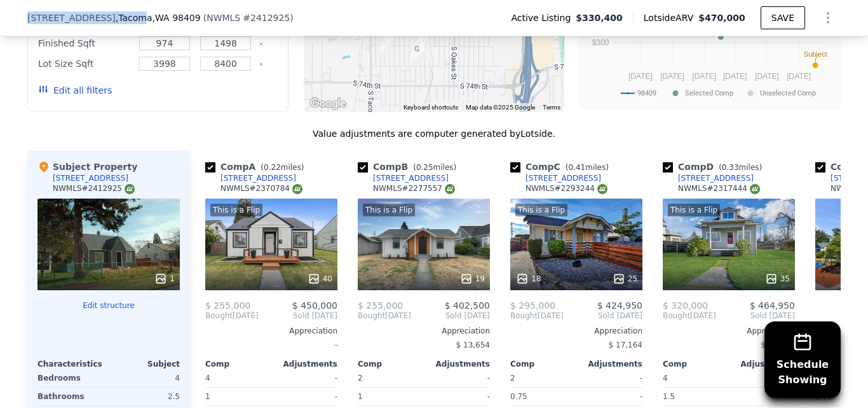
scroll to position [1445, 0]
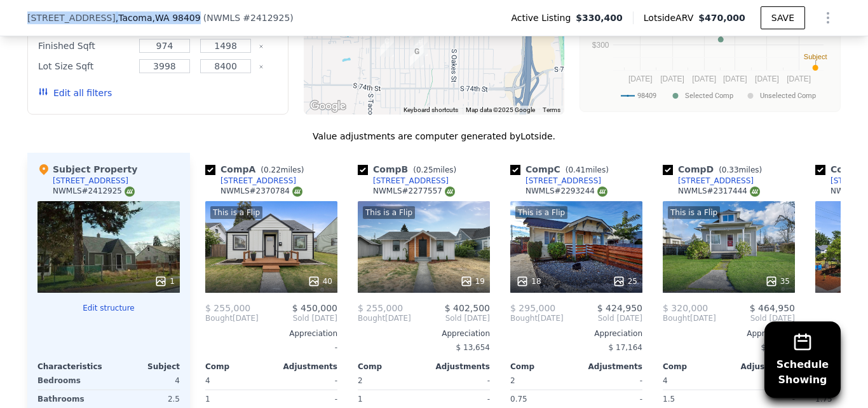
drag, startPoint x: 24, startPoint y: 17, endPoint x: 167, endPoint y: 24, distance: 143.2
click at [167, 24] on div "6627 S Junett St , Tacoma , WA 98409" at bounding box center [114, 17] width 174 height 13
copy div "6627 S Junett St , Tacoma , WA 98409"
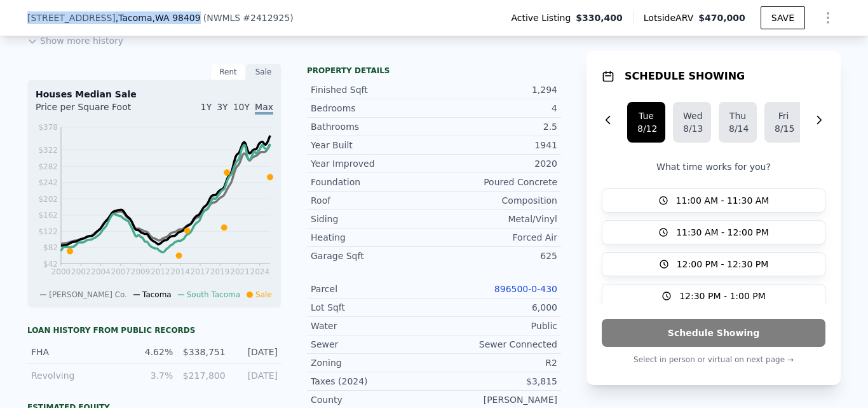
scroll to position [0, 0]
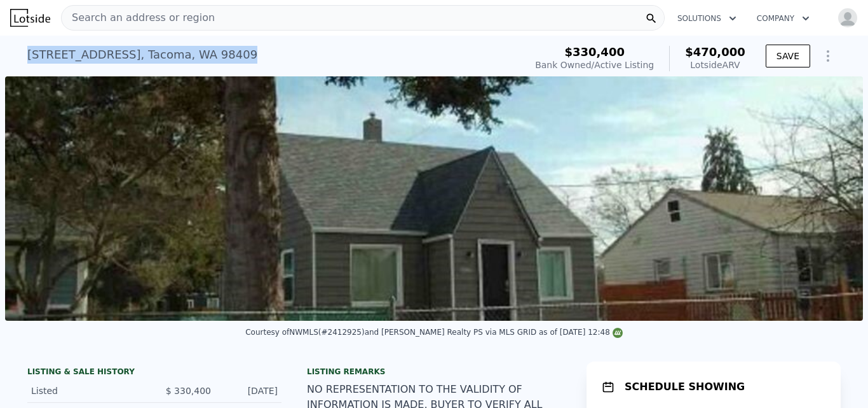
drag, startPoint x: 23, startPoint y: 53, endPoint x: 257, endPoint y: 61, distance: 234.7
click at [257, 61] on div "6627 S Junett St , Tacoma , WA 98409 Bank Owned / Active at $330,400 (~ARV $470…" at bounding box center [273, 59] width 493 height 36
copy div "6627 S Junett St , Tacoma , WA 98409"
click at [130, 16] on span "Search an address or region" at bounding box center [138, 17] width 153 height 15
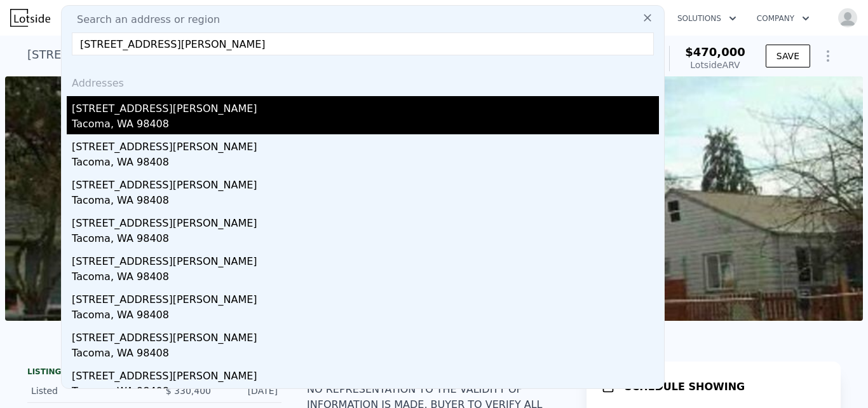
type input "7816 S Fawcett Avenue Tacoma, WA 98408-5936"
click at [121, 120] on div "Tacoma, WA 98408" at bounding box center [365, 125] width 587 height 18
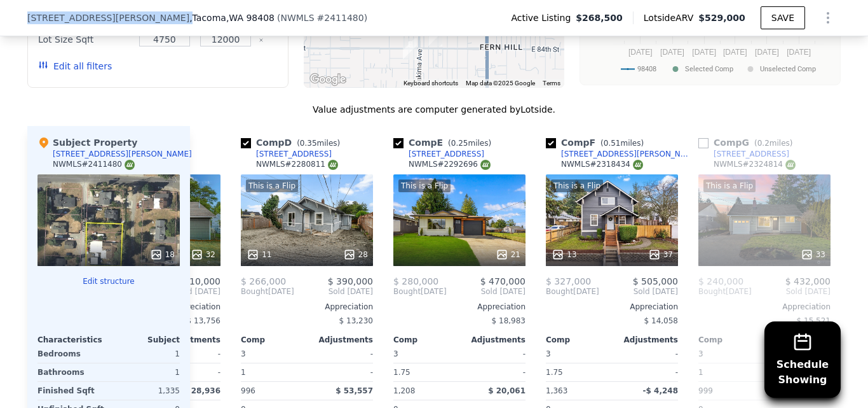
scroll to position [1680, 0]
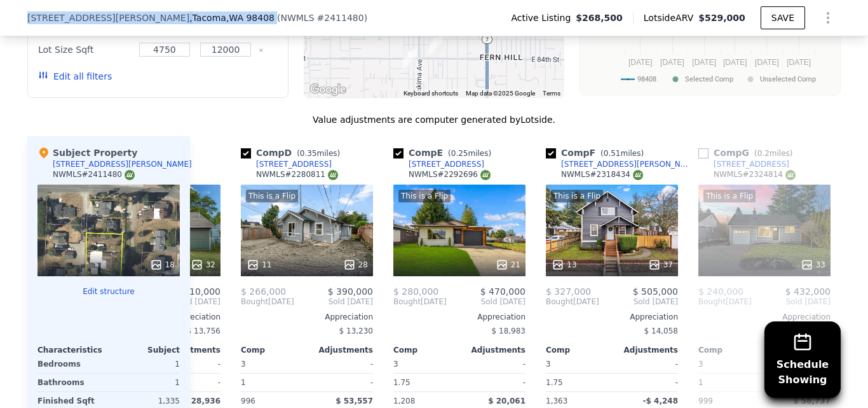
drag, startPoint x: 23, startPoint y: 15, endPoint x: 176, endPoint y: 13, distance: 153.2
click at [176, 13] on div "7816 Fawcett Ave , Tacoma , WA 98408 ( NWMLS # 2411480 )" at bounding box center [202, 17] width 350 height 13
copy div "7816 Fawcett Ave , Tacoma , WA 98408"
click at [117, 184] on div "18" at bounding box center [109, 230] width 142 height 92
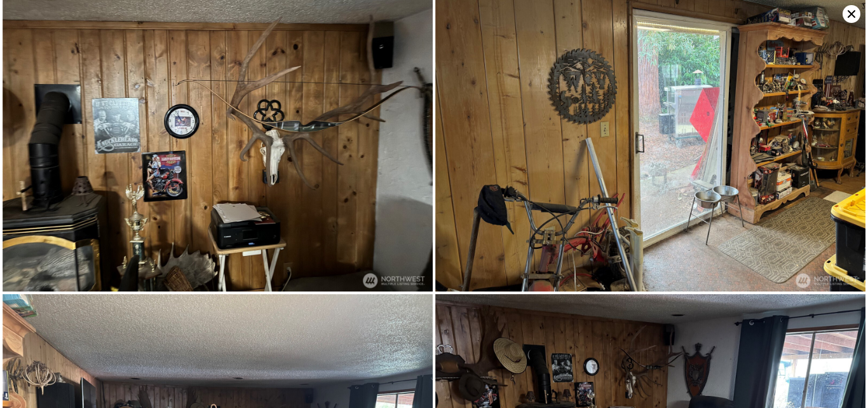
scroll to position [2486, 0]
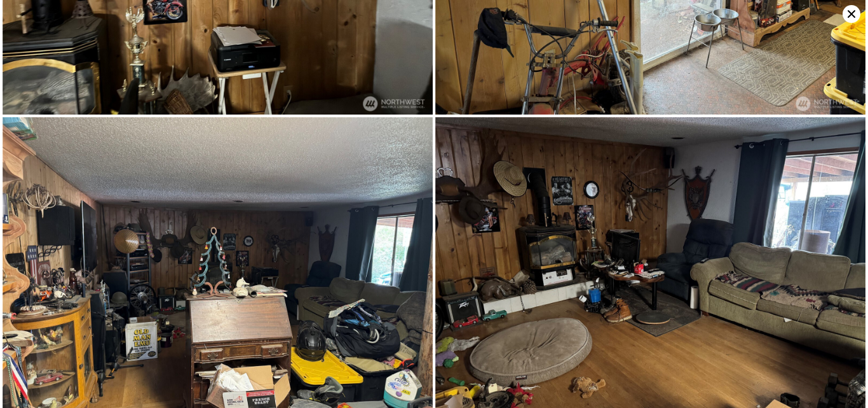
click at [854, 17] on icon at bounding box center [852, 14] width 18 height 18
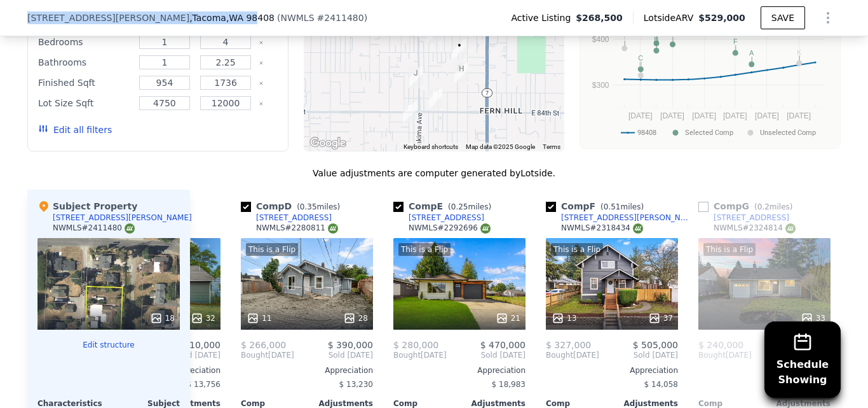
scroll to position [1625, 0]
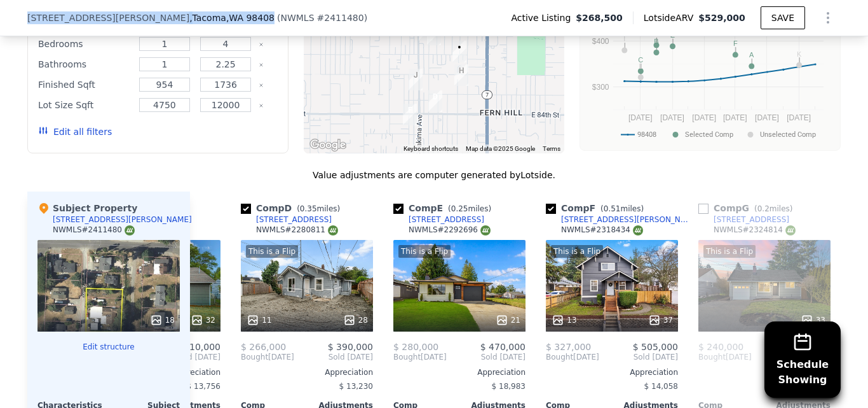
drag, startPoint x: 24, startPoint y: 15, endPoint x: 172, endPoint y: 15, distance: 148.8
click at [172, 15] on div "7816 Fawcett Ave , Tacoma , WA 98408" at bounding box center [150, 17] width 247 height 13
copy div "7816 Fawcett Ave , Tacoma , WA 98408"
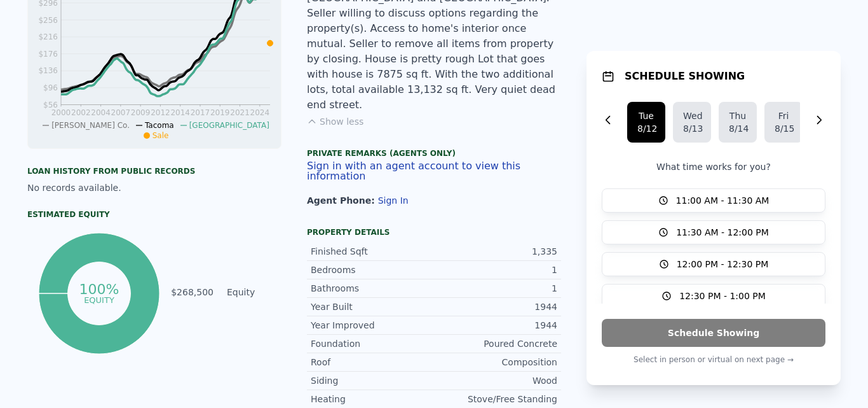
scroll to position [0, 0]
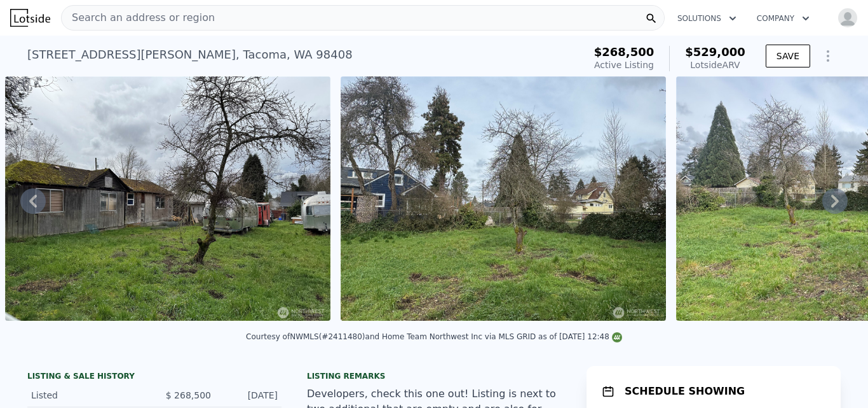
click at [122, 11] on span "Search an address or region" at bounding box center [138, 17] width 153 height 15
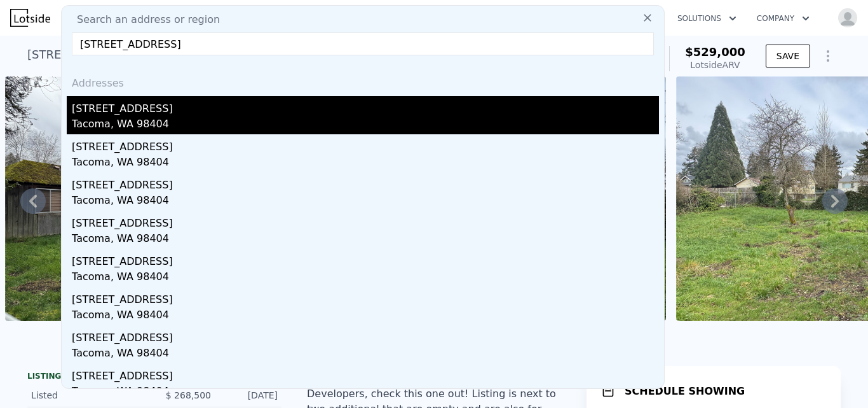
type input "3710 E Spokane Street Tacoma, WA 98404"
click at [114, 114] on div "3710 E Spokane St" at bounding box center [365, 106] width 587 height 20
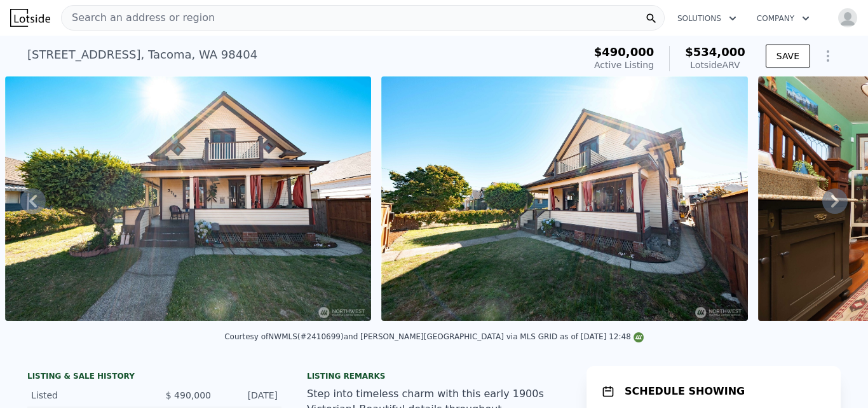
click at [188, 15] on span "Search an address or region" at bounding box center [138, 17] width 153 height 15
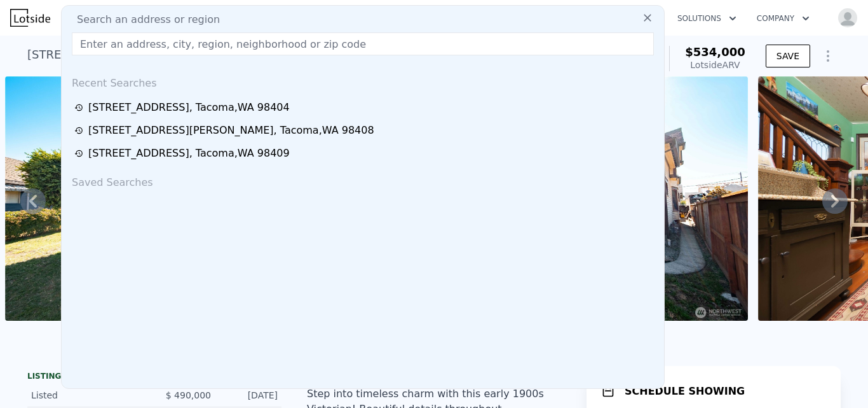
type input "3588 McKinley Avenue Tacoma, WA 98409"
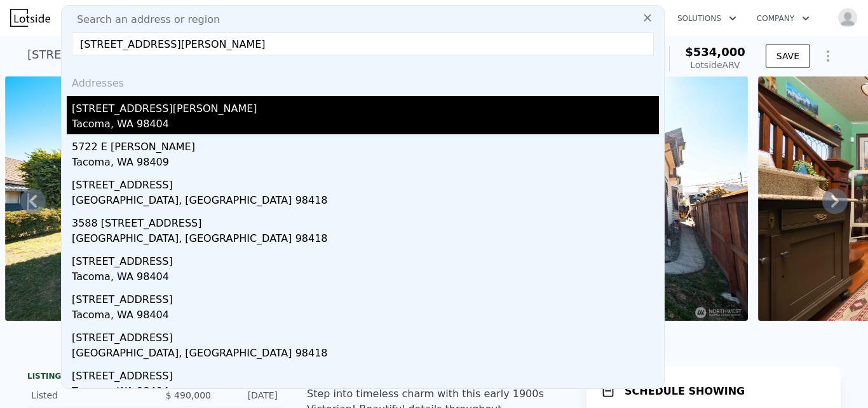
click at [137, 102] on div "3588 Mckinley Ave" at bounding box center [365, 106] width 587 height 20
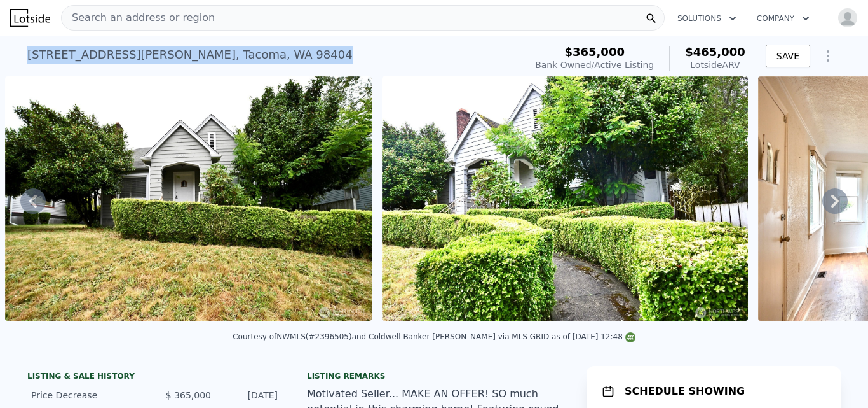
drag, startPoint x: 24, startPoint y: 56, endPoint x: 245, endPoint y: 51, distance: 221.9
click at [245, 51] on div "3588 Mckinley Ave , Tacoma , WA 98404 Bank Owned / Active at $365k (~ARV $465k )" at bounding box center [273, 59] width 493 height 36
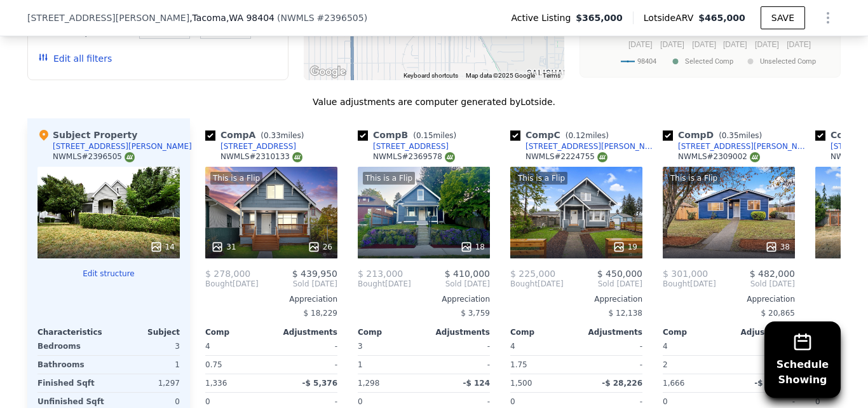
scroll to position [1614, 0]
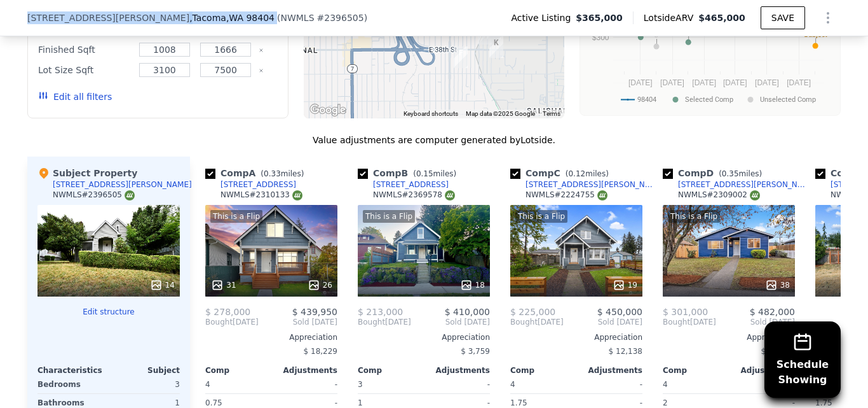
drag, startPoint x: 24, startPoint y: 17, endPoint x: 181, endPoint y: 13, distance: 157.7
click at [181, 13] on div "3588 Mckinley Ave , Tacoma , WA 98404 ( NWMLS # 2396505 )" at bounding box center [202, 17] width 350 height 13
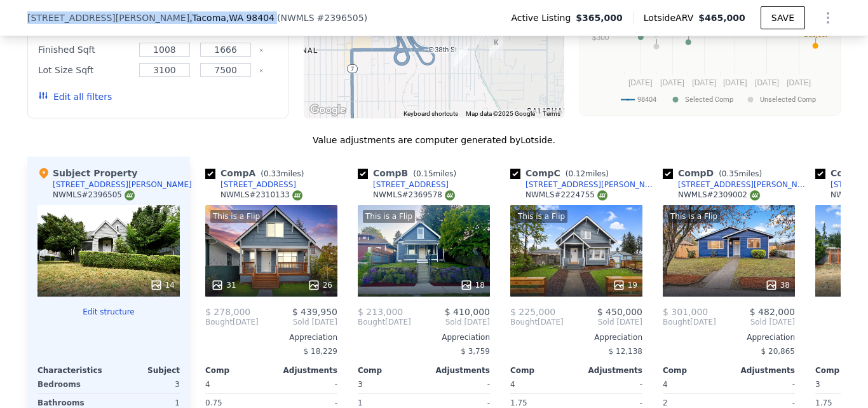
scroll to position [0, 0]
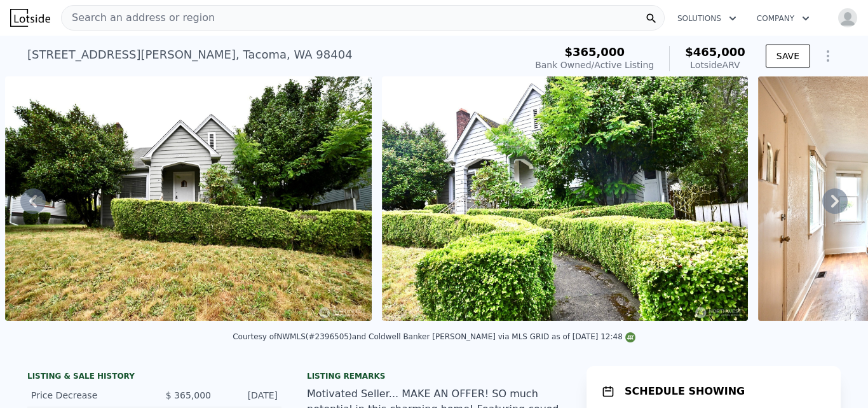
click at [175, 25] on span "Search an address or region" at bounding box center [138, 17] width 153 height 15
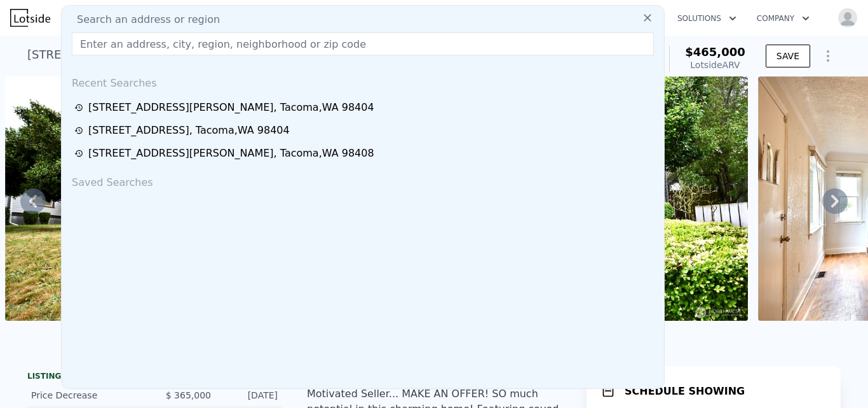
type input "714 S 43rd Street Tacoma, WA 98418"
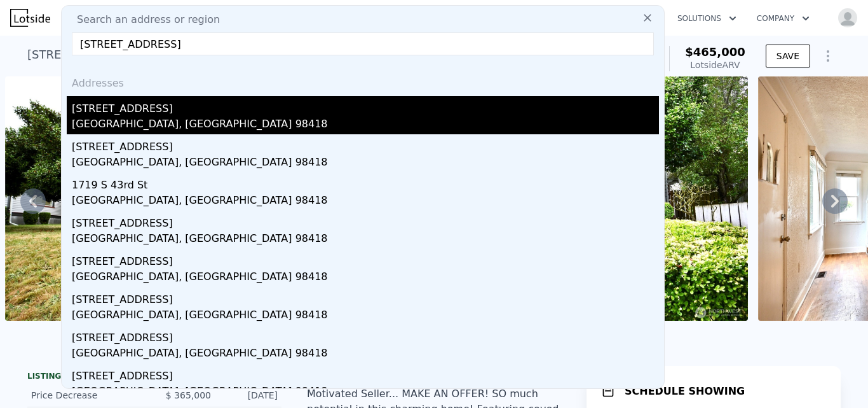
click at [104, 120] on div "Tacoma, WA 98418" at bounding box center [365, 125] width 587 height 18
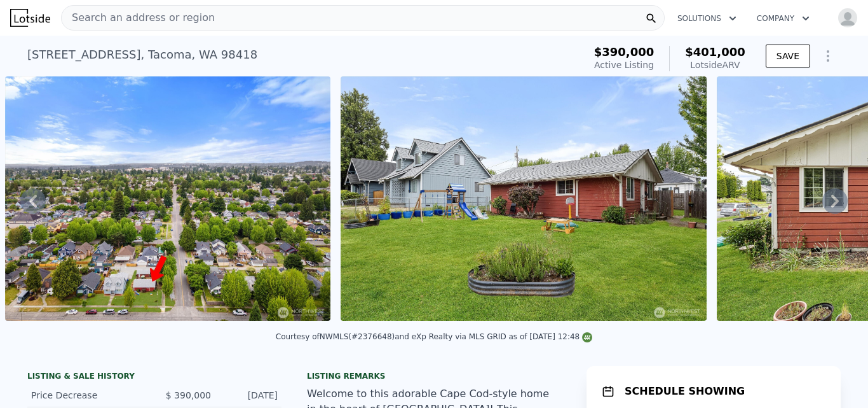
click at [220, 17] on div "Search an address or region" at bounding box center [363, 17] width 604 height 25
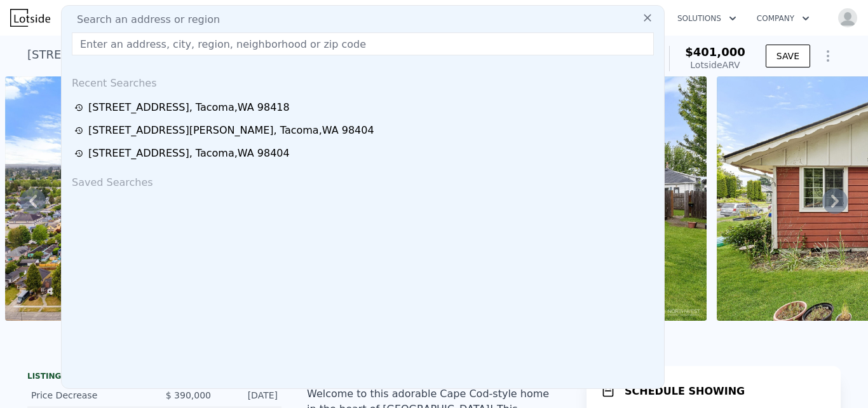
type input "8003 A Street Tacoma, WA 98408"
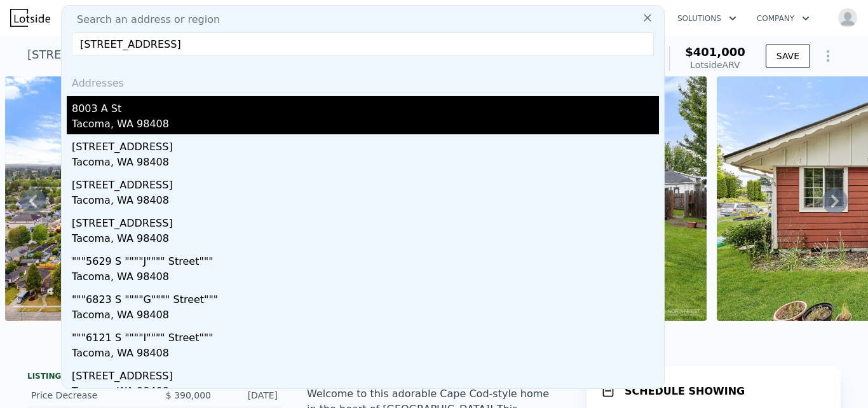
click at [100, 118] on div "Tacoma, WA 98408" at bounding box center [365, 125] width 587 height 18
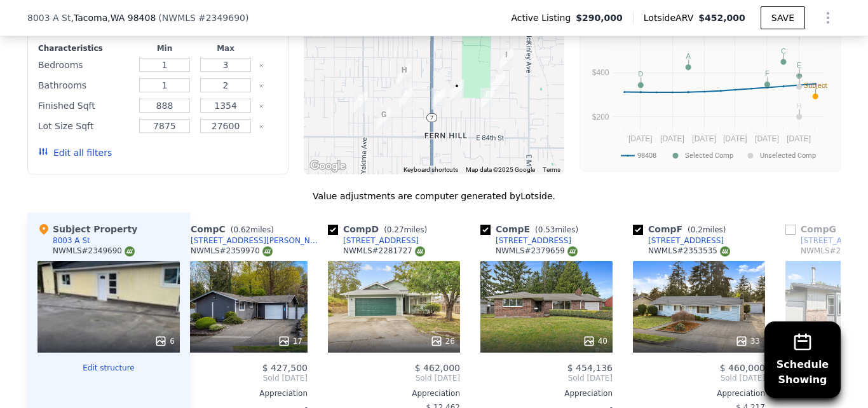
scroll to position [1551, 0]
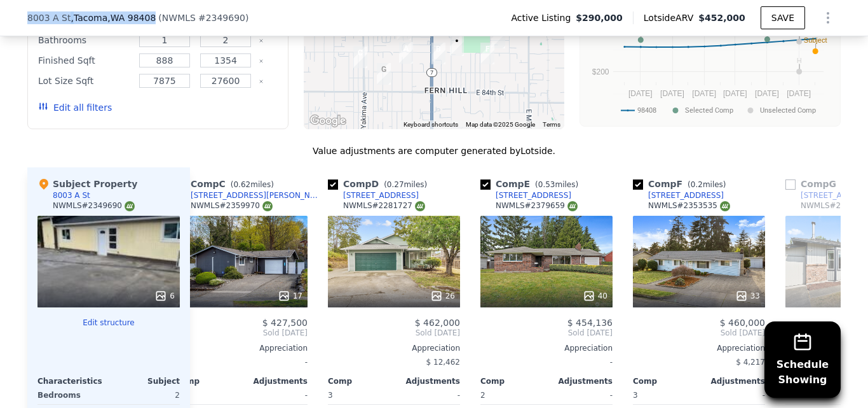
drag, startPoint x: 23, startPoint y: 15, endPoint x: 143, endPoint y: 19, distance: 120.2
click at [143, 19] on div "8003 A St , Tacoma , WA 98408 ( NWMLS # 2349690 )" at bounding box center [142, 17] width 231 height 13
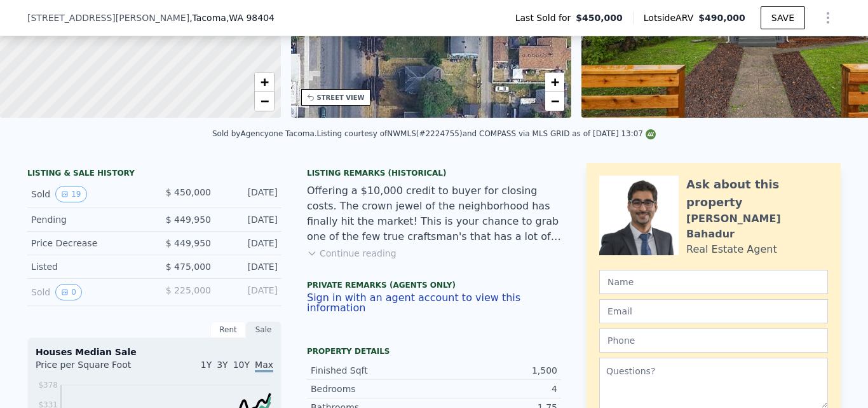
scroll to position [220, 0]
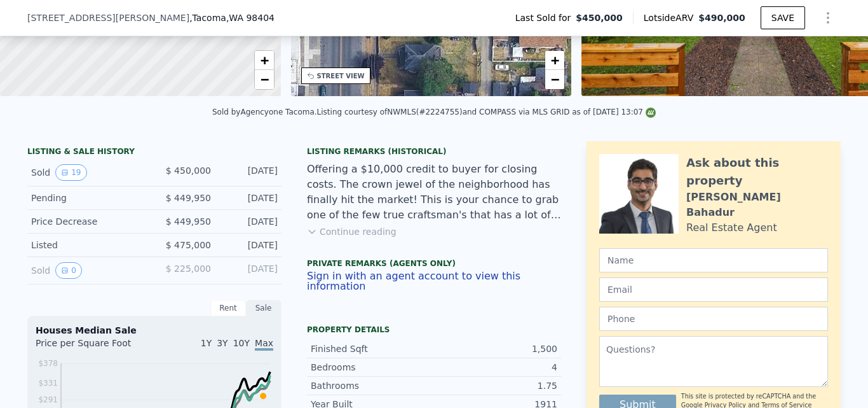
click at [341, 238] on button "Continue reading" at bounding box center [352, 231] width 90 height 13
